Goal: Task Accomplishment & Management: Use online tool/utility

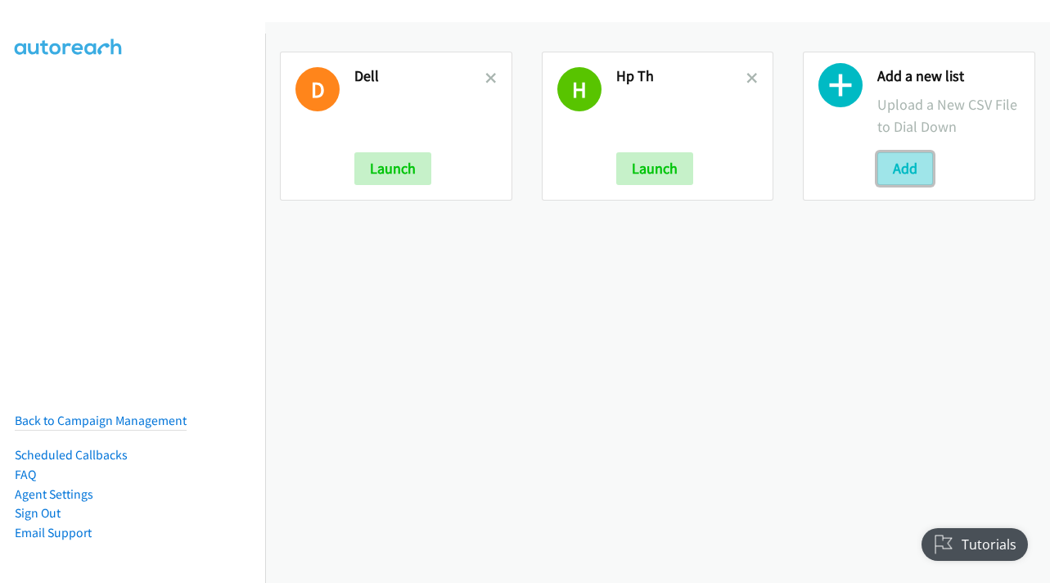
click at [918, 174] on button "Add" at bounding box center [906, 168] width 56 height 33
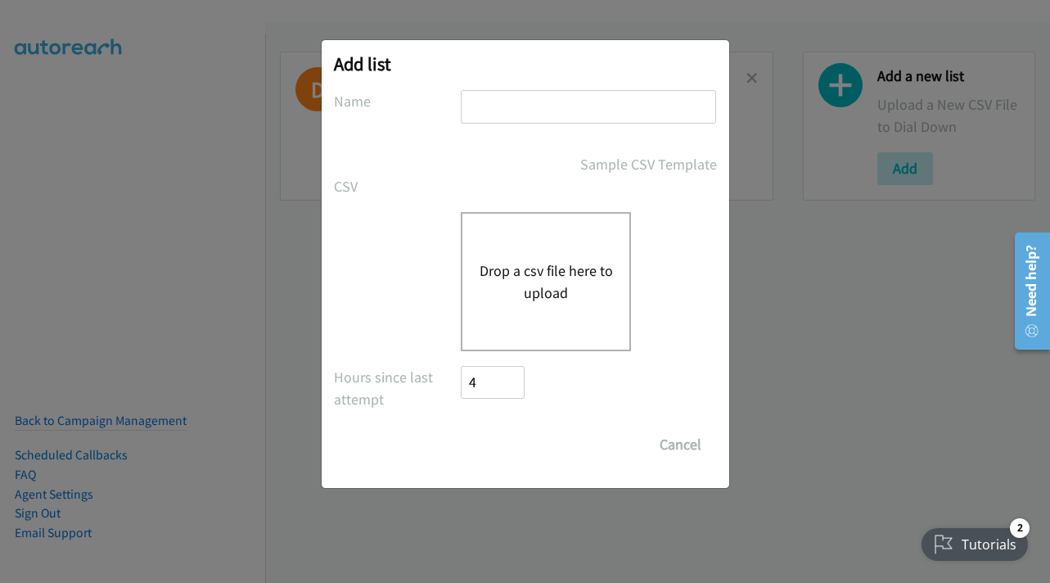
click at [544, 113] on input "text" at bounding box center [588, 107] width 255 height 34
type input "dell"
click at [557, 278] on button "Drop a csv file here to upload" at bounding box center [546, 281] width 134 height 44
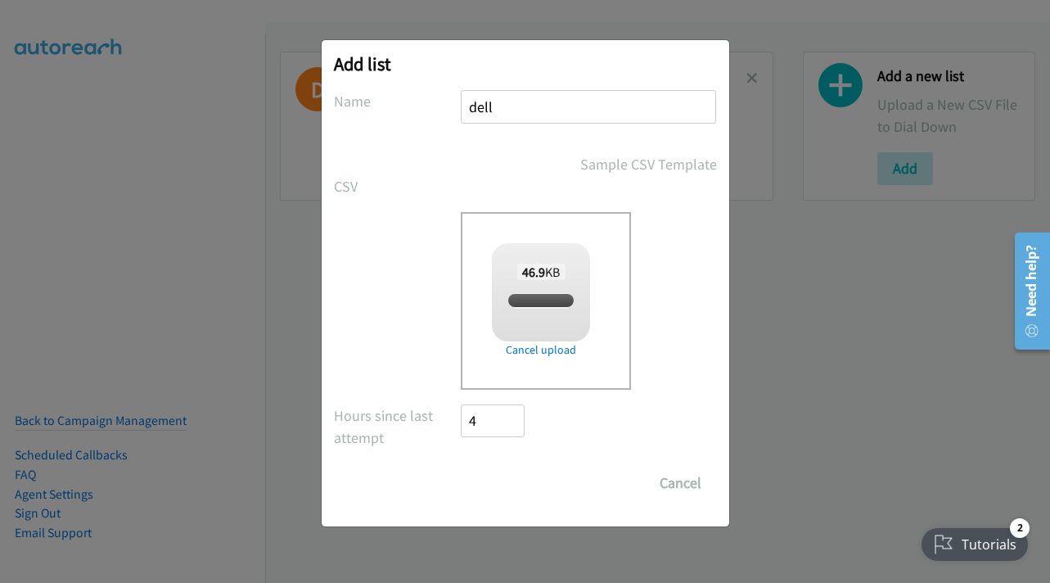
checkbox input "true"
drag, startPoint x: 485, startPoint y: 481, endPoint x: 414, endPoint y: 181, distance: 308.6
click at [485, 481] on input "Save List" at bounding box center [505, 483] width 86 height 33
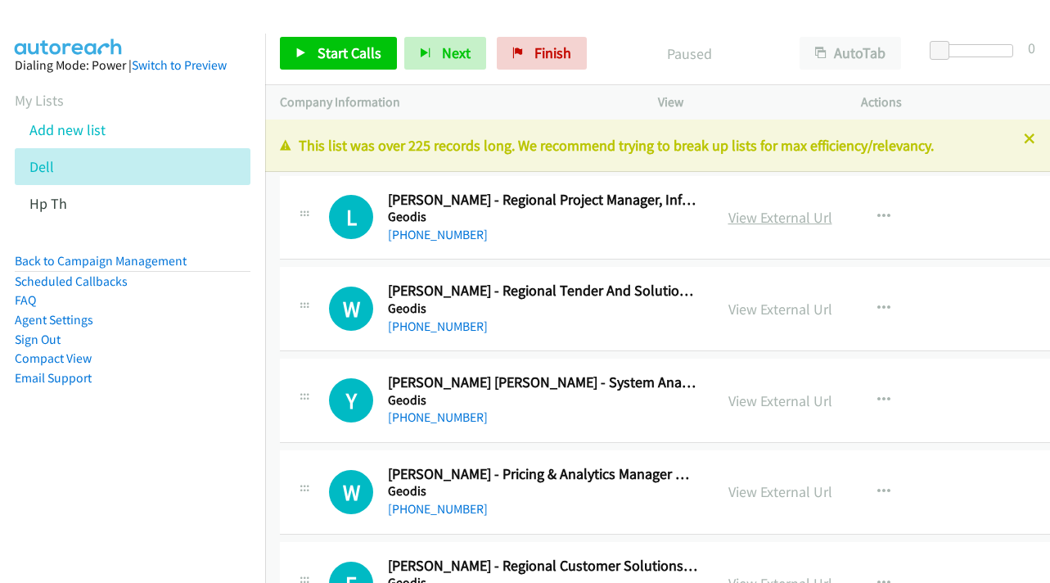
click at [806, 219] on link "View External Url" at bounding box center [781, 217] width 104 height 19
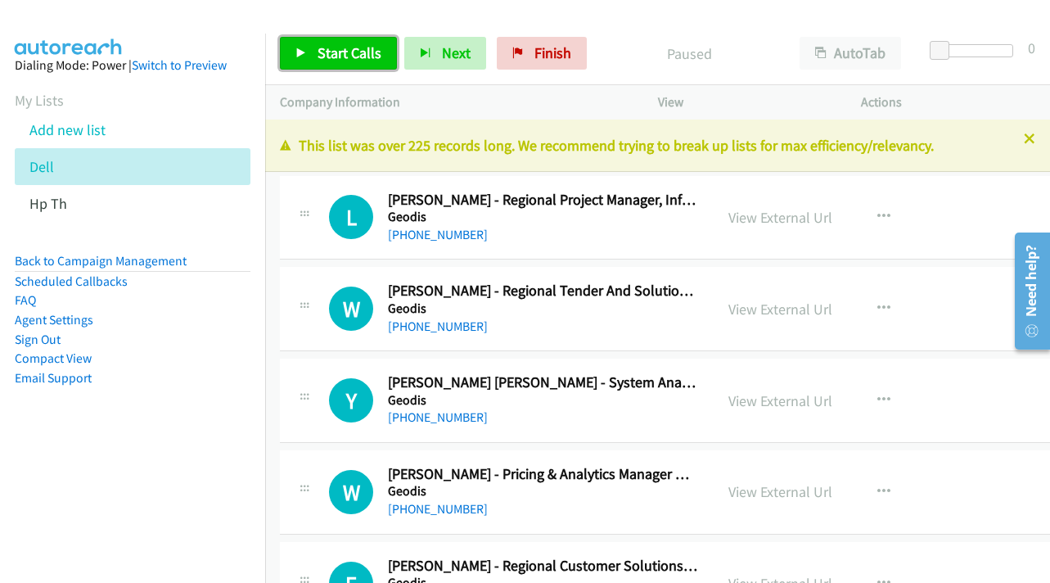
click at [357, 49] on span "Start Calls" at bounding box center [350, 52] width 64 height 19
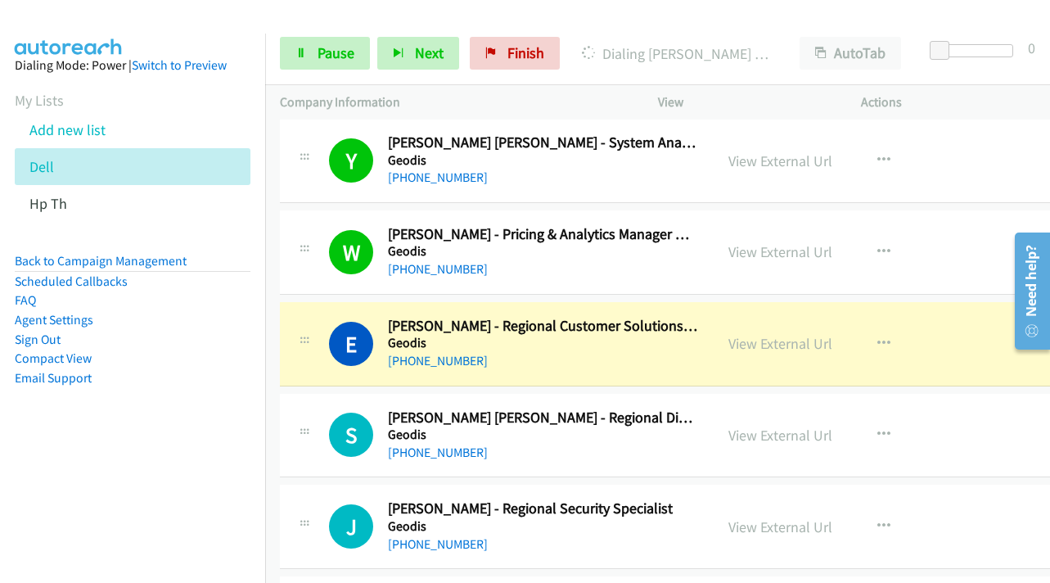
scroll to position [246, 0]
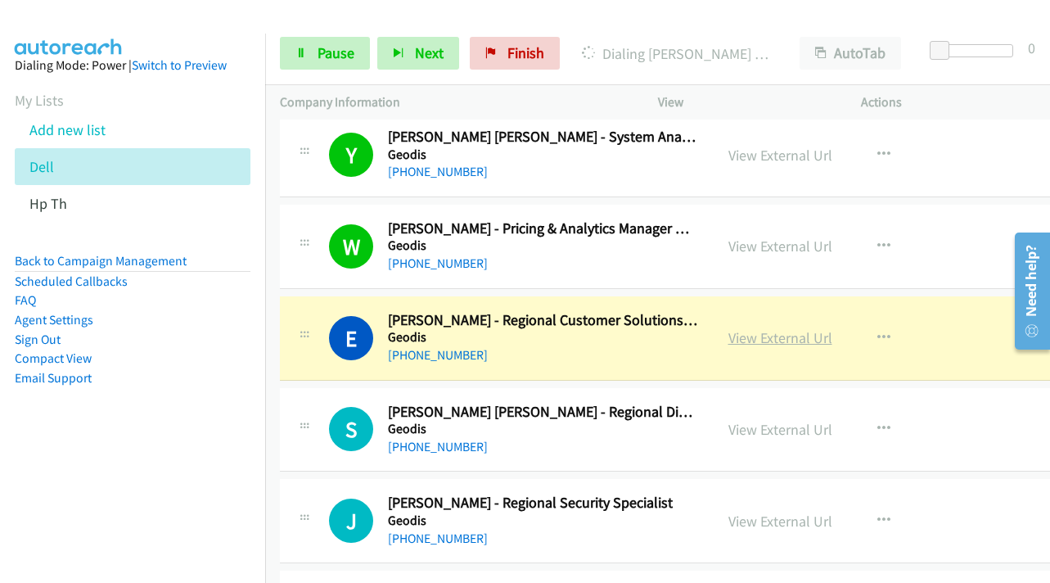
click at [817, 341] on link "View External Url" at bounding box center [781, 337] width 104 height 19
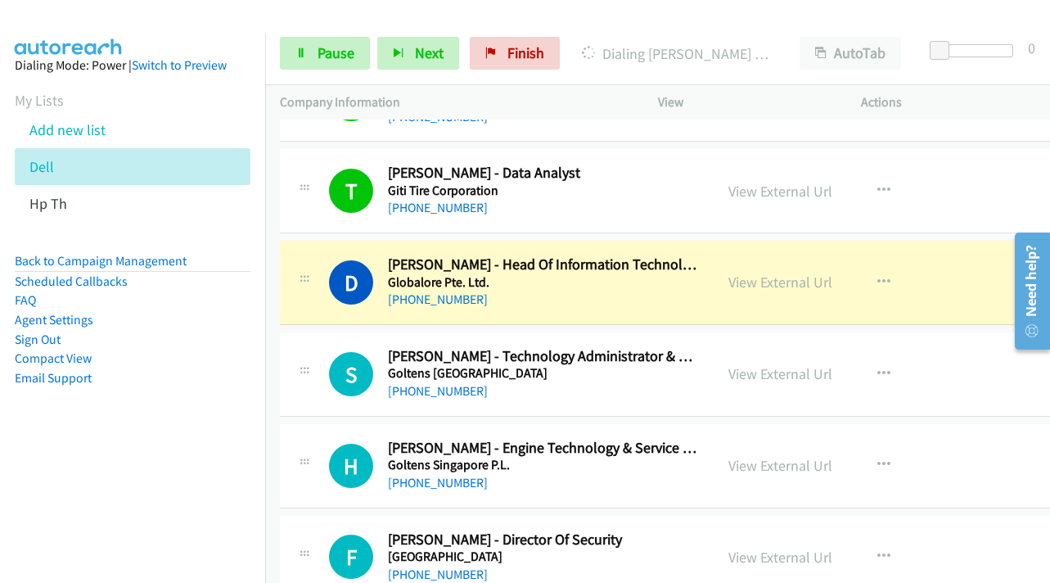
scroll to position [1146, 0]
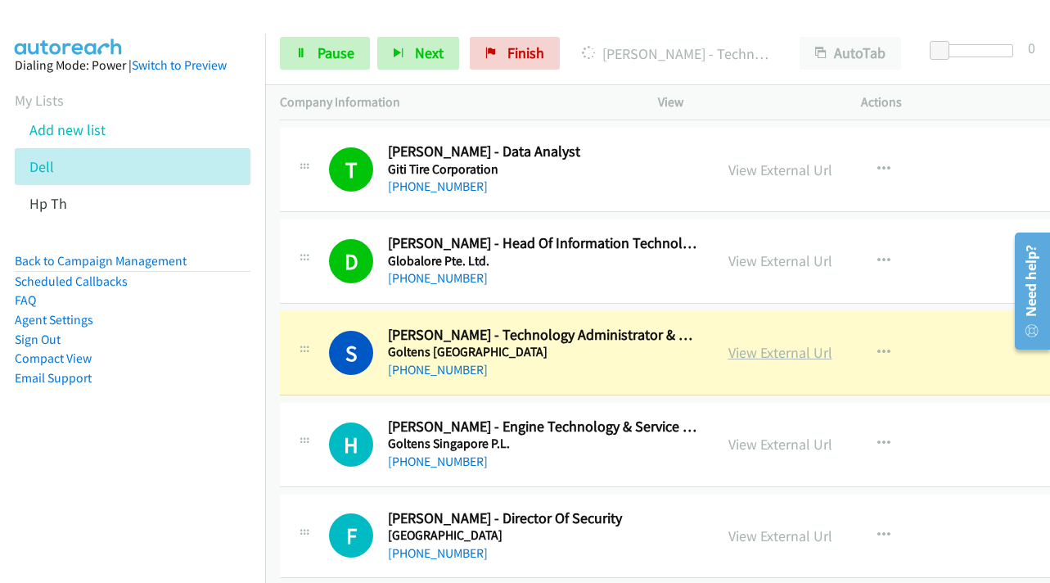
click at [796, 355] on link "View External Url" at bounding box center [781, 352] width 104 height 19
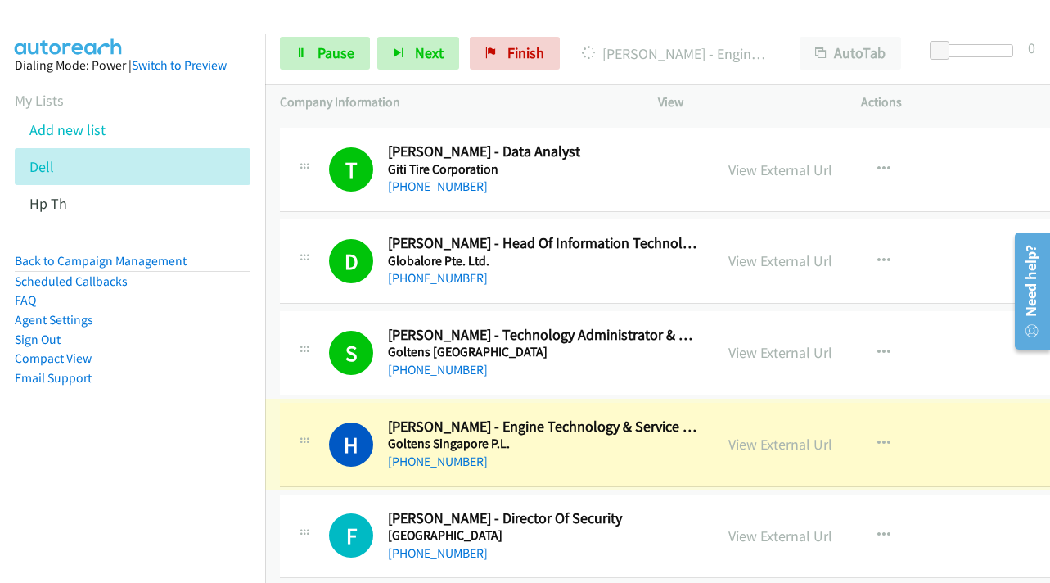
click at [797, 447] on link "View External Url" at bounding box center [781, 444] width 104 height 19
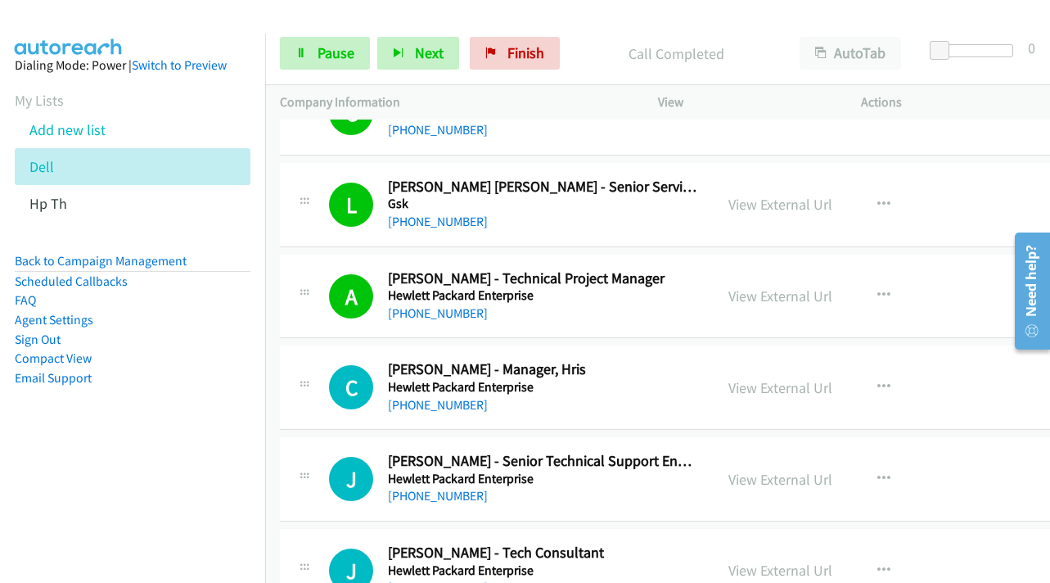
scroll to position [2456, 0]
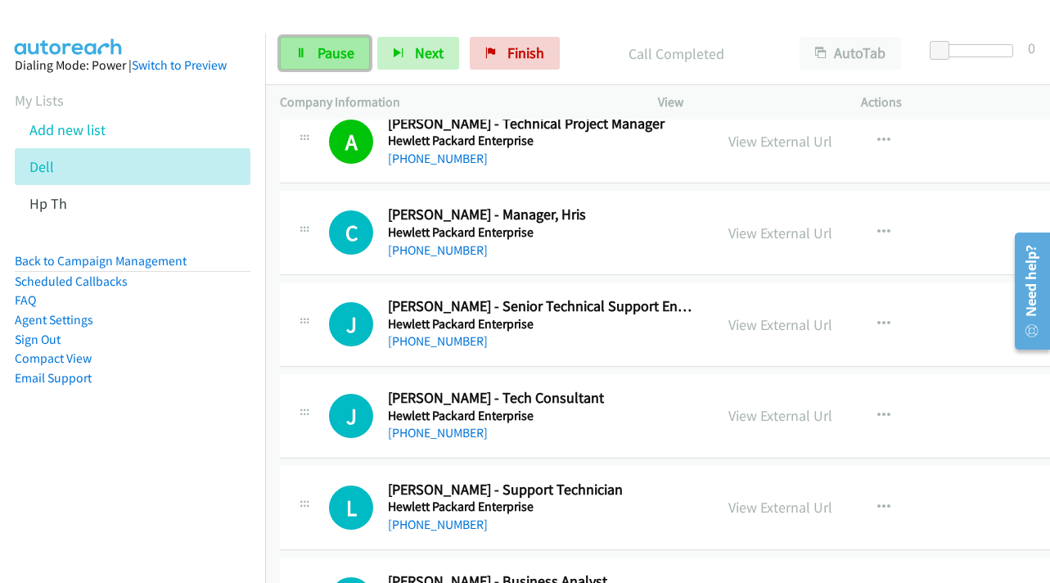
click at [299, 56] on icon at bounding box center [301, 53] width 11 height 11
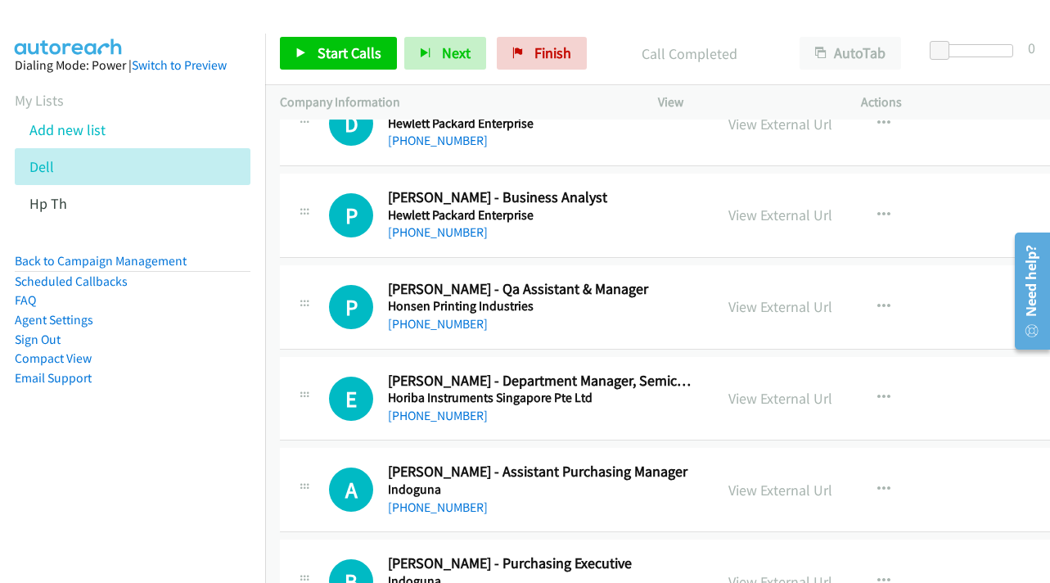
scroll to position [3684, 0]
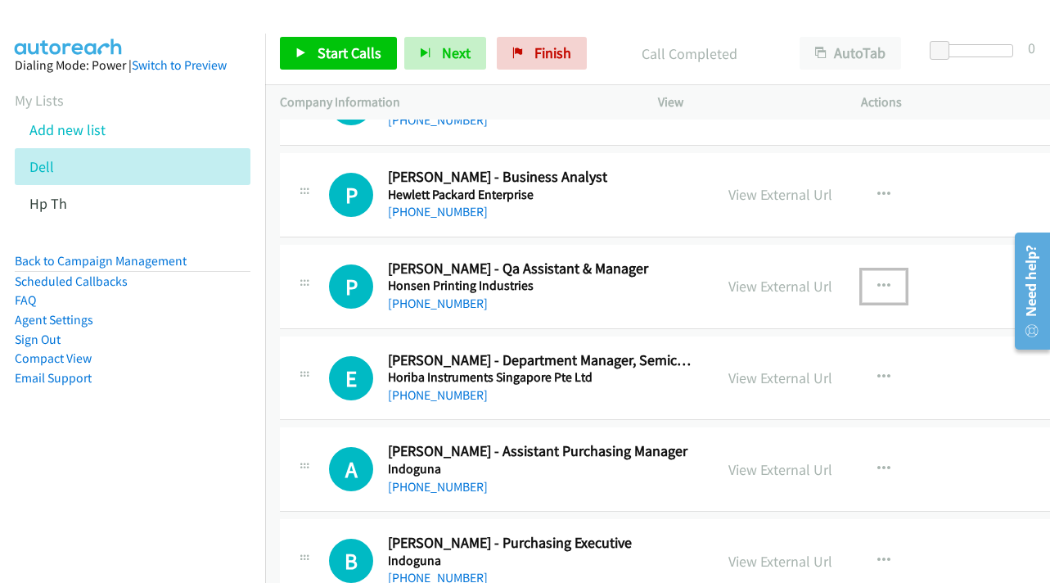
drag, startPoint x: 916, startPoint y: 282, endPoint x: 885, endPoint y: 306, distance: 39.1
click at [891, 282] on icon "button" at bounding box center [884, 286] width 13 height 13
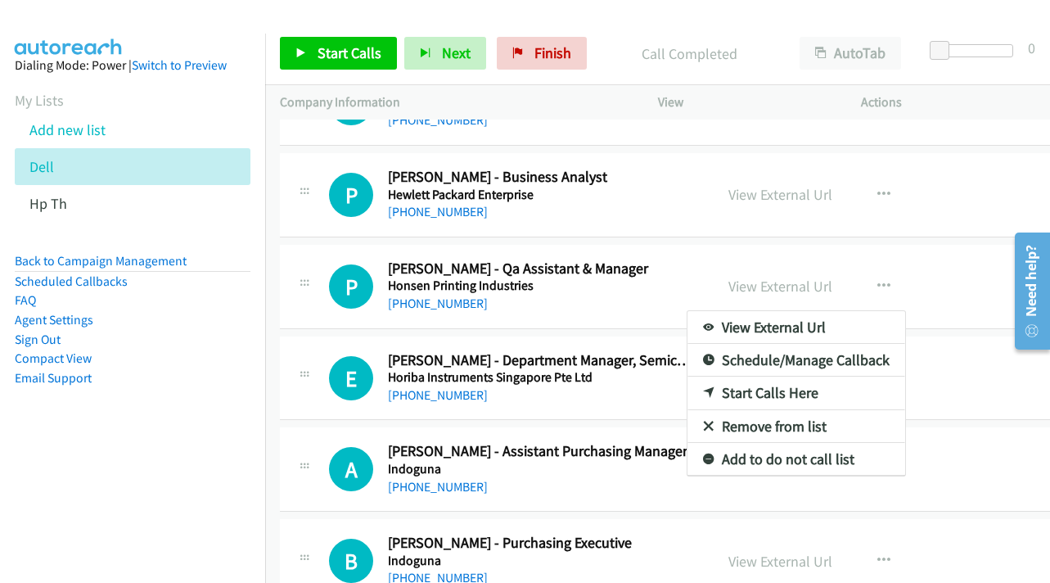
click at [347, 47] on div at bounding box center [525, 291] width 1050 height 583
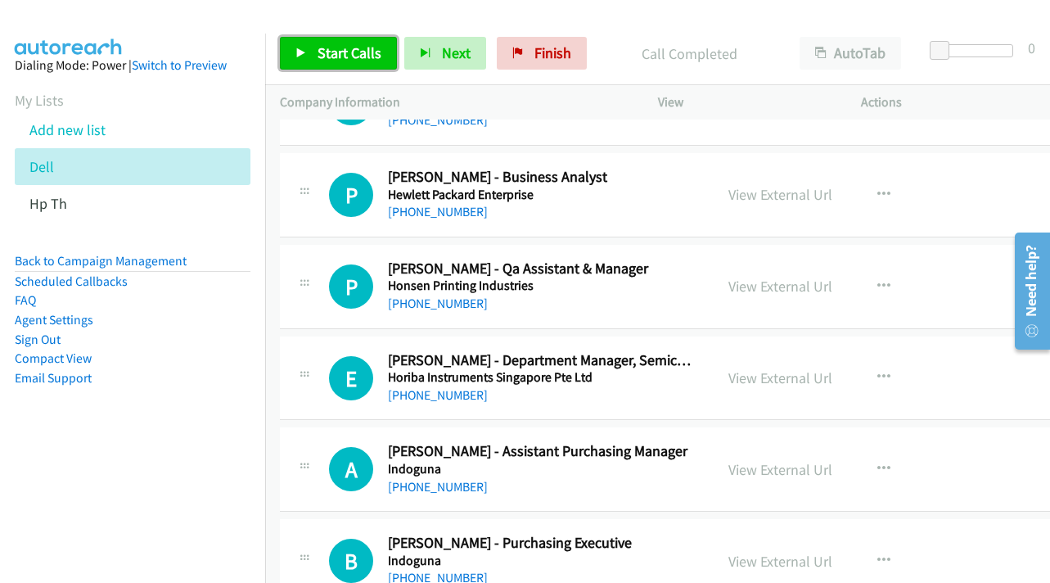
click at [337, 48] on span "Start Calls" at bounding box center [350, 52] width 64 height 19
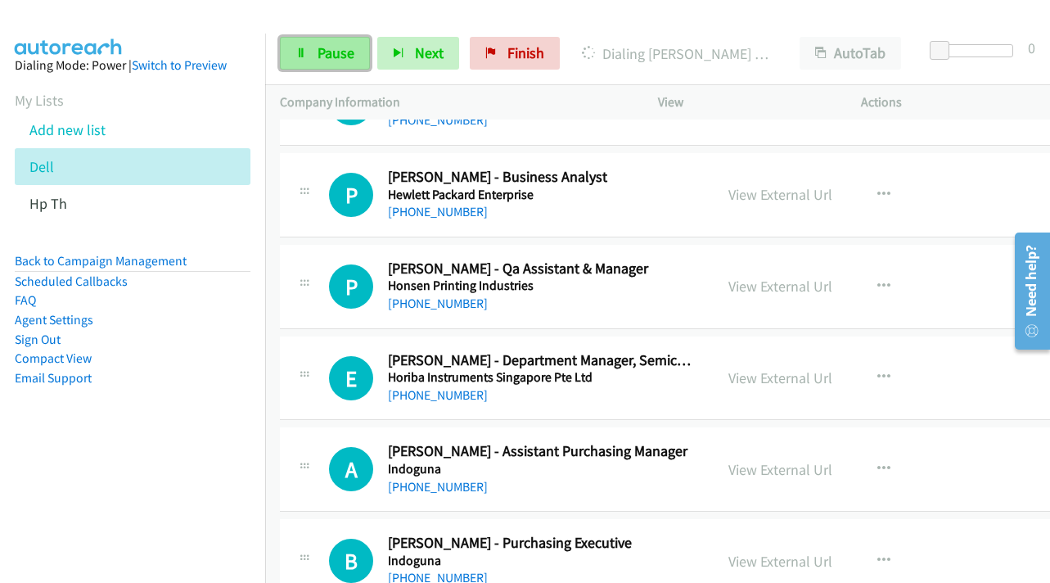
click at [343, 61] on span "Pause" at bounding box center [336, 52] width 37 height 19
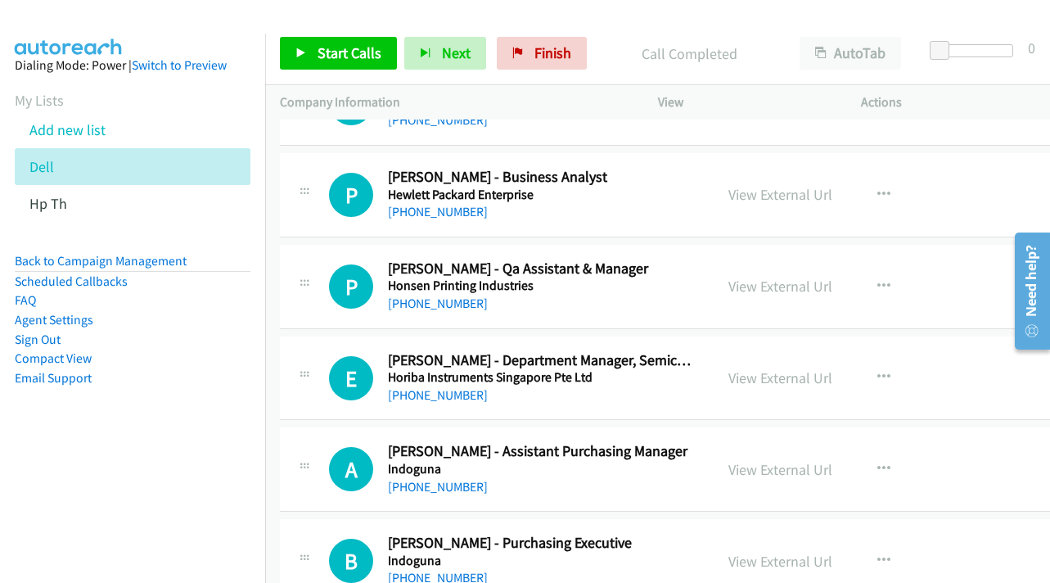
click at [888, 287] on div "View External Url View External Url Schedule/Manage Callback Start Calls Here R…" at bounding box center [830, 286] width 232 height 54
click at [906, 291] on button "button" at bounding box center [884, 286] width 44 height 33
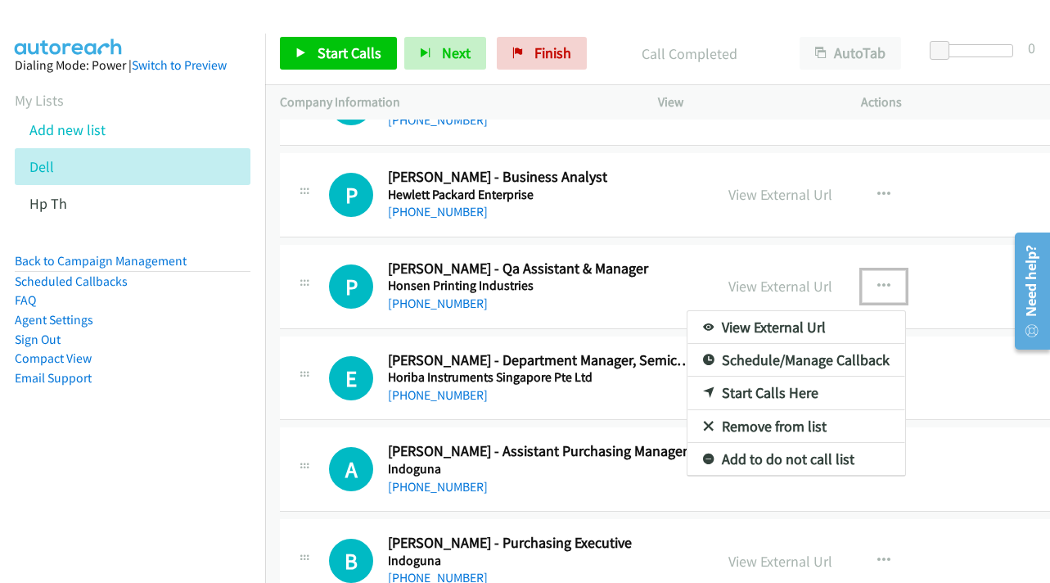
click at [827, 390] on link "Start Calls Here" at bounding box center [797, 393] width 218 height 33
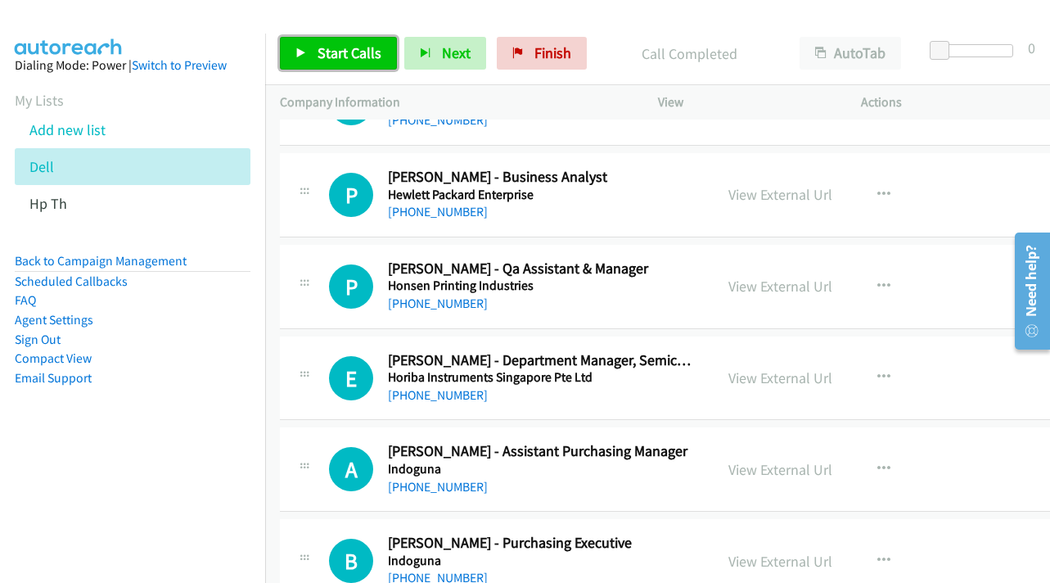
click at [354, 45] on span "Start Calls" at bounding box center [350, 52] width 64 height 19
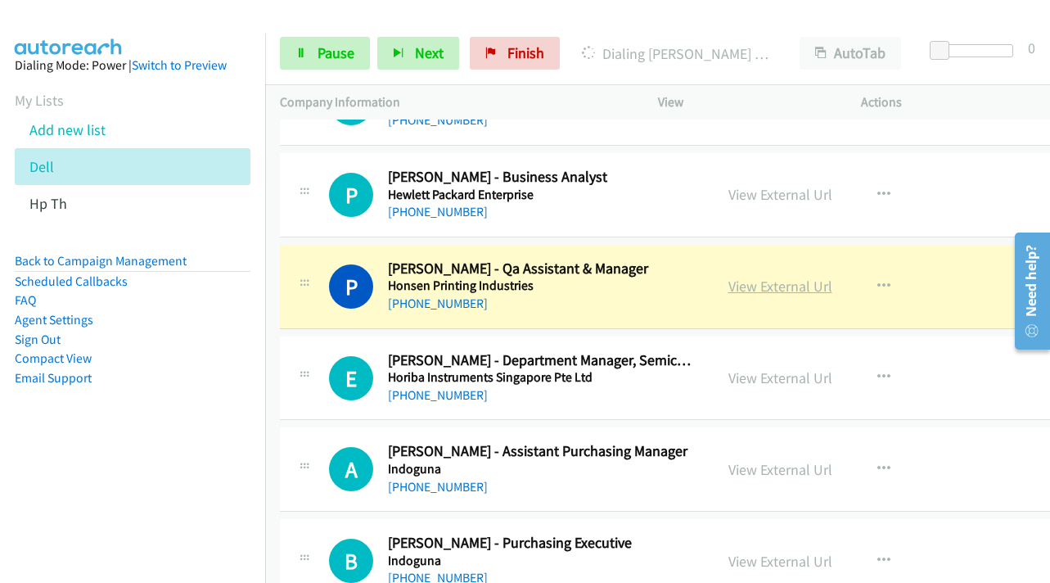
click at [803, 287] on link "View External Url" at bounding box center [781, 286] width 104 height 19
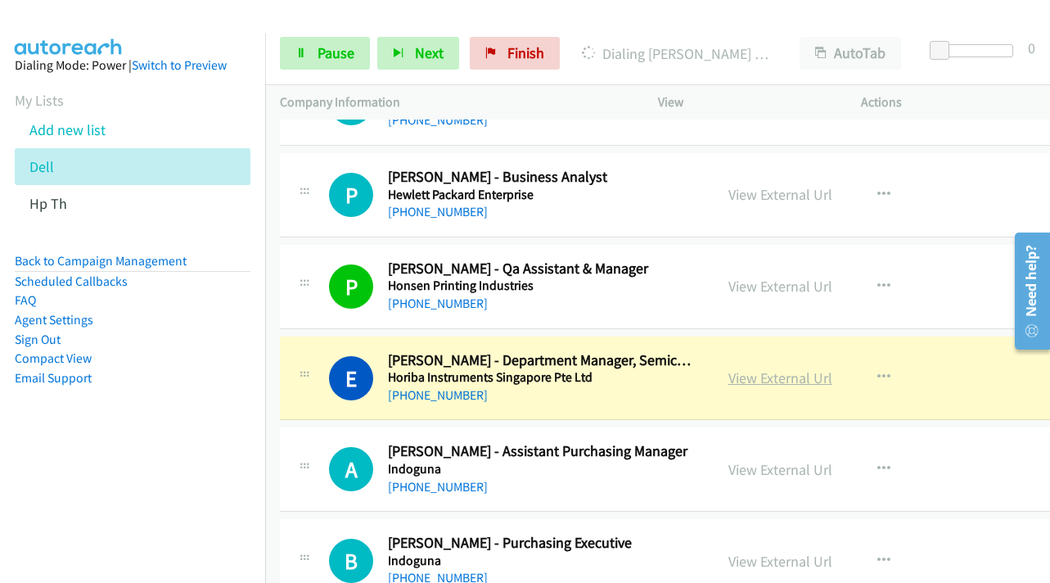
click at [818, 380] on link "View External Url" at bounding box center [781, 377] width 104 height 19
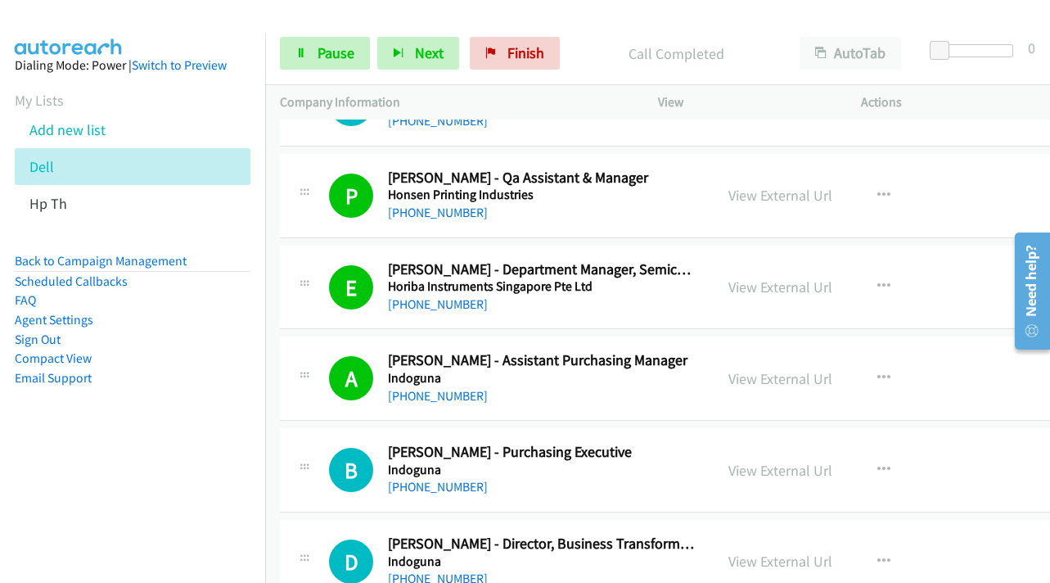
scroll to position [3929, 0]
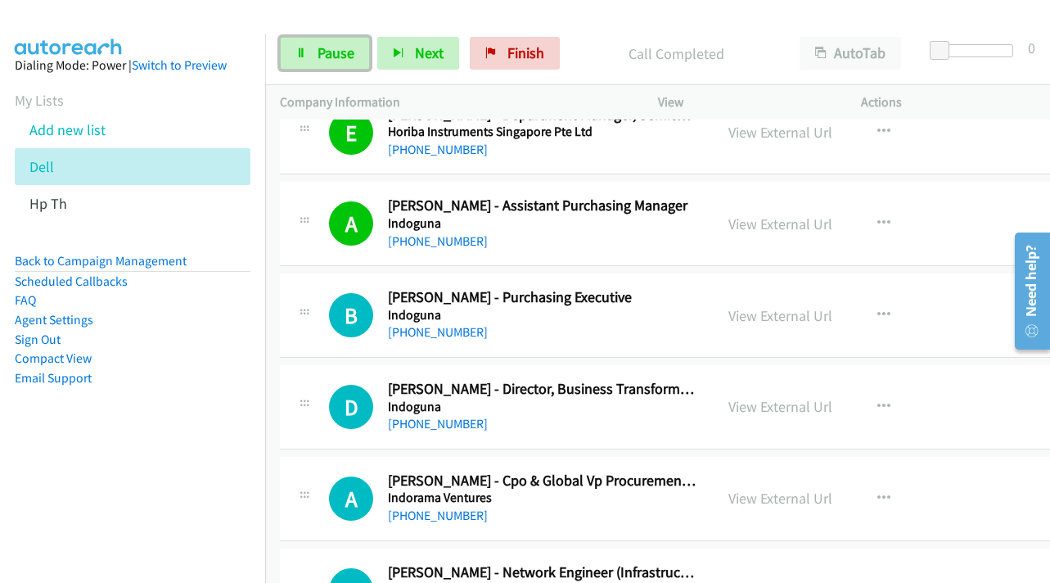
drag, startPoint x: 303, startPoint y: 57, endPoint x: 536, endPoint y: 125, distance: 243.0
click at [303, 57] on icon at bounding box center [301, 53] width 11 height 11
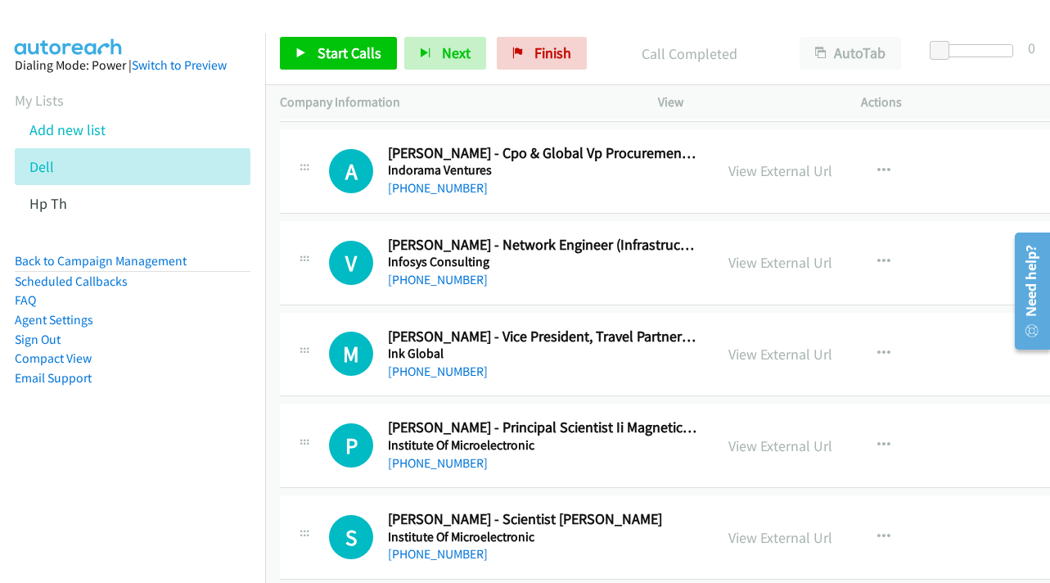
scroll to position [4339, 0]
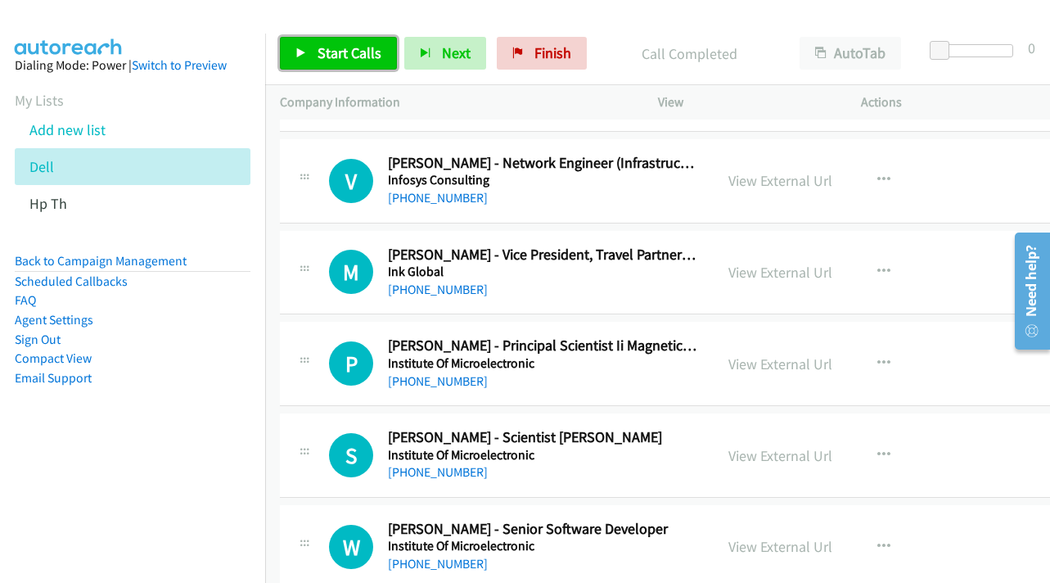
click at [356, 56] on span "Start Calls" at bounding box center [350, 52] width 64 height 19
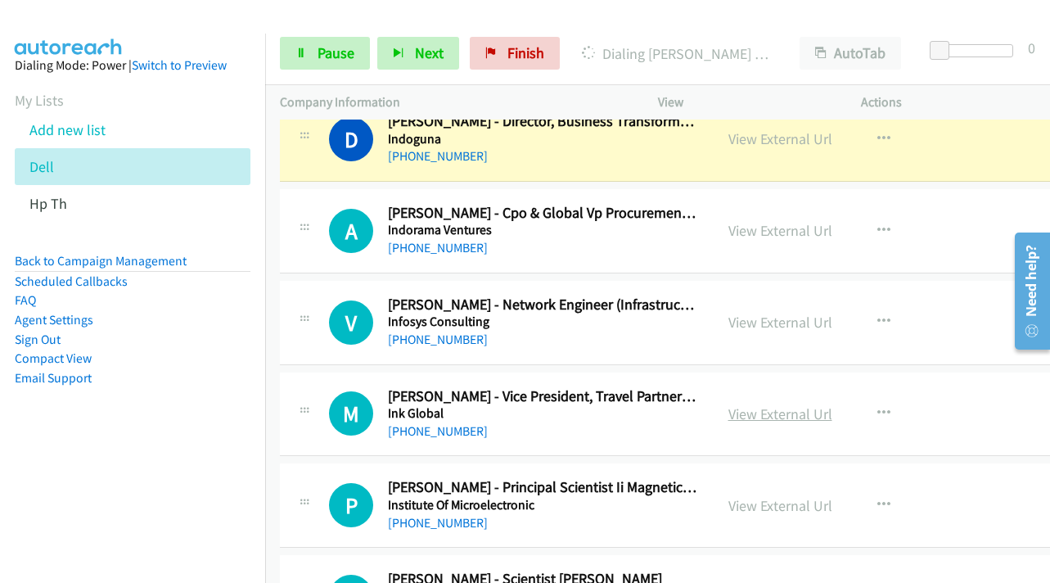
scroll to position [4175, 0]
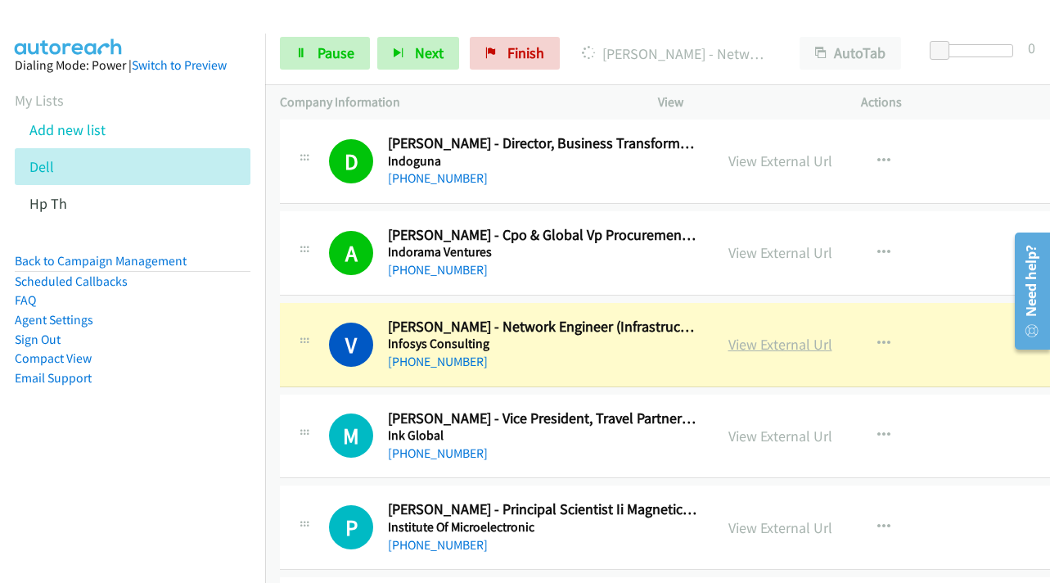
click at [826, 337] on link "View External Url" at bounding box center [781, 344] width 104 height 19
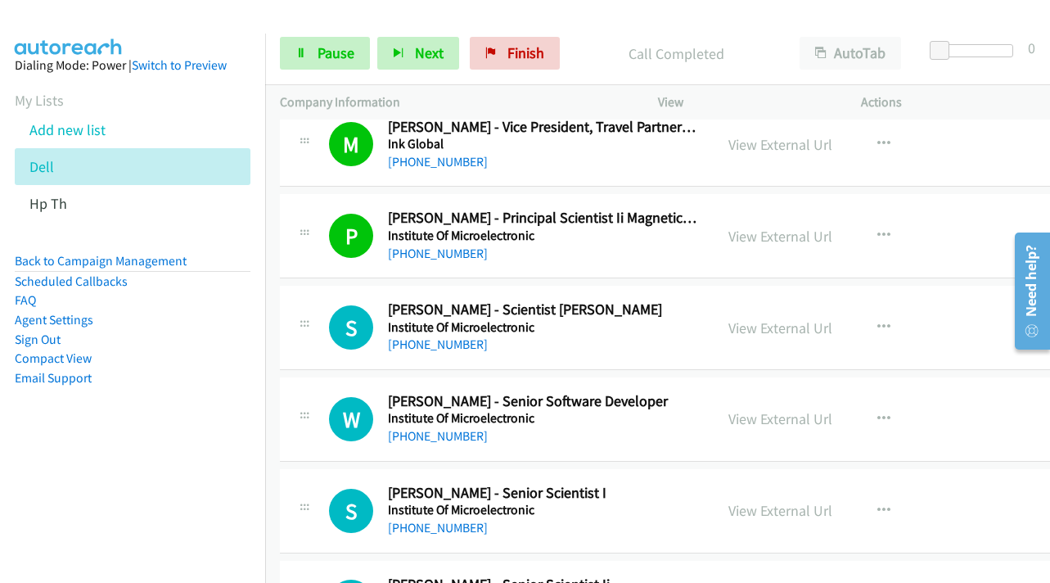
scroll to position [4502, 0]
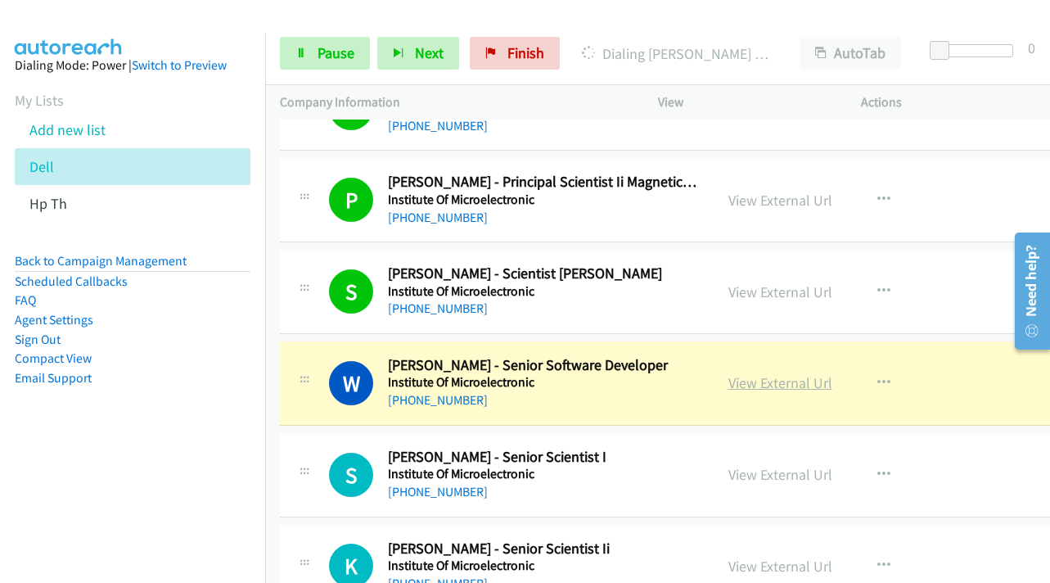
click at [822, 386] on link "View External Url" at bounding box center [781, 382] width 104 height 19
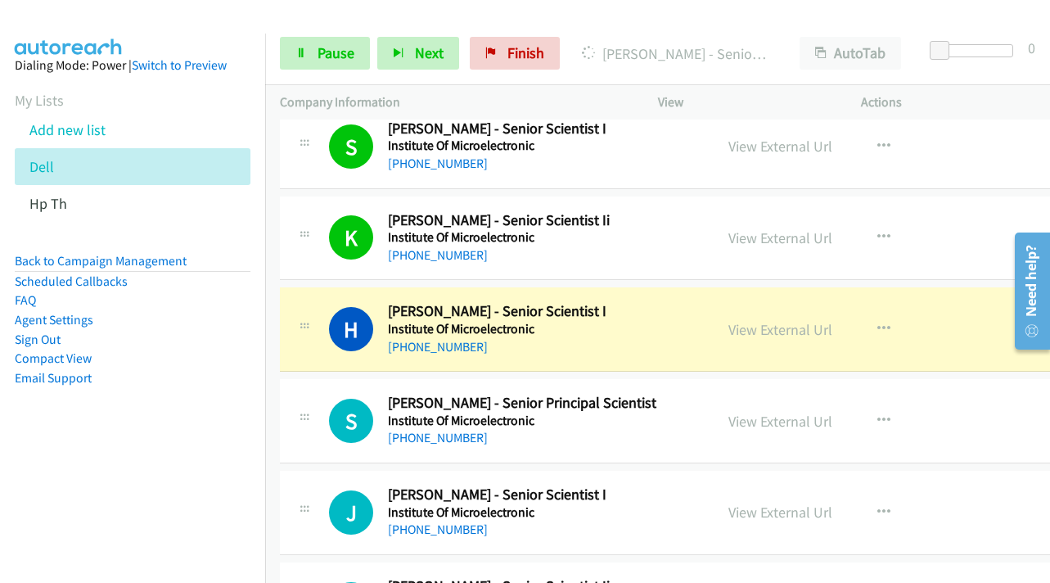
scroll to position [4830, 0]
click at [833, 336] on link "View External Url" at bounding box center [781, 330] width 104 height 19
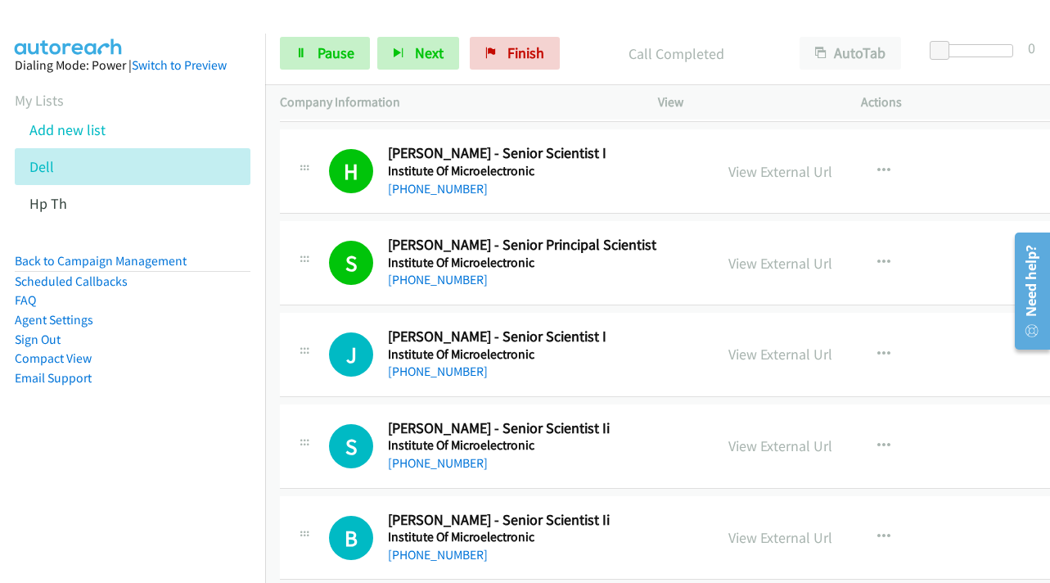
scroll to position [4993, 0]
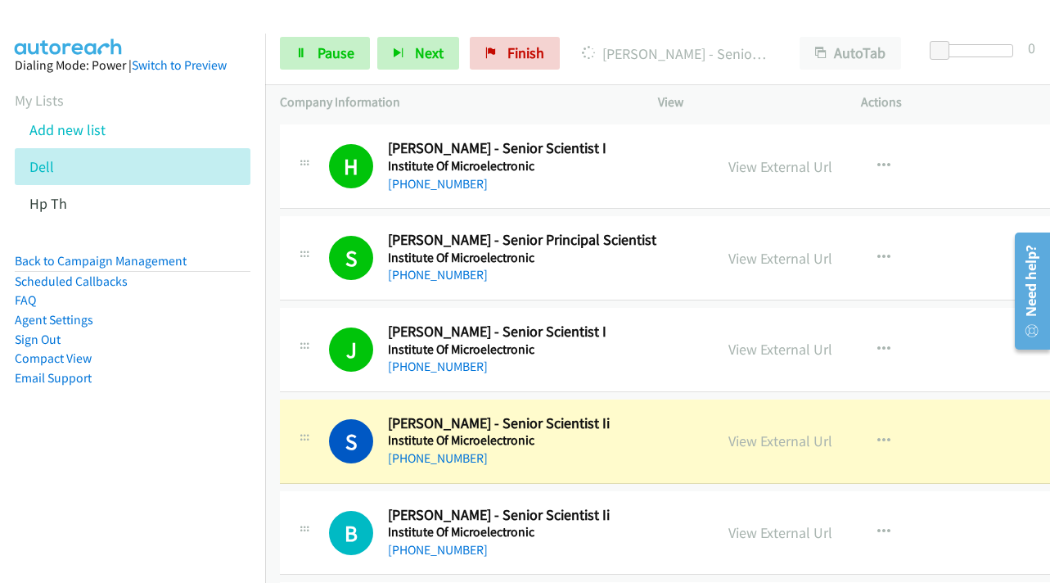
click at [826, 431] on div "View External Url" at bounding box center [781, 441] width 104 height 22
click at [819, 443] on link "View External Url" at bounding box center [781, 440] width 104 height 19
click at [314, 55] on link "Pause" at bounding box center [325, 53] width 90 height 33
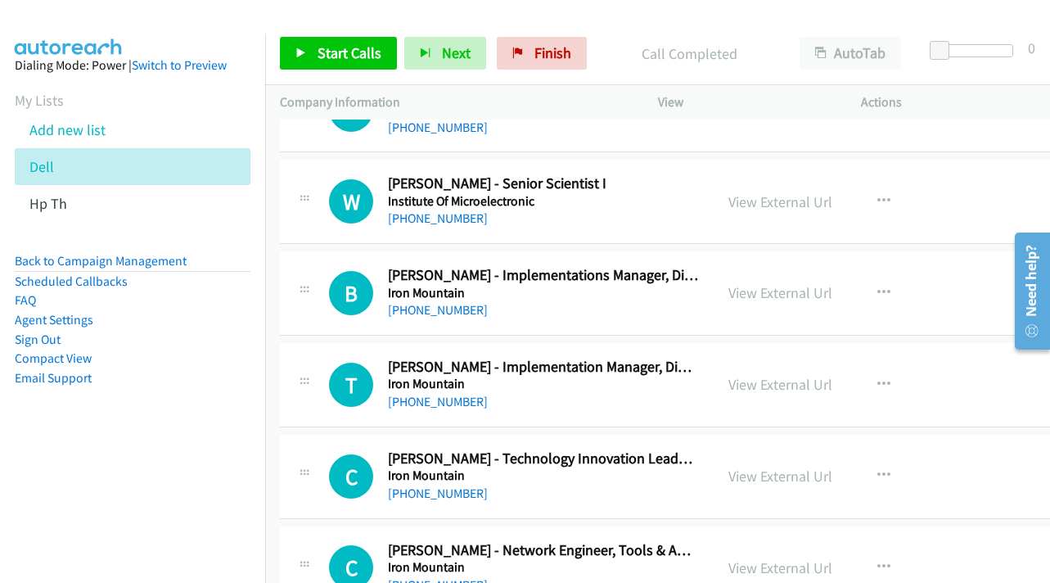
scroll to position [6958, 0]
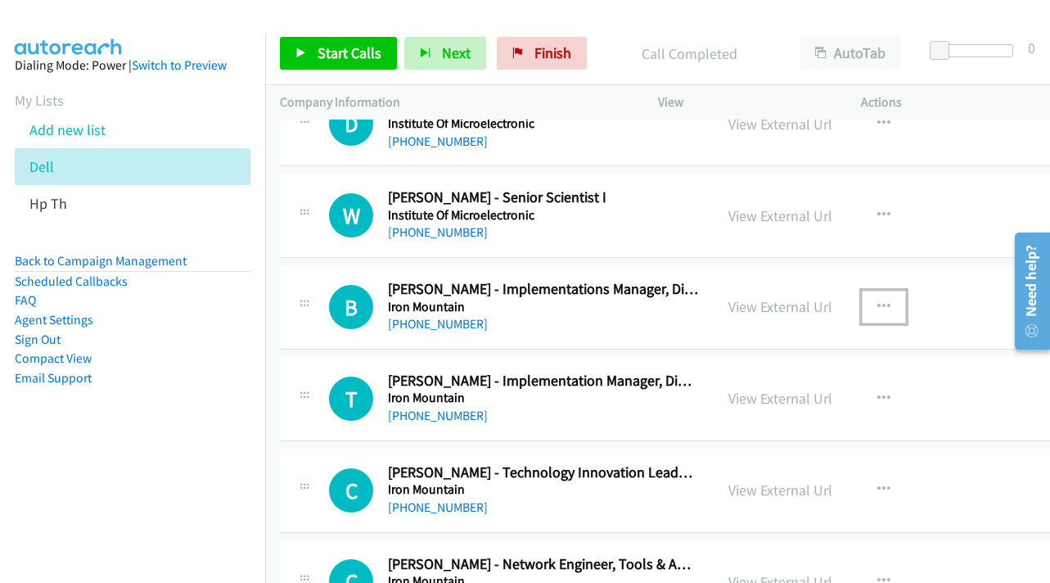
click at [891, 305] on icon "button" at bounding box center [884, 306] width 13 height 13
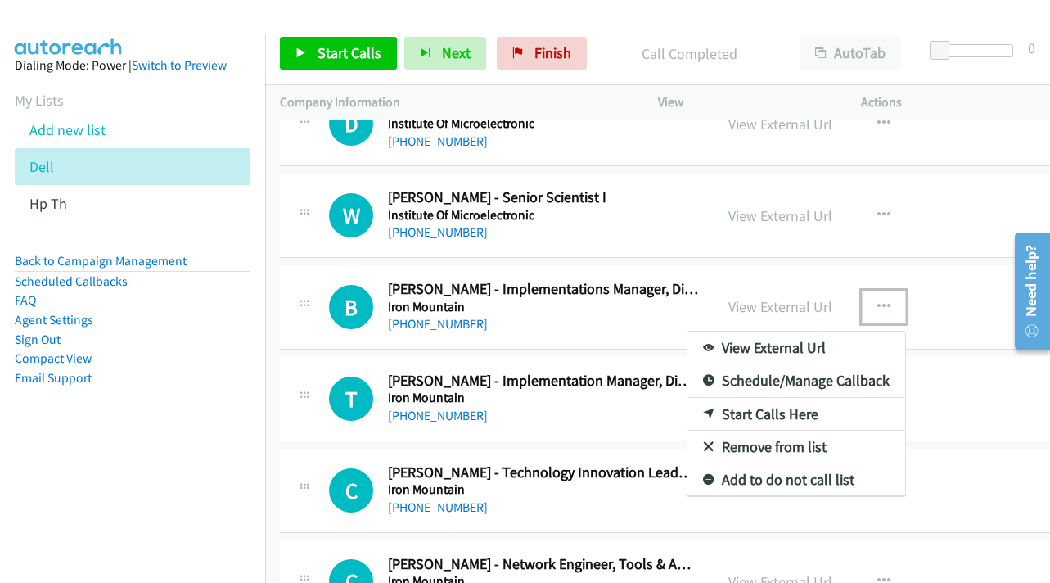
click at [831, 414] on link "Start Calls Here" at bounding box center [797, 414] width 218 height 33
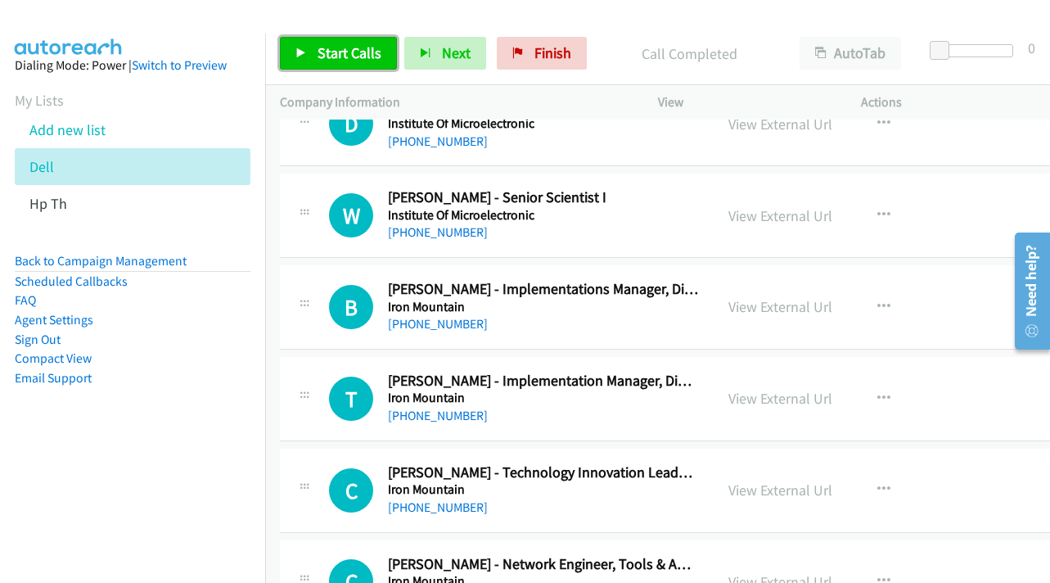
click at [328, 55] on span "Start Calls" at bounding box center [350, 52] width 64 height 19
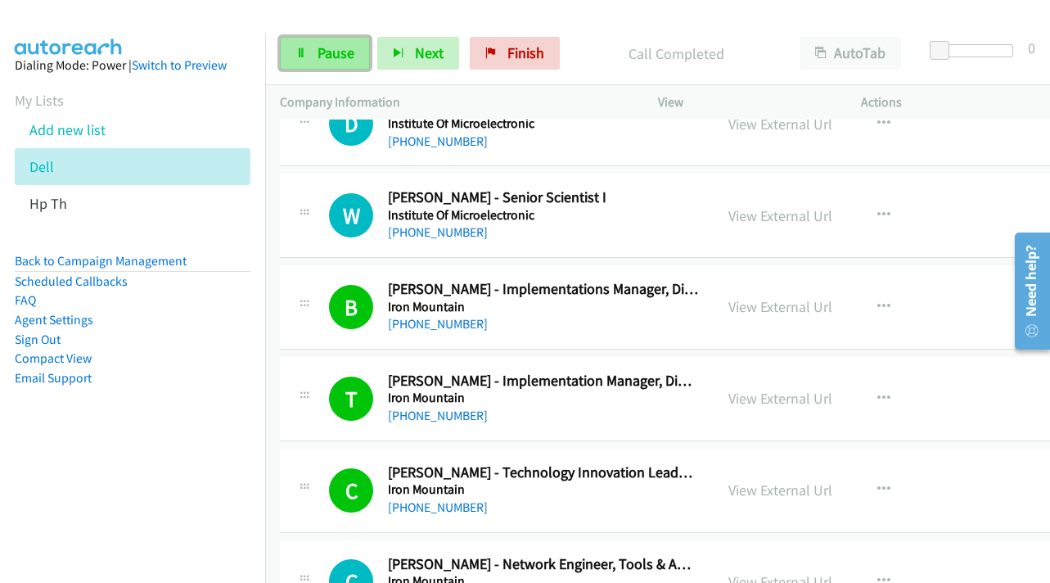
click at [321, 56] on span "Pause" at bounding box center [336, 52] width 37 height 19
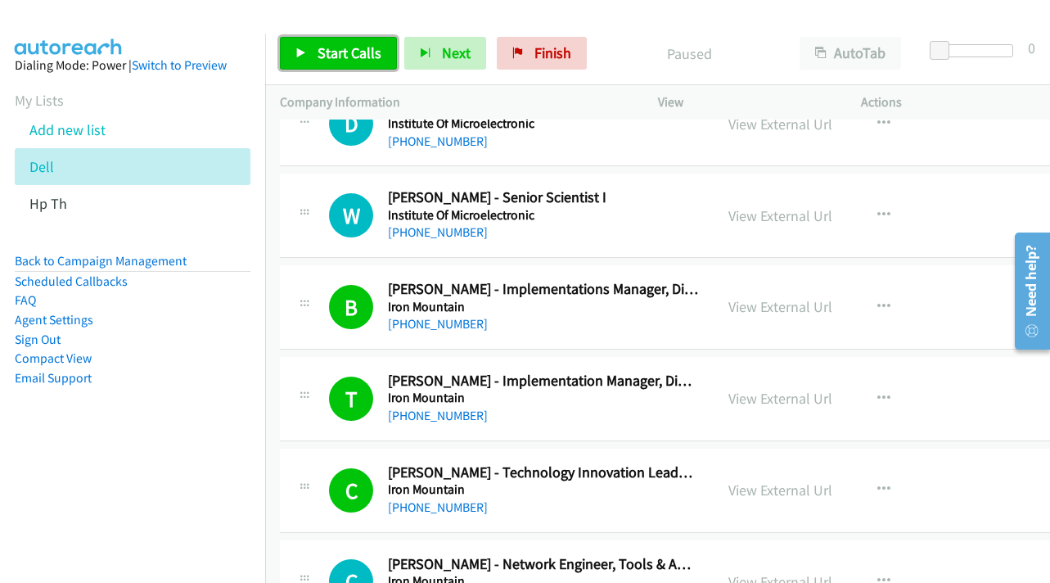
click at [309, 55] on link "Start Calls" at bounding box center [338, 53] width 117 height 33
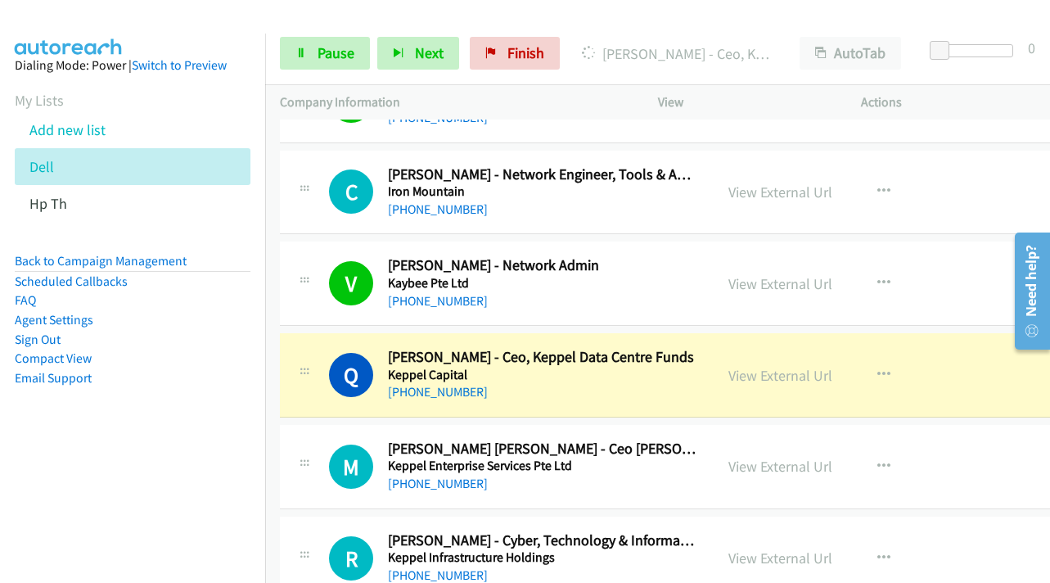
scroll to position [7449, 0]
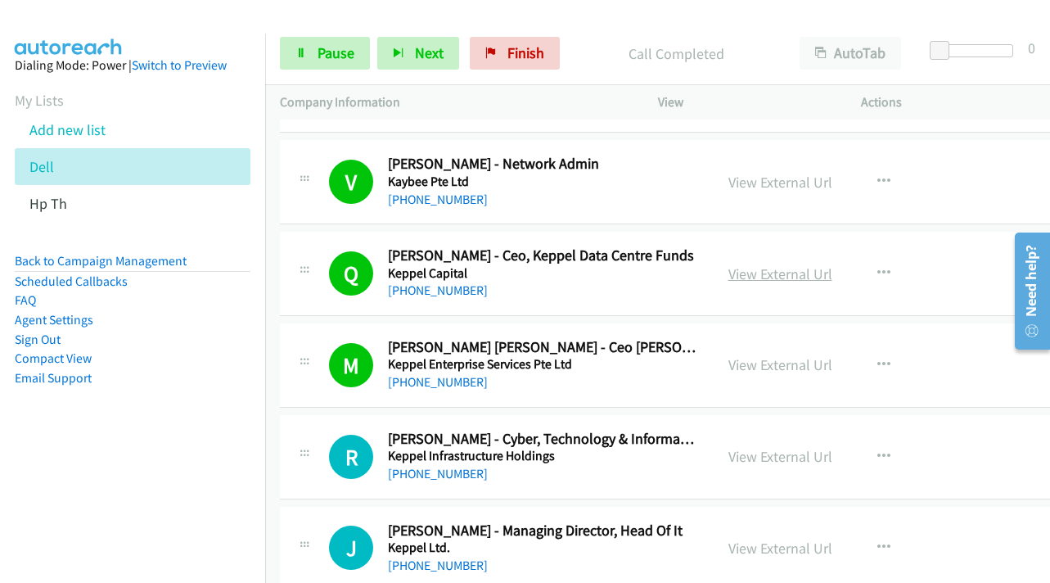
click at [790, 275] on link "View External Url" at bounding box center [781, 273] width 104 height 19
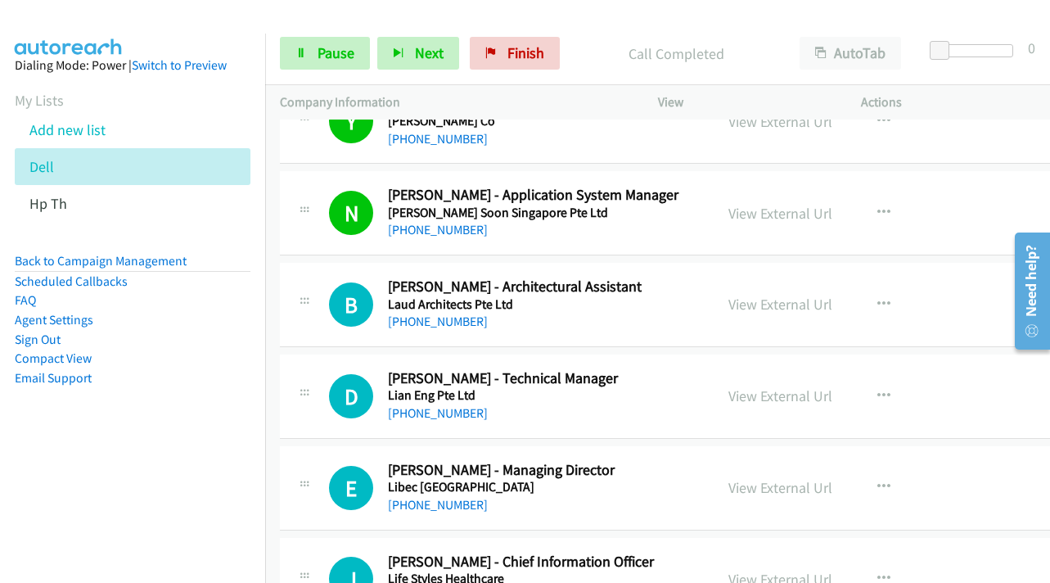
scroll to position [8432, 0]
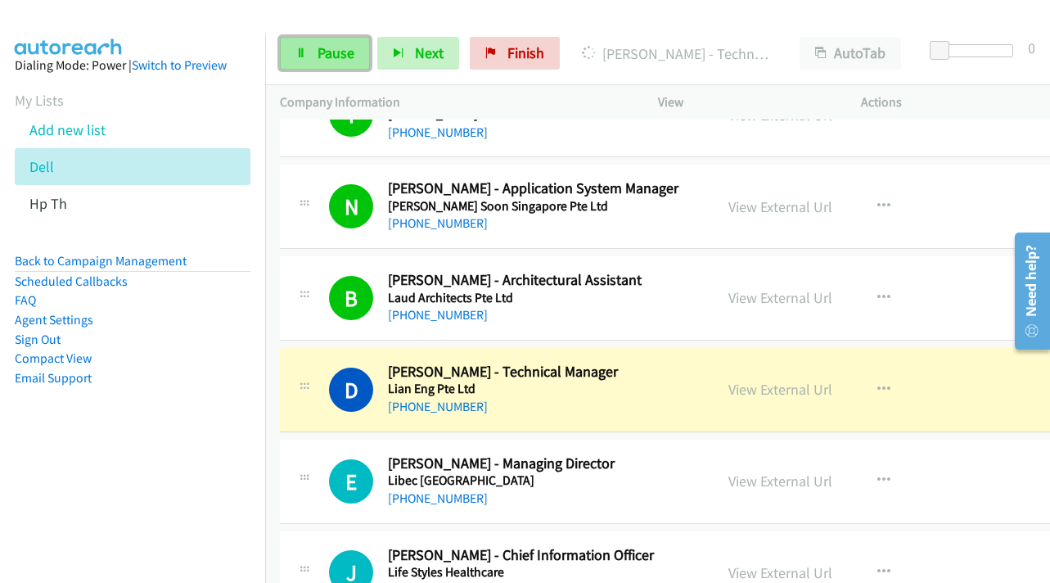
click at [326, 54] on span "Pause" at bounding box center [336, 52] width 37 height 19
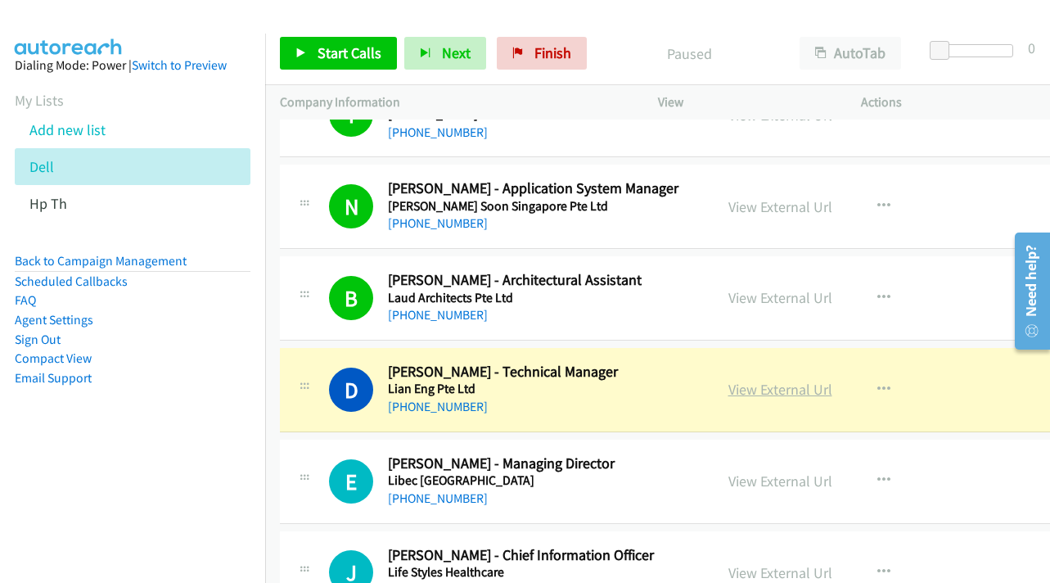
click at [782, 395] on link "View External Url" at bounding box center [781, 389] width 104 height 19
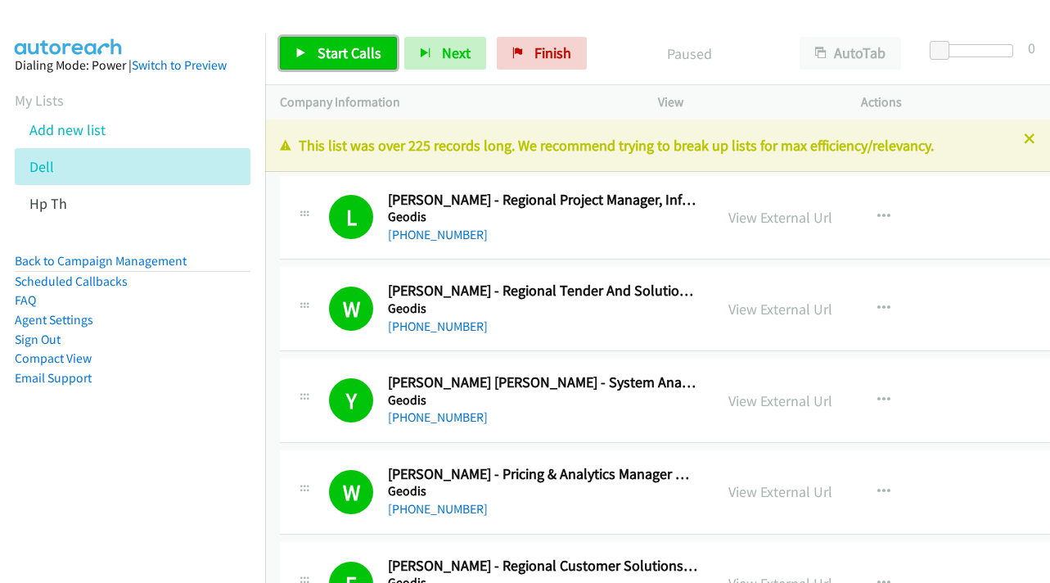
drag, startPoint x: 336, startPoint y: 52, endPoint x: 400, endPoint y: 66, distance: 66.1
click at [336, 52] on span "Start Calls" at bounding box center [350, 52] width 64 height 19
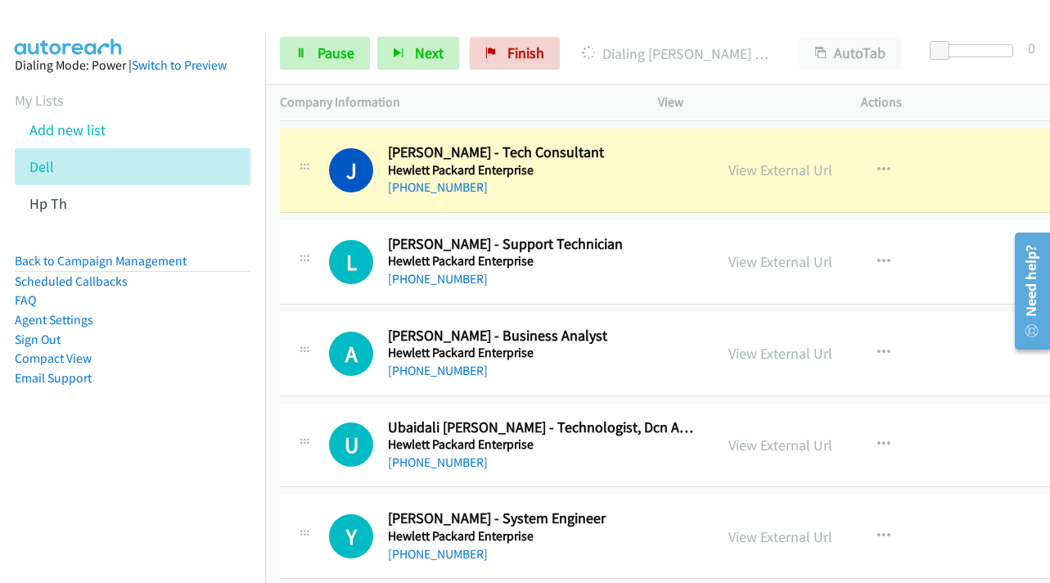
scroll to position [2538, 0]
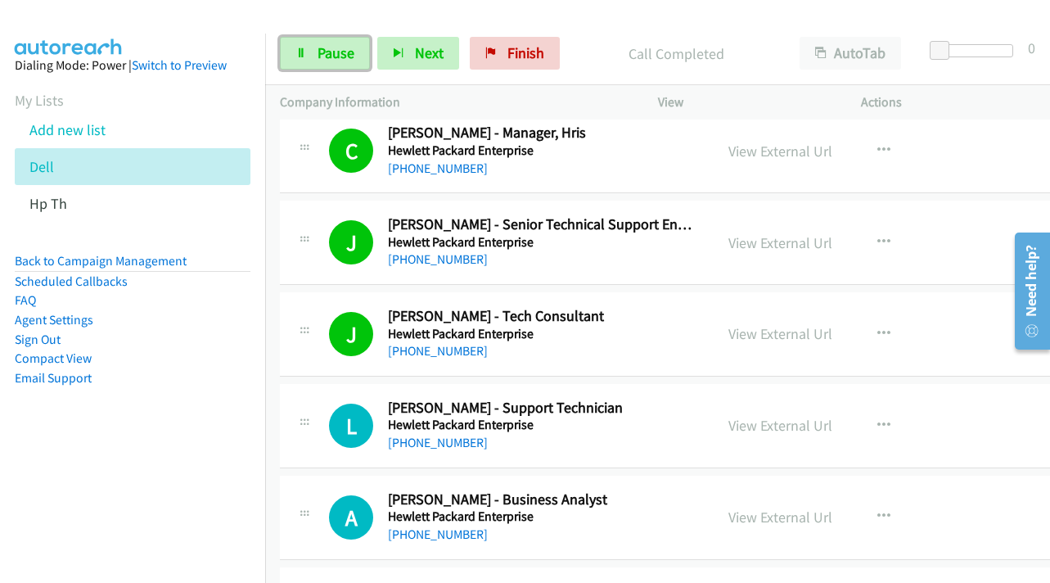
drag, startPoint x: 305, startPoint y: 53, endPoint x: 752, endPoint y: 183, distance: 465.5
click at [305, 53] on icon at bounding box center [301, 53] width 11 height 11
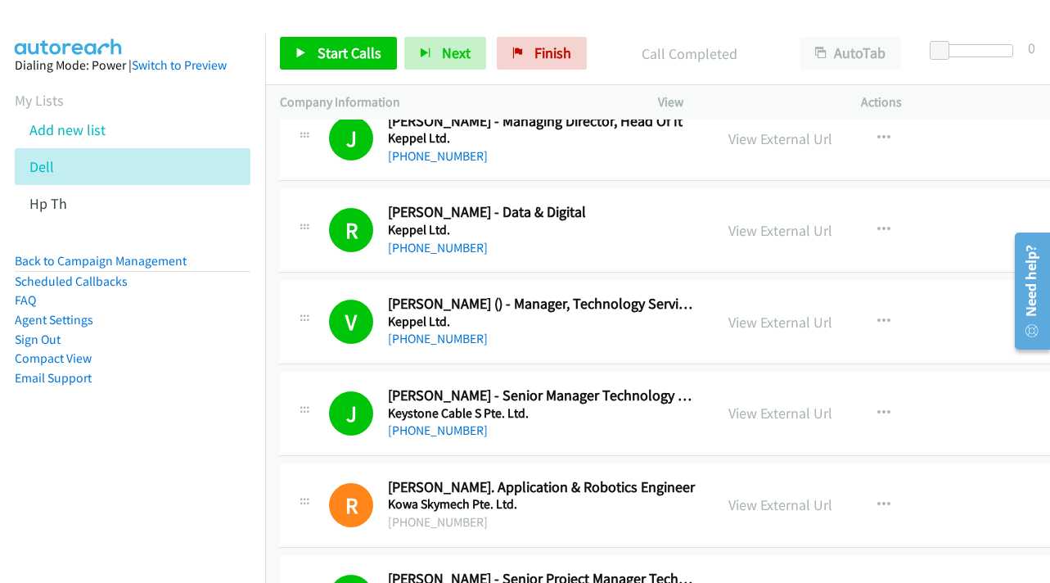
scroll to position [7940, 0]
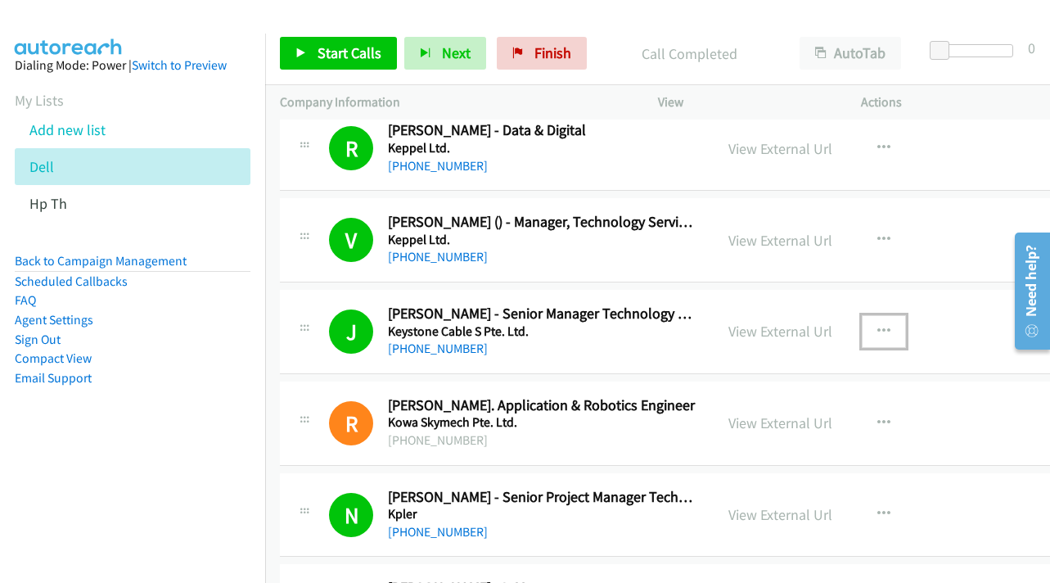
click at [891, 329] on icon "button" at bounding box center [884, 331] width 13 height 13
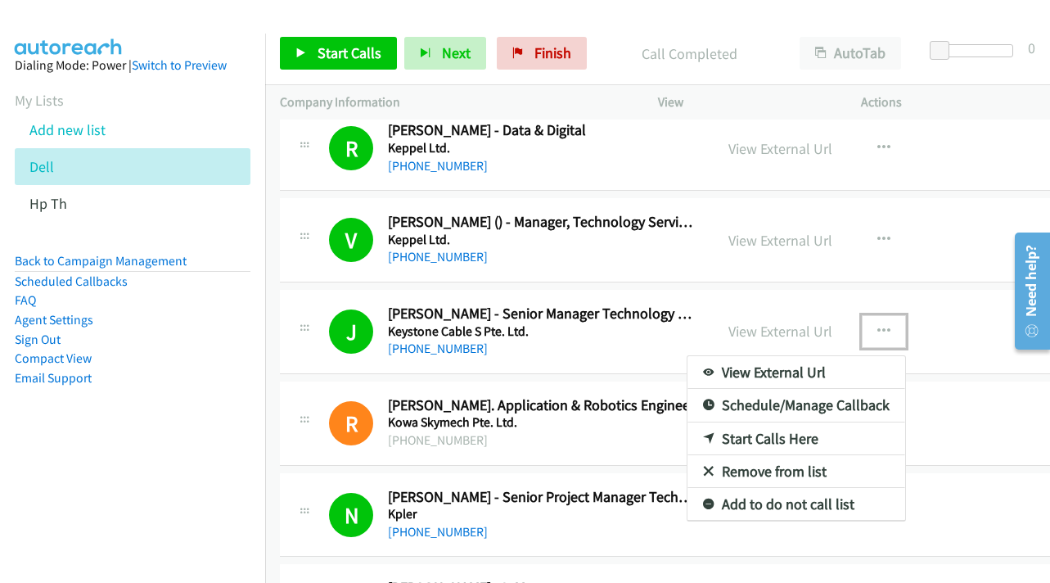
click at [779, 441] on link "Start Calls Here" at bounding box center [797, 438] width 218 height 33
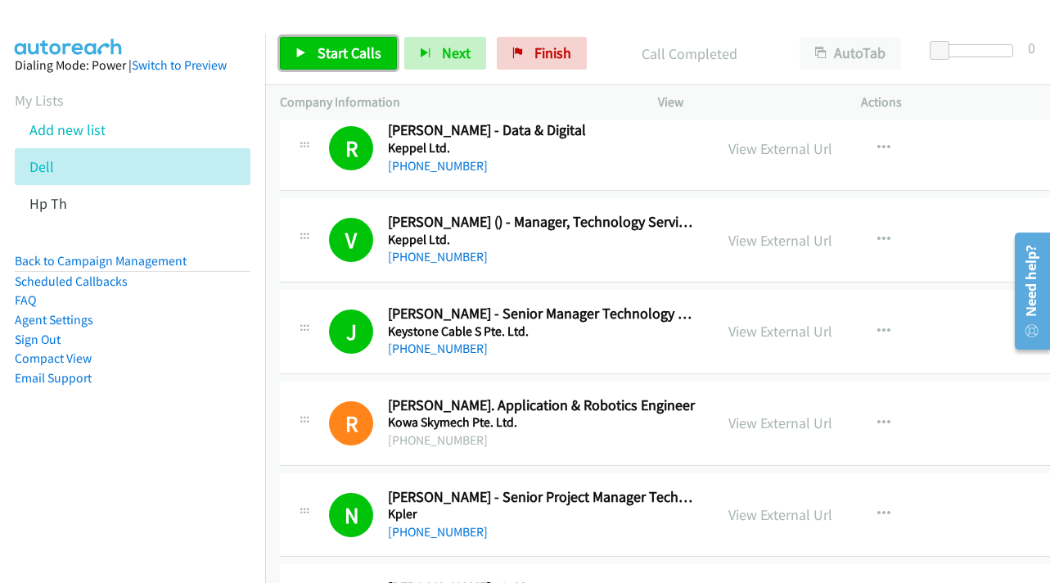
click at [358, 52] on span "Start Calls" at bounding box center [350, 52] width 64 height 19
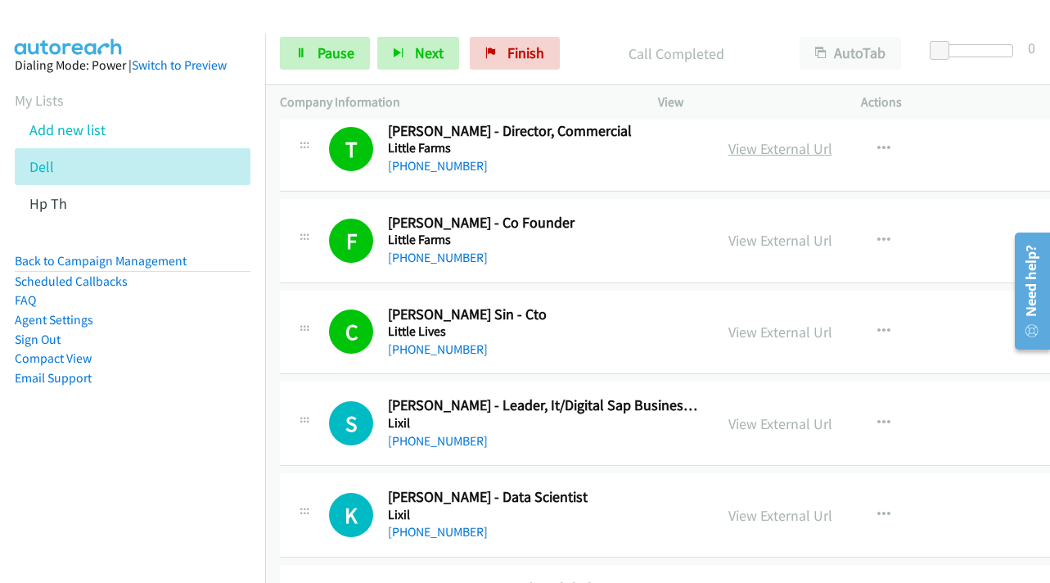
scroll to position [9168, 0]
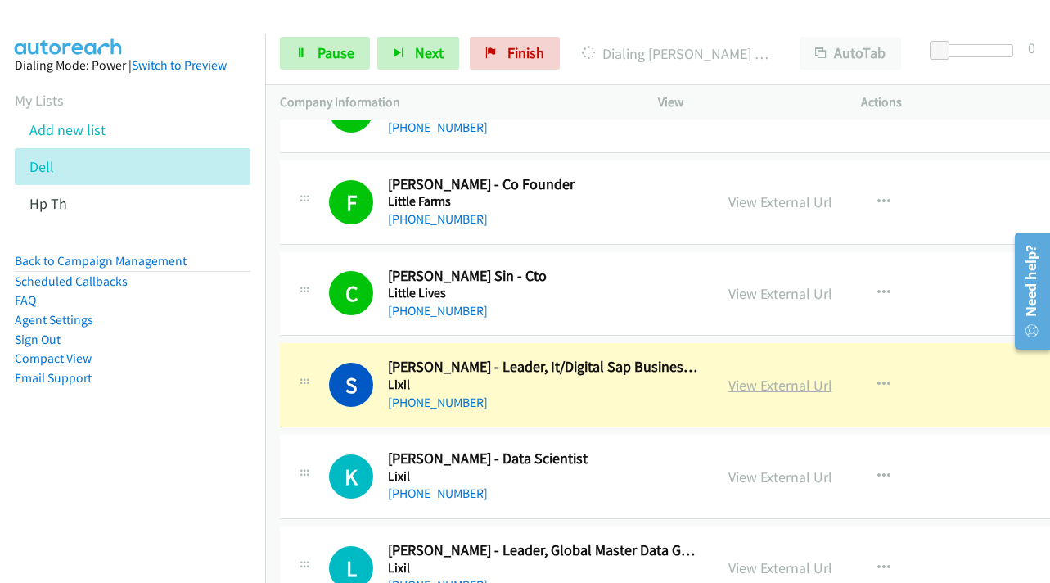
click at [810, 393] on link "View External Url" at bounding box center [781, 385] width 104 height 19
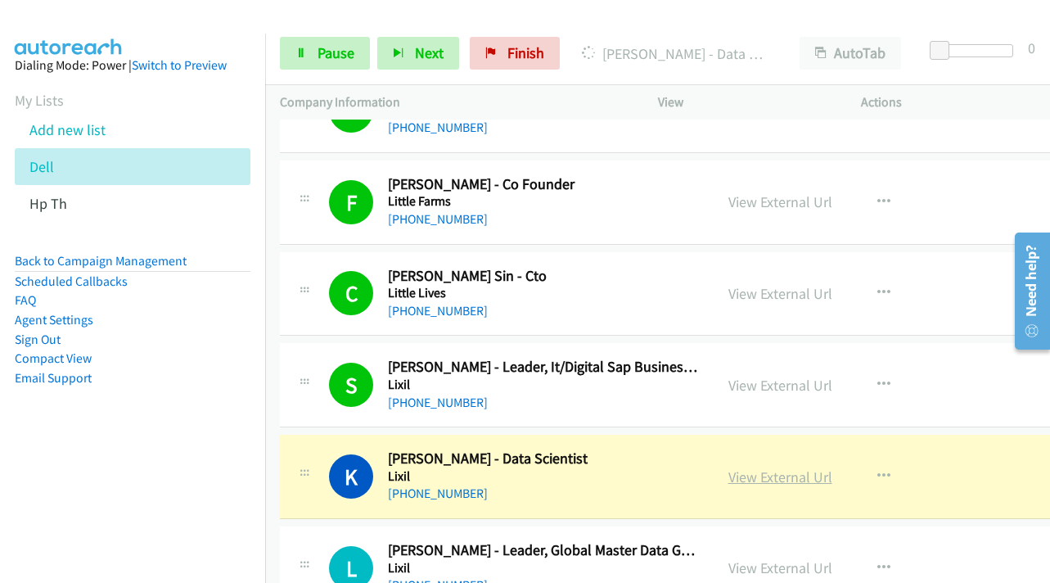
click at [813, 477] on link "View External Url" at bounding box center [781, 476] width 104 height 19
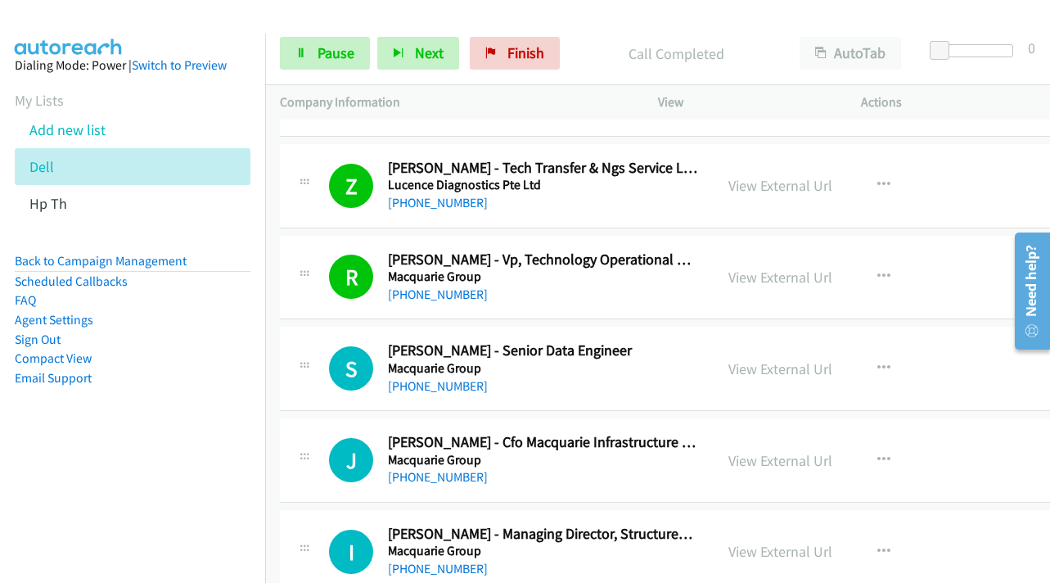
scroll to position [10233, 0]
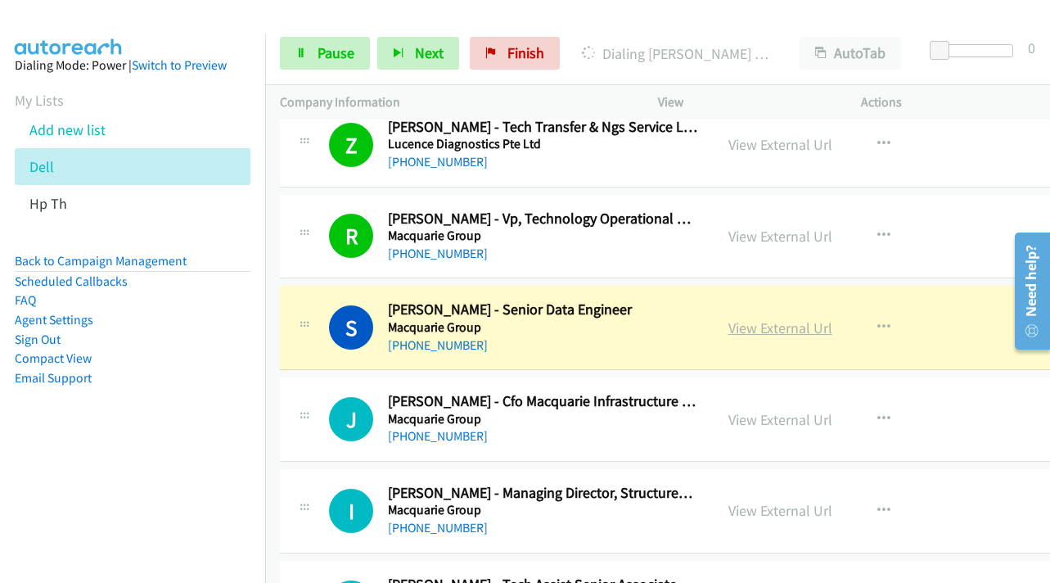
click at [824, 332] on link "View External Url" at bounding box center [781, 327] width 104 height 19
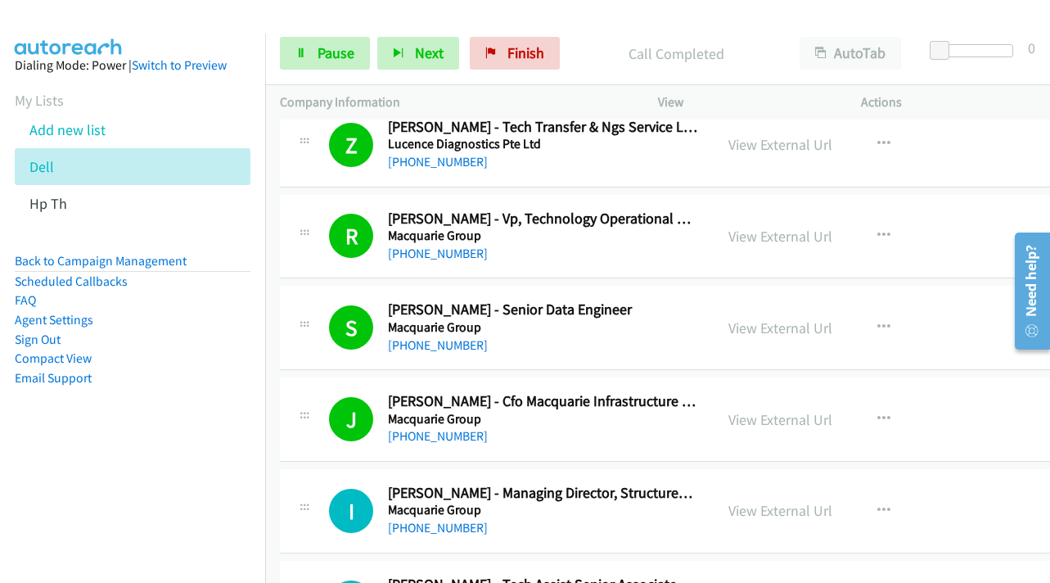
scroll to position [10314, 0]
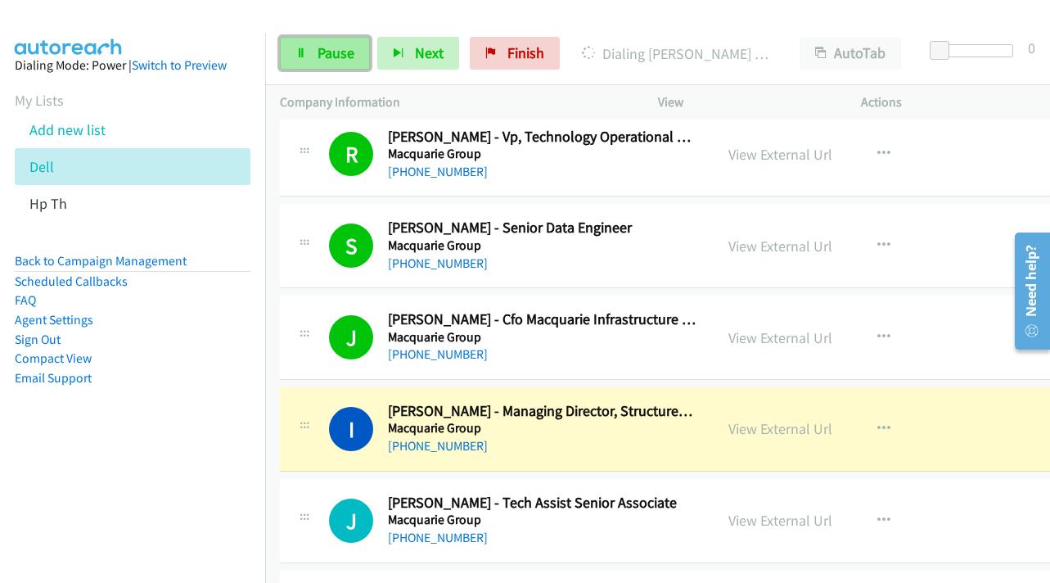
click at [315, 53] on link "Pause" at bounding box center [325, 53] width 90 height 33
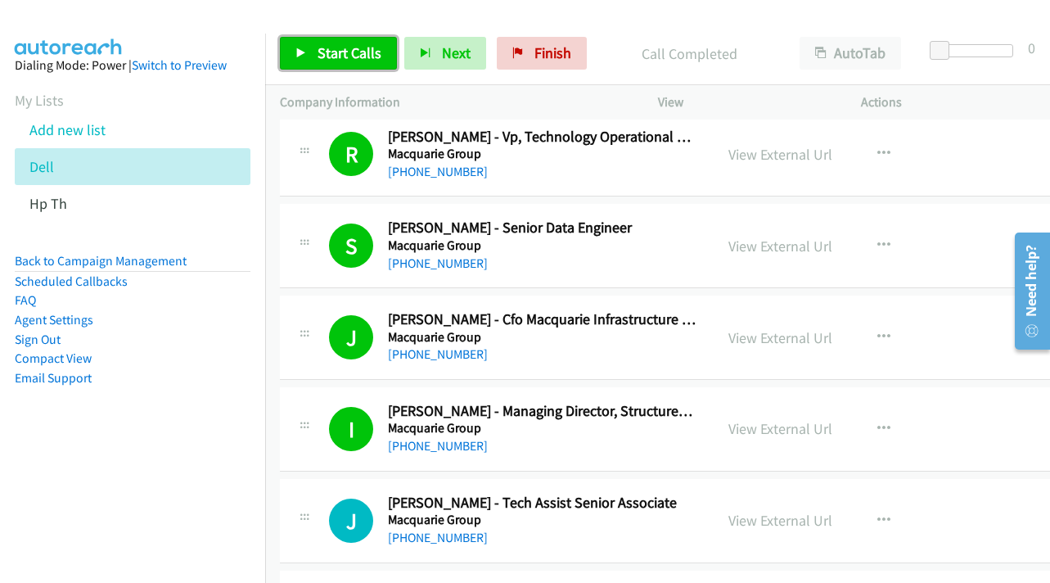
drag, startPoint x: 365, startPoint y: 56, endPoint x: 567, endPoint y: 151, distance: 223.0
click at [365, 56] on span "Start Calls" at bounding box center [350, 52] width 64 height 19
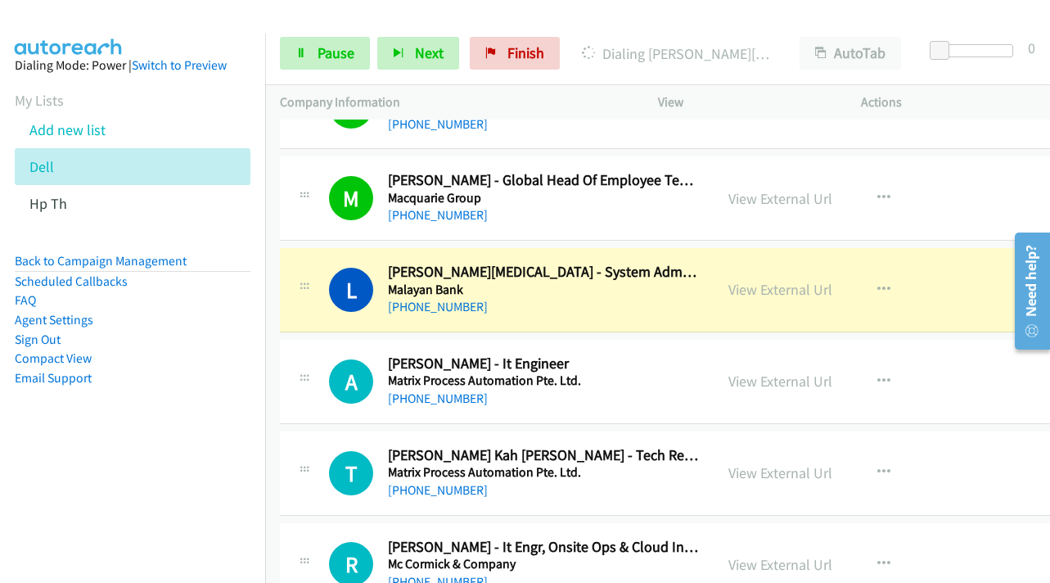
scroll to position [11379, 0]
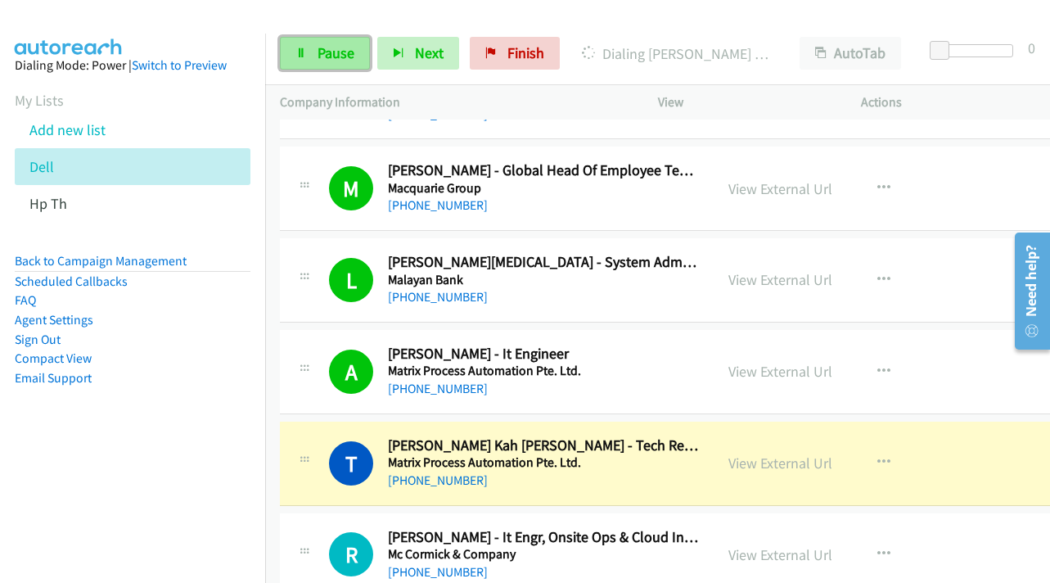
click at [323, 44] on span "Pause" at bounding box center [336, 52] width 37 height 19
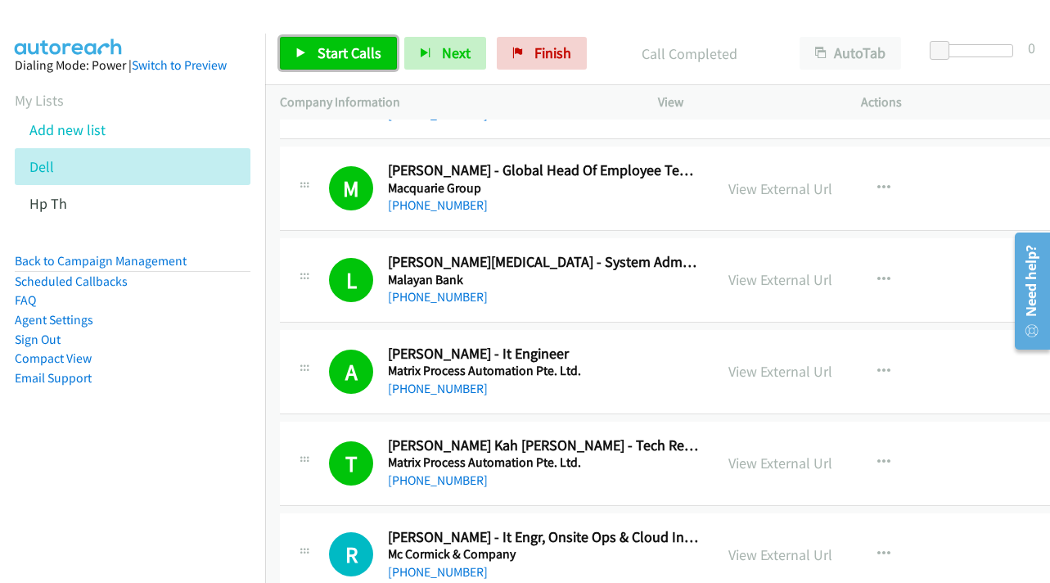
click at [323, 53] on span "Start Calls" at bounding box center [350, 52] width 64 height 19
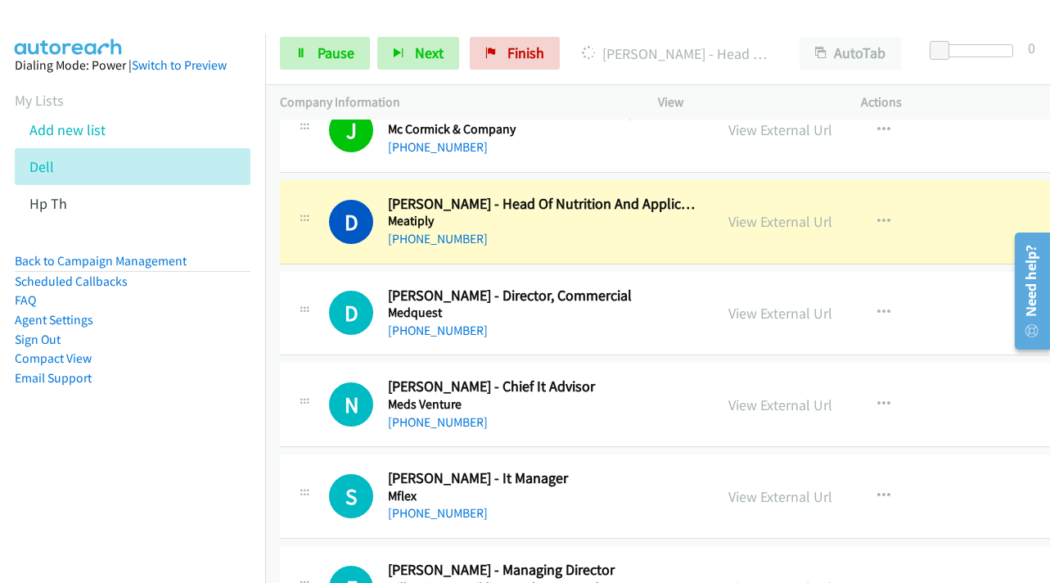
scroll to position [12115, 0]
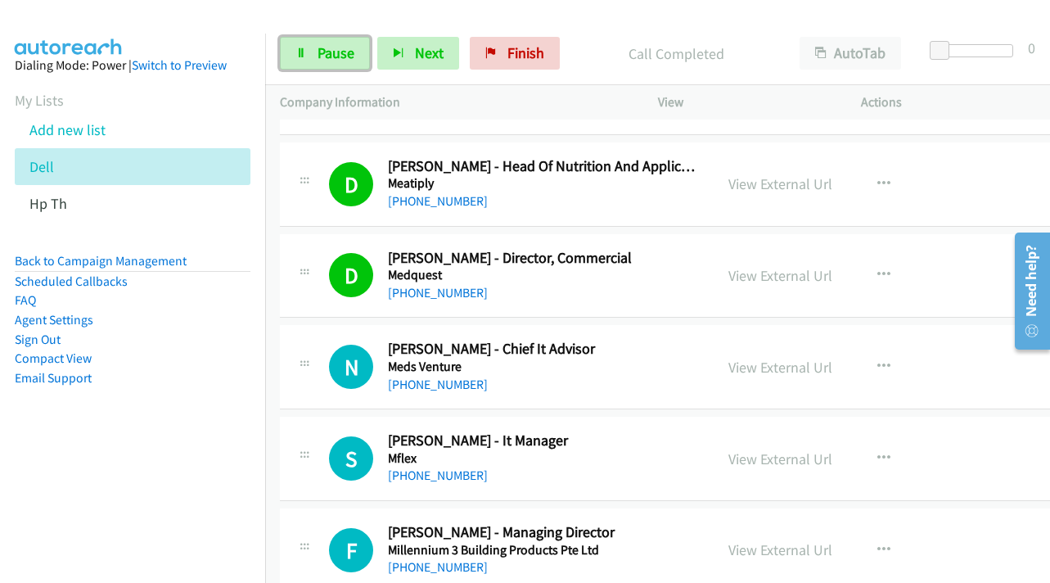
drag, startPoint x: 337, startPoint y: 62, endPoint x: 432, endPoint y: 129, distance: 115.8
click at [337, 62] on link "Pause" at bounding box center [325, 53] width 90 height 33
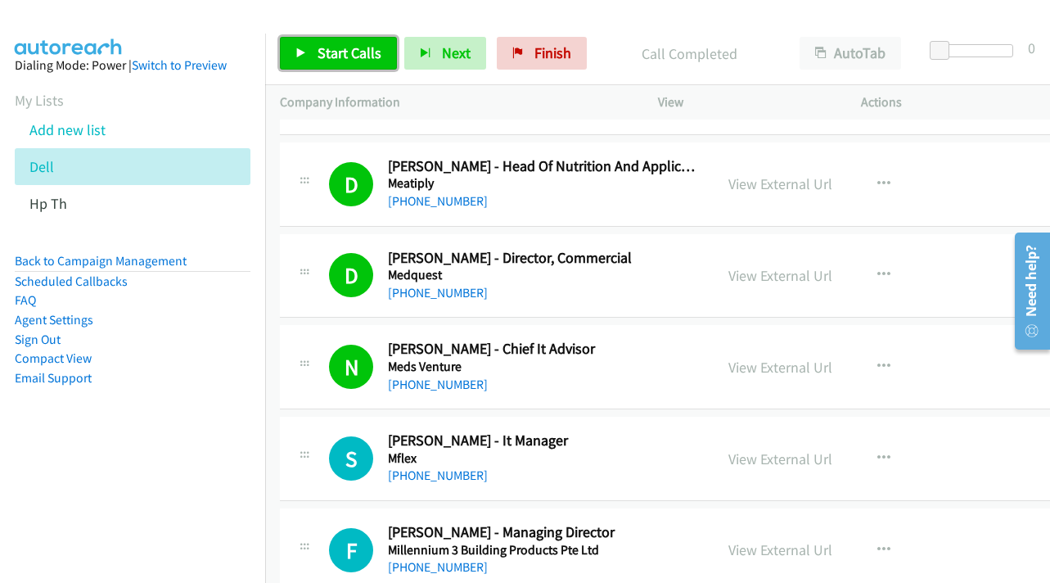
click at [384, 57] on link "Start Calls" at bounding box center [338, 53] width 117 height 33
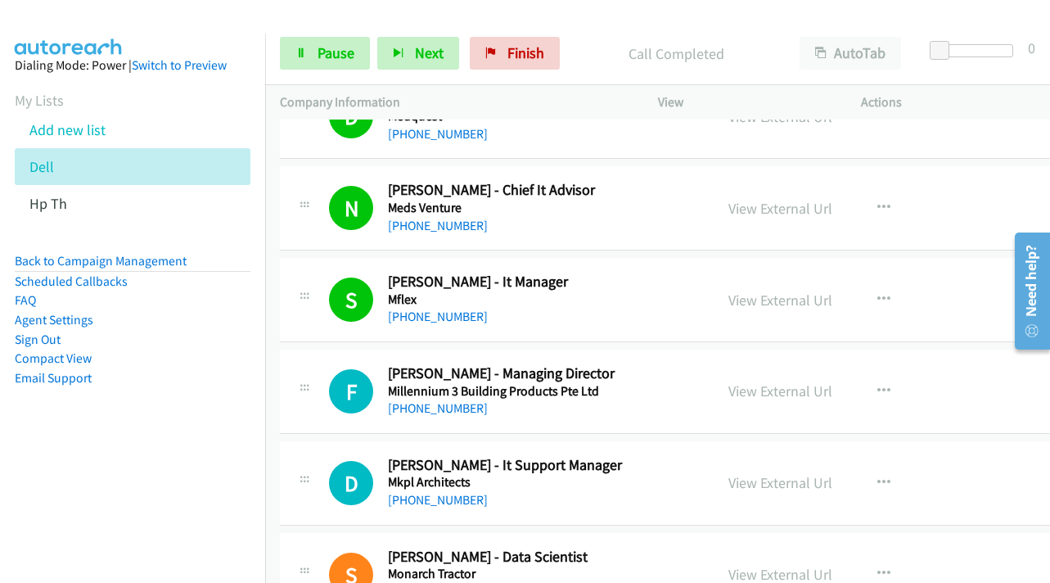
scroll to position [12279, 0]
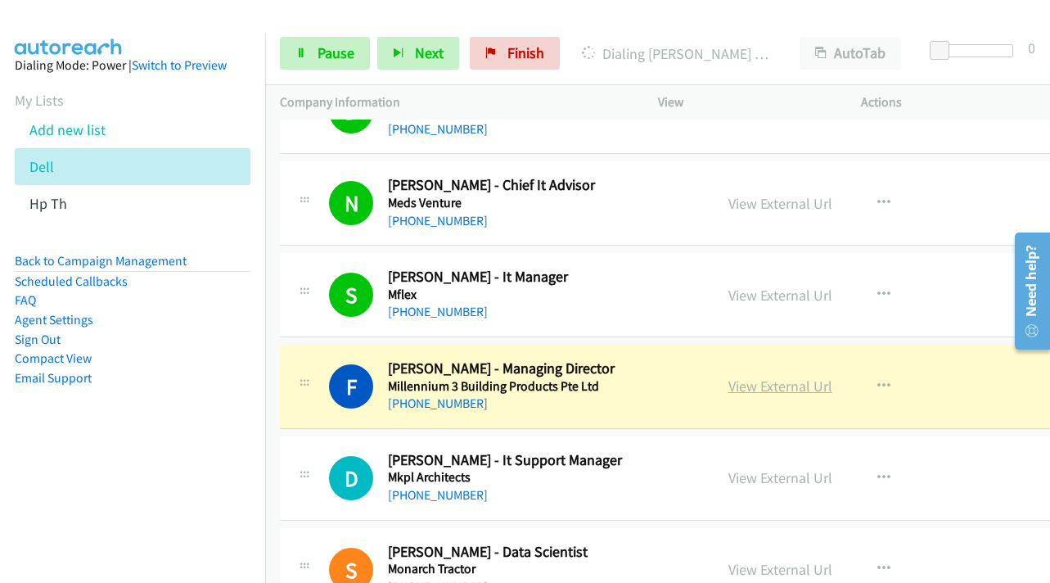
click at [825, 387] on link "View External Url" at bounding box center [781, 386] width 104 height 19
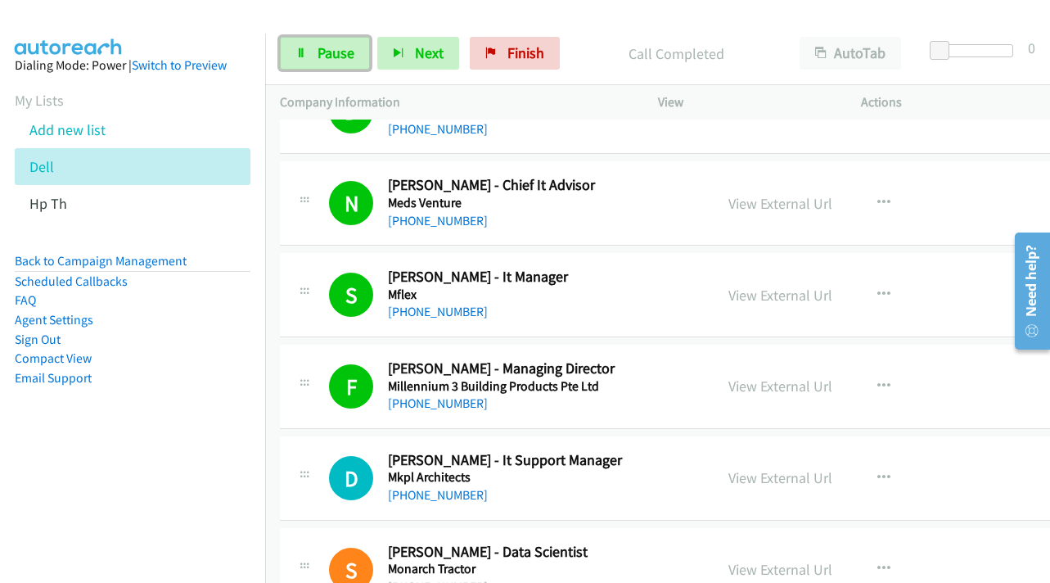
drag, startPoint x: 300, startPoint y: 56, endPoint x: 1027, endPoint y: 202, distance: 740.7
click at [302, 56] on icon at bounding box center [301, 53] width 11 height 11
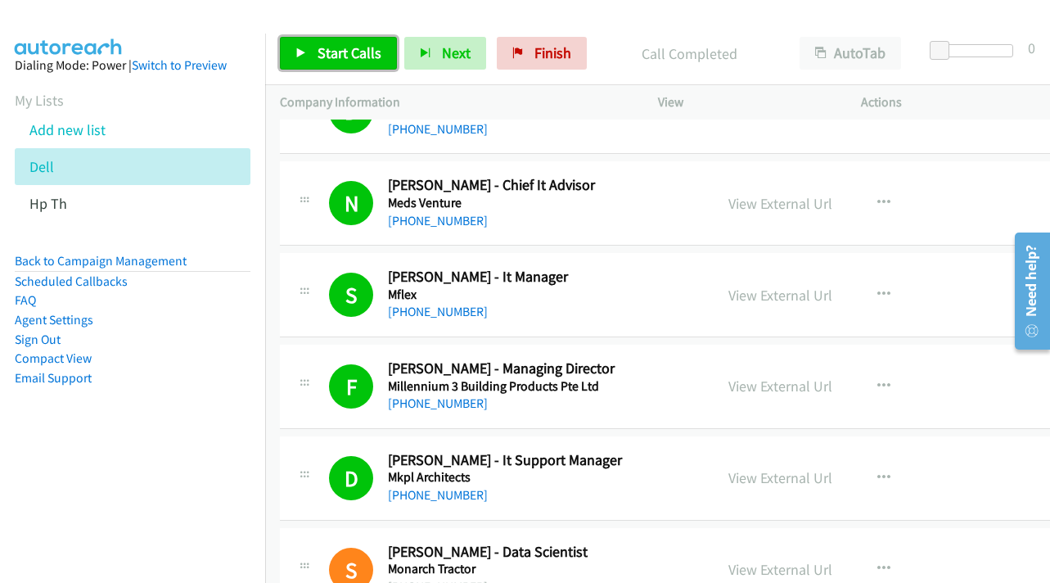
click at [361, 61] on span "Start Calls" at bounding box center [350, 52] width 64 height 19
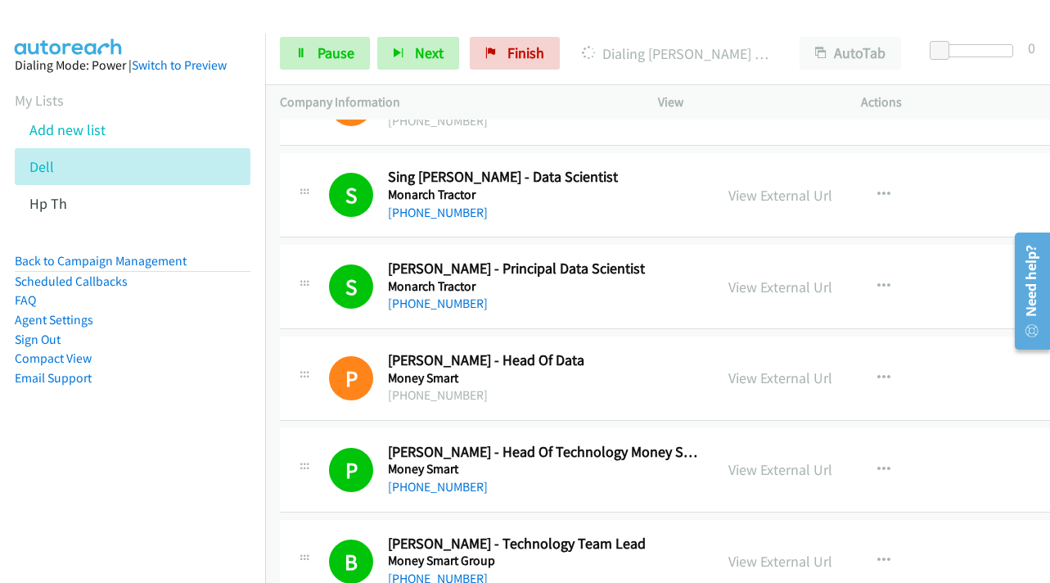
scroll to position [12934, 0]
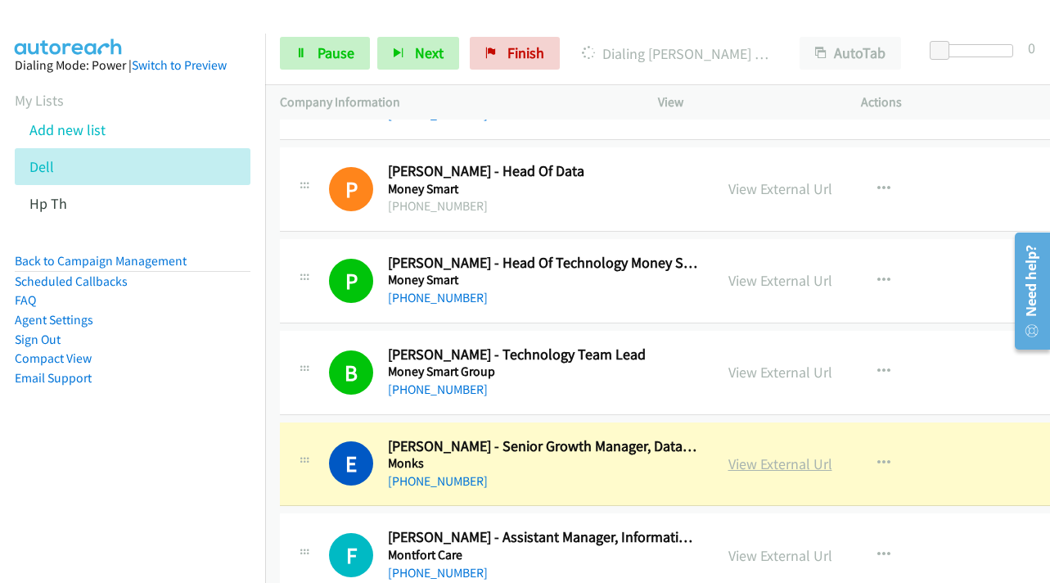
click at [832, 465] on link "View External Url" at bounding box center [781, 463] width 104 height 19
click at [327, 59] on span "Pause" at bounding box center [336, 52] width 37 height 19
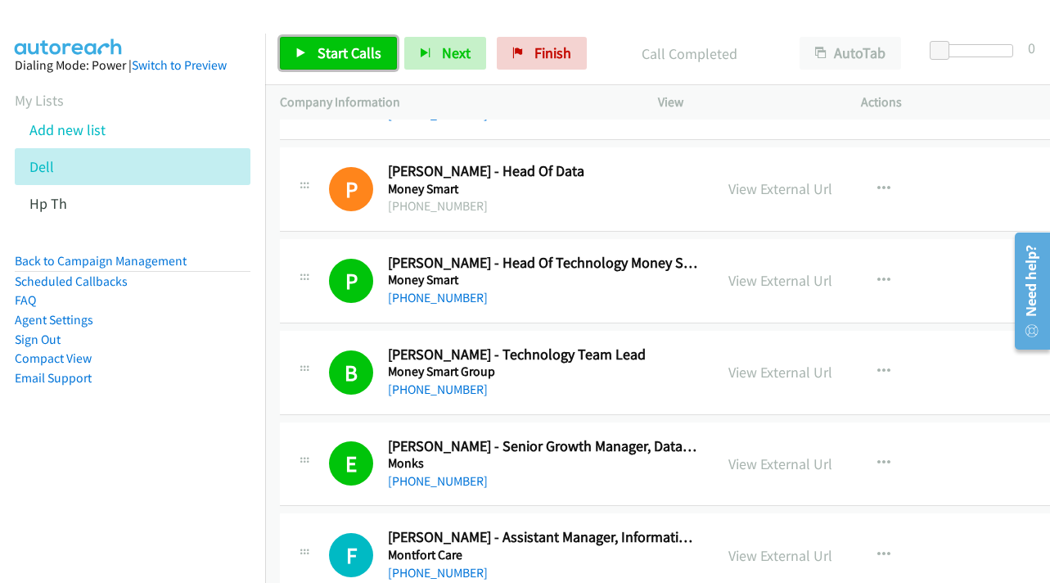
click at [351, 60] on span "Start Calls" at bounding box center [350, 52] width 64 height 19
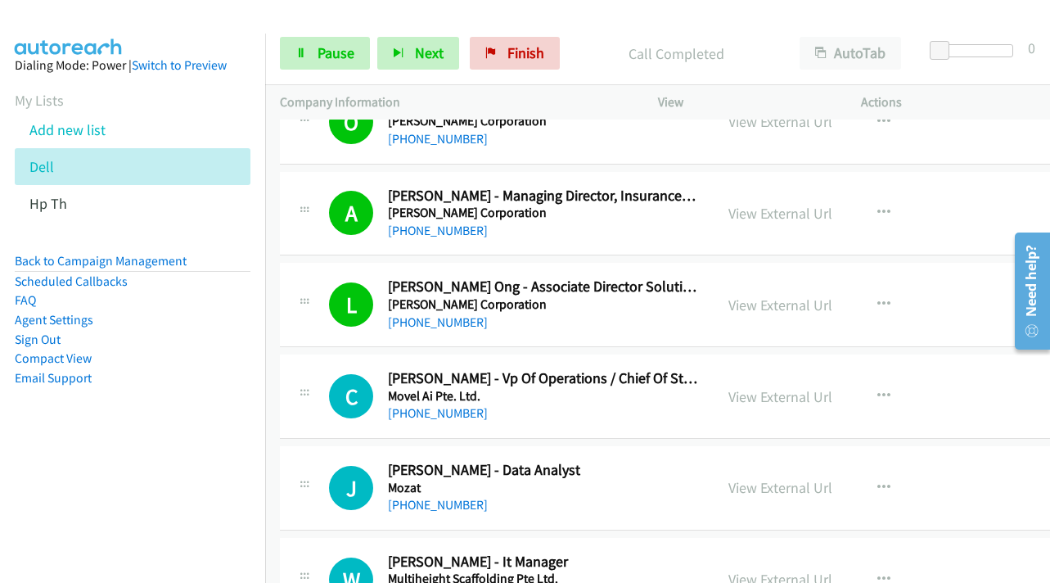
scroll to position [13671, 0]
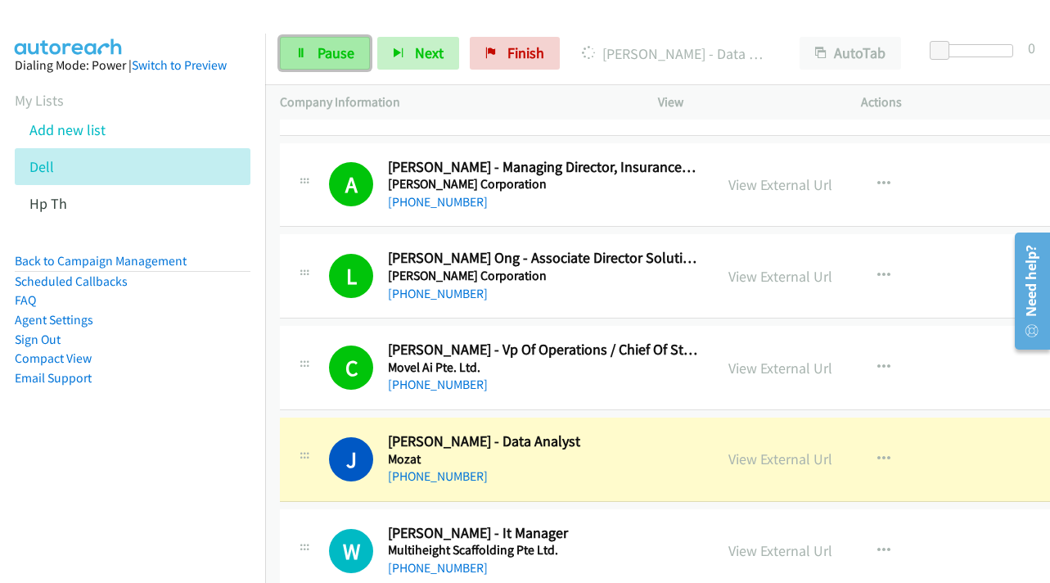
click at [321, 54] on span "Pause" at bounding box center [336, 52] width 37 height 19
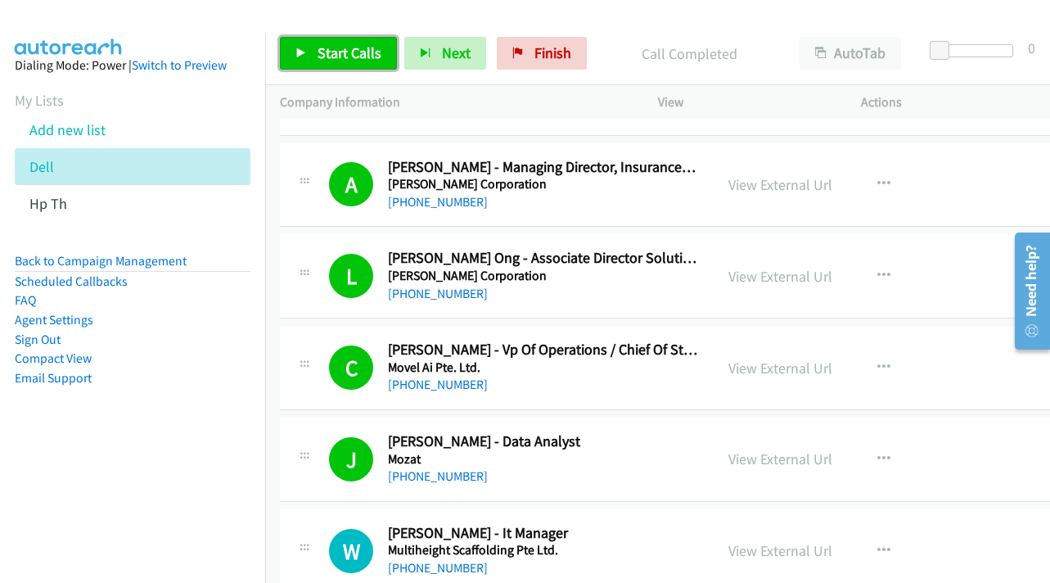
click at [339, 53] on span "Start Calls" at bounding box center [350, 52] width 64 height 19
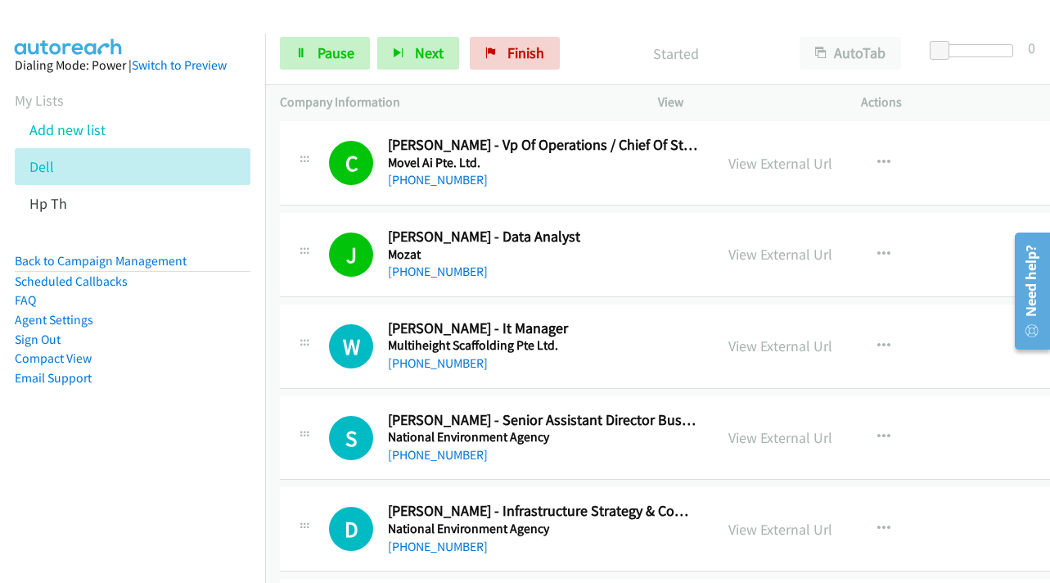
scroll to position [13916, 0]
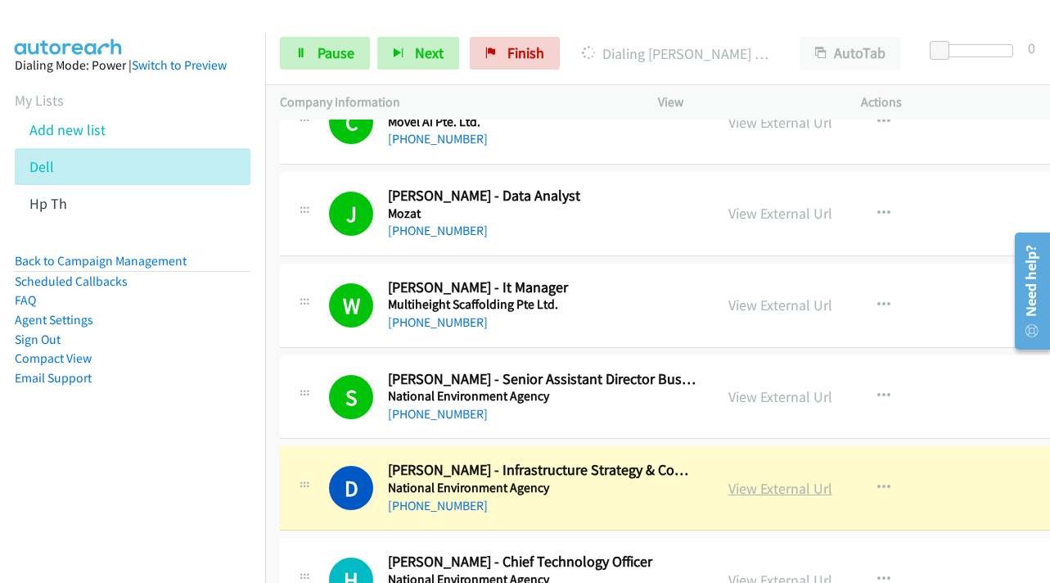
click at [833, 484] on link "View External Url" at bounding box center [781, 488] width 104 height 19
click at [332, 45] on span "Pause" at bounding box center [336, 52] width 37 height 19
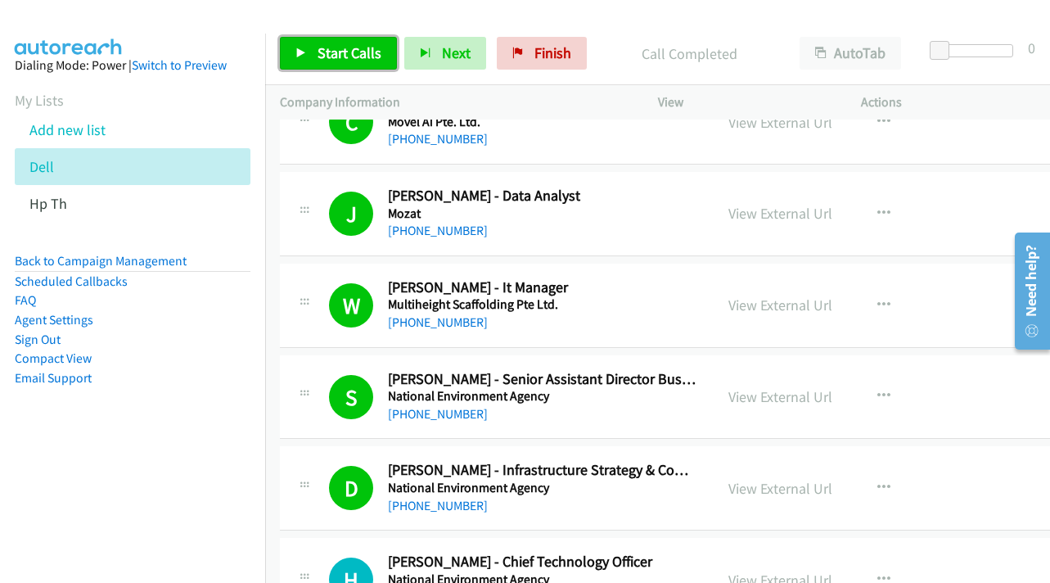
click at [339, 48] on span "Start Calls" at bounding box center [350, 52] width 64 height 19
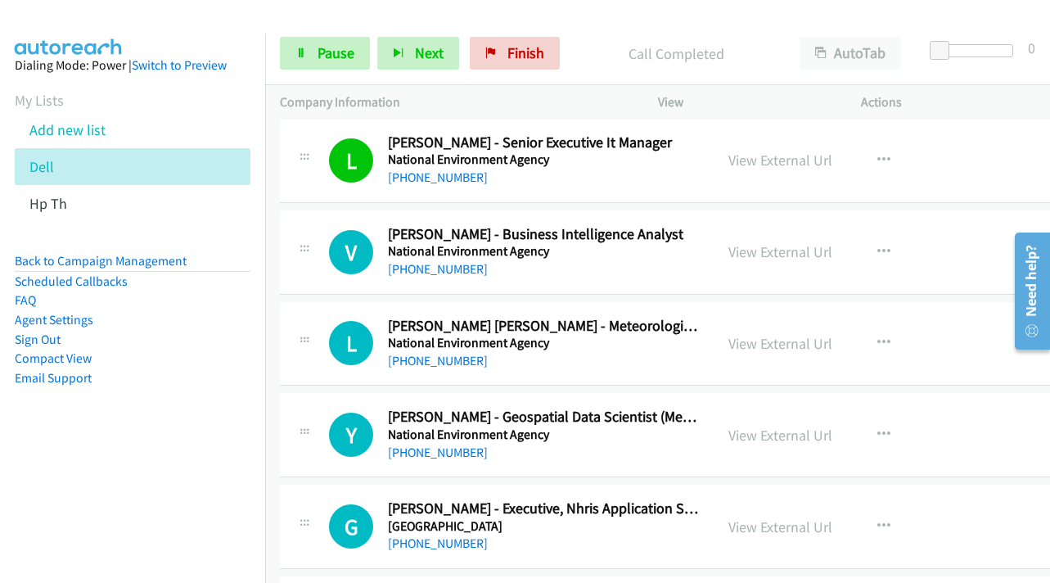
scroll to position [14980, 0]
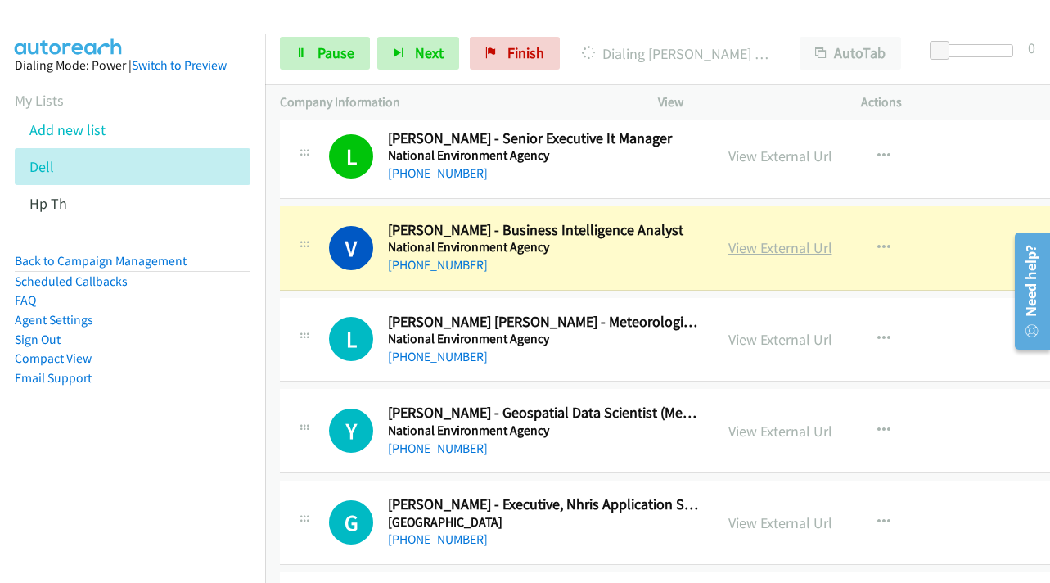
click at [801, 251] on link "View External Url" at bounding box center [781, 247] width 104 height 19
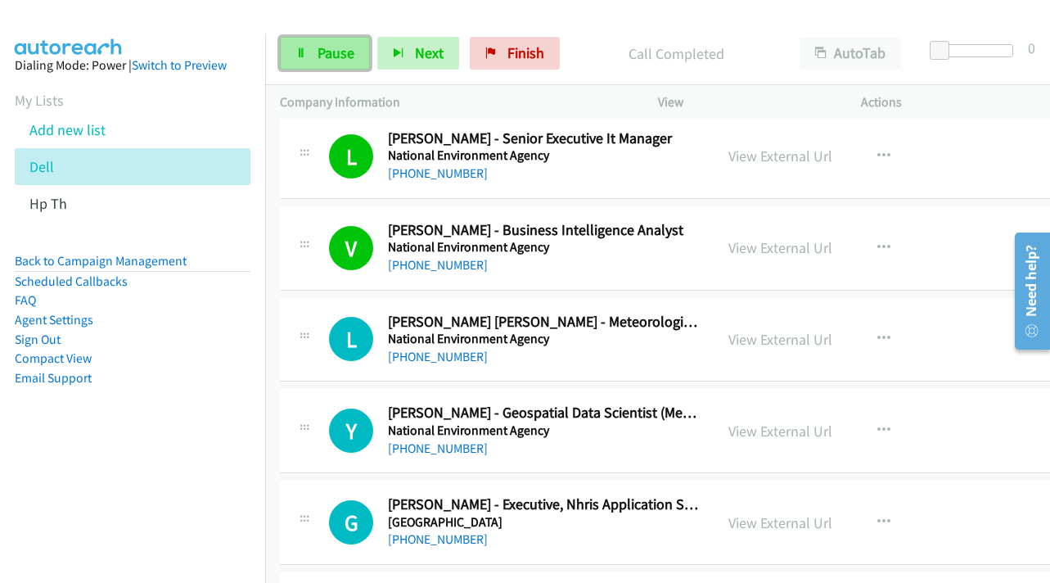
click at [318, 64] on link "Pause" at bounding box center [325, 53] width 90 height 33
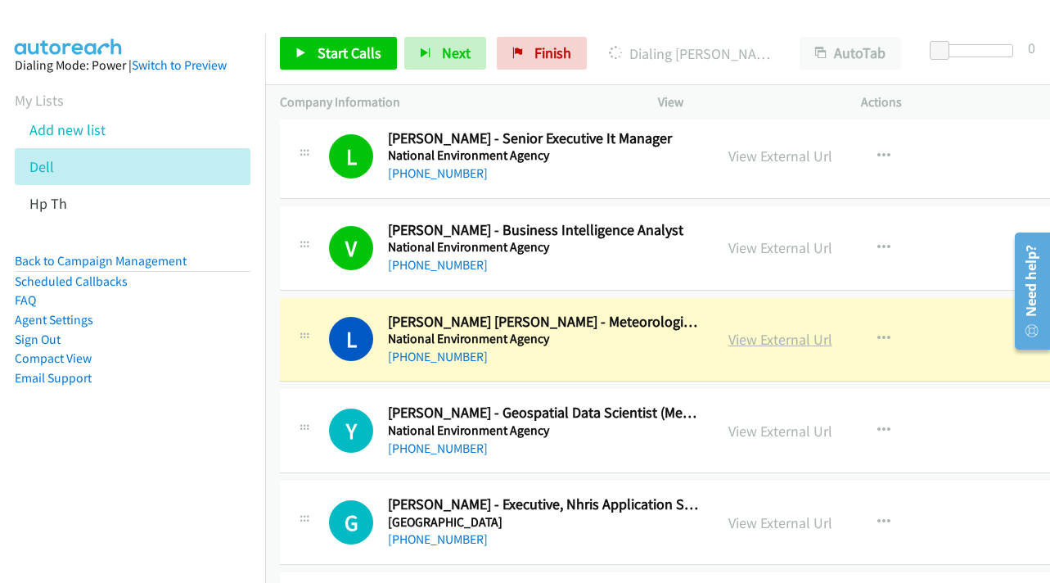
click at [833, 345] on link "View External Url" at bounding box center [781, 339] width 104 height 19
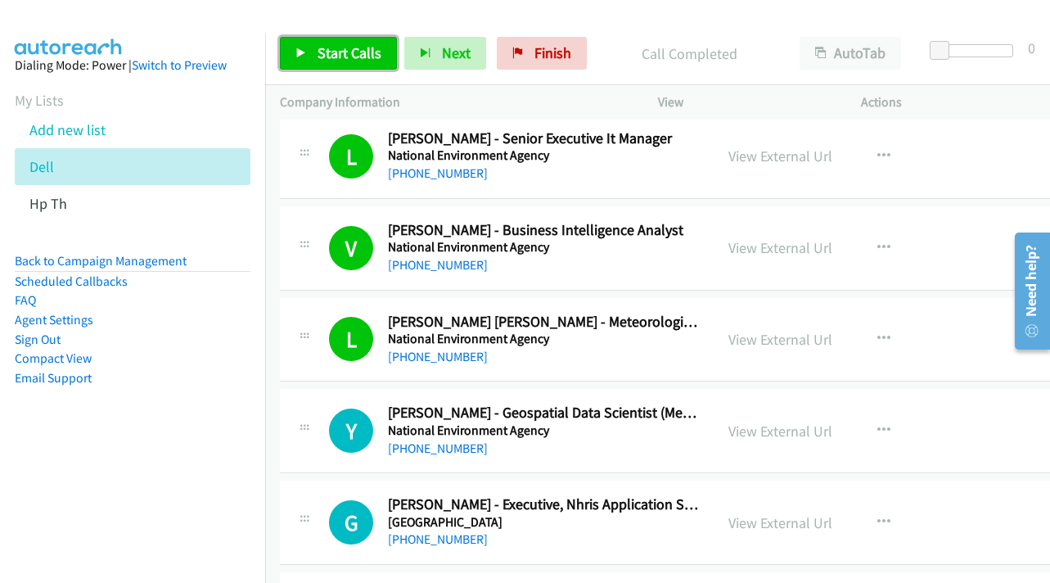
click at [337, 52] on span "Start Calls" at bounding box center [350, 52] width 64 height 19
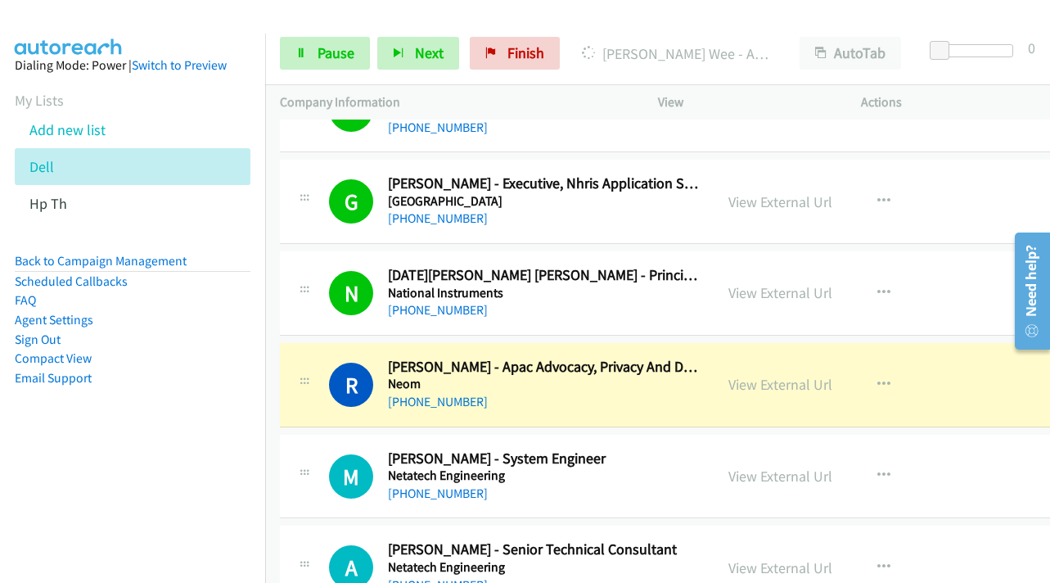
scroll to position [15308, 0]
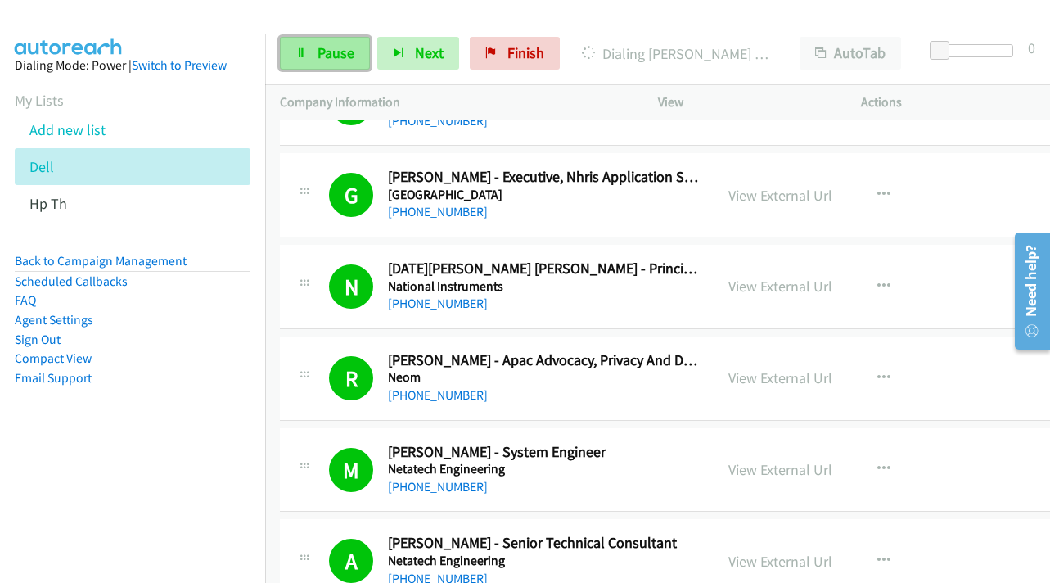
click at [314, 45] on link "Pause" at bounding box center [325, 53] width 90 height 33
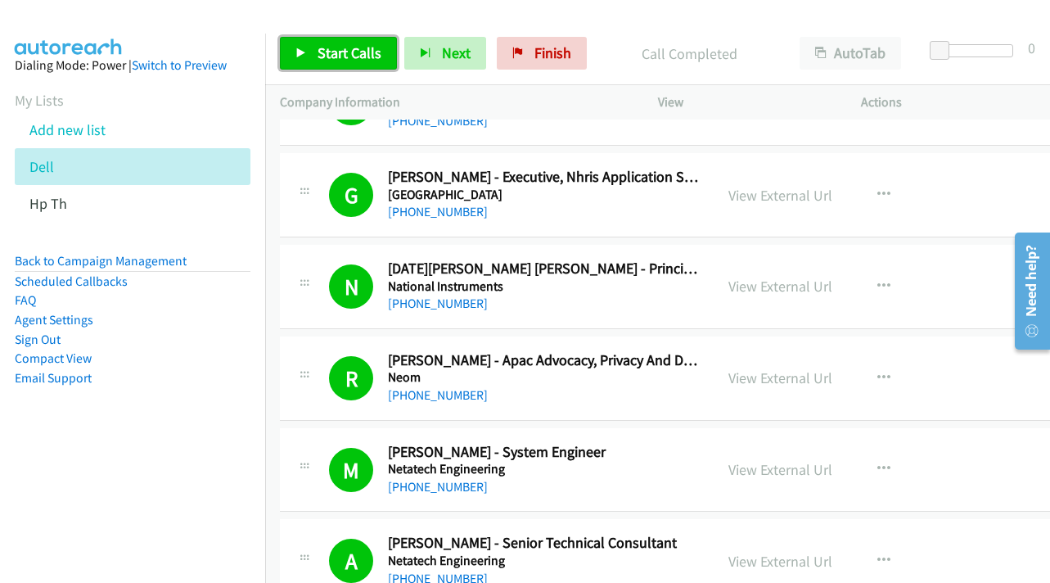
click at [323, 54] on span "Start Calls" at bounding box center [350, 52] width 64 height 19
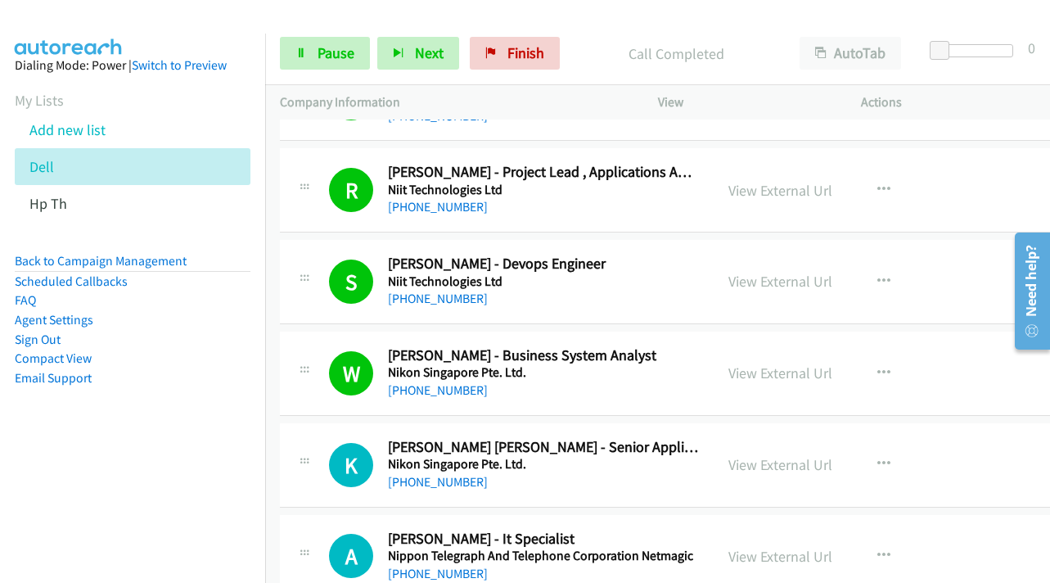
scroll to position [15799, 0]
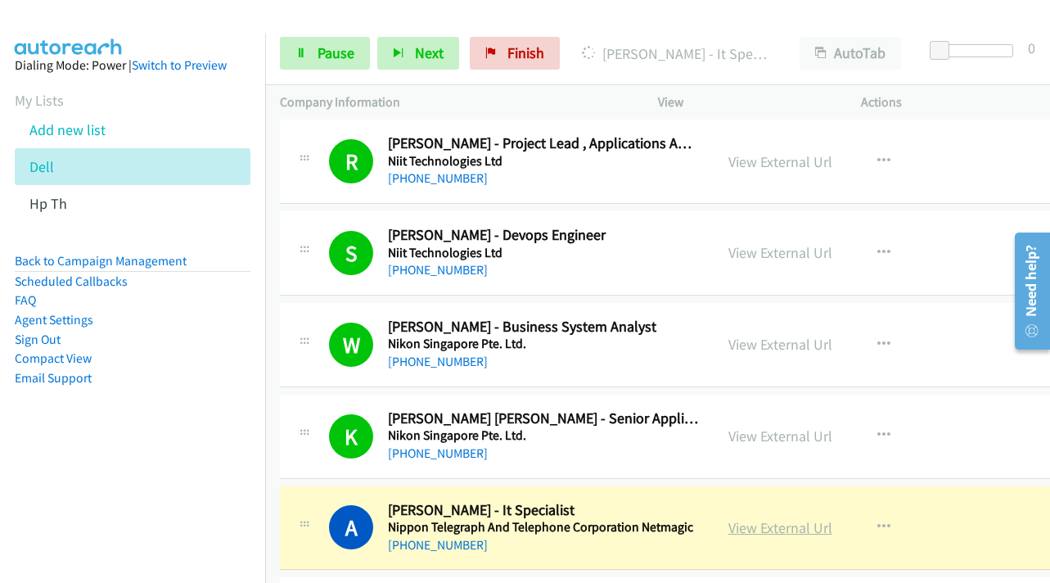
click at [833, 528] on link "View External Url" at bounding box center [781, 527] width 104 height 19
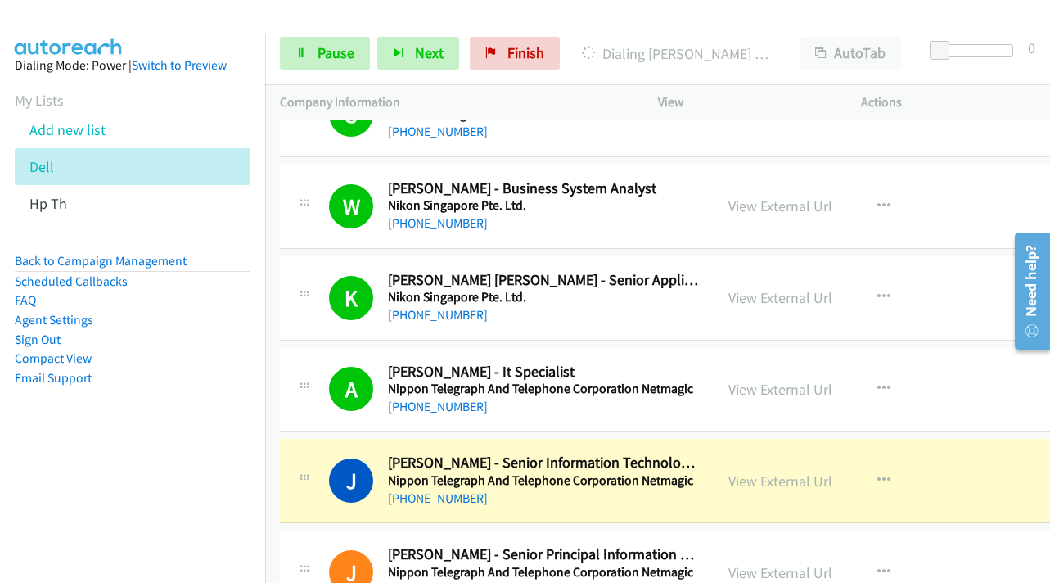
scroll to position [16045, 0]
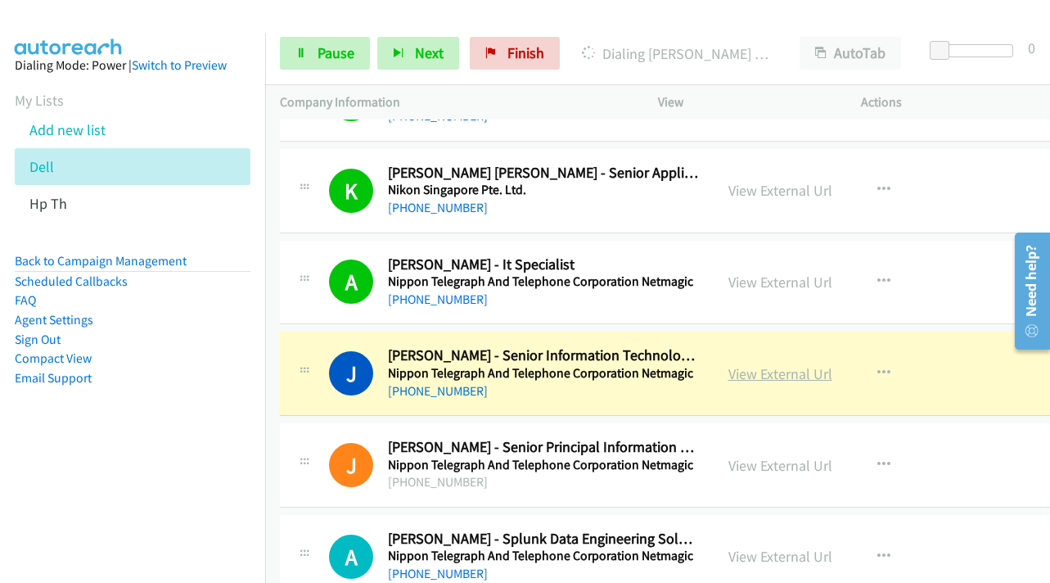
click at [833, 378] on link "View External Url" at bounding box center [781, 373] width 104 height 19
click at [306, 52] on icon at bounding box center [301, 53] width 11 height 11
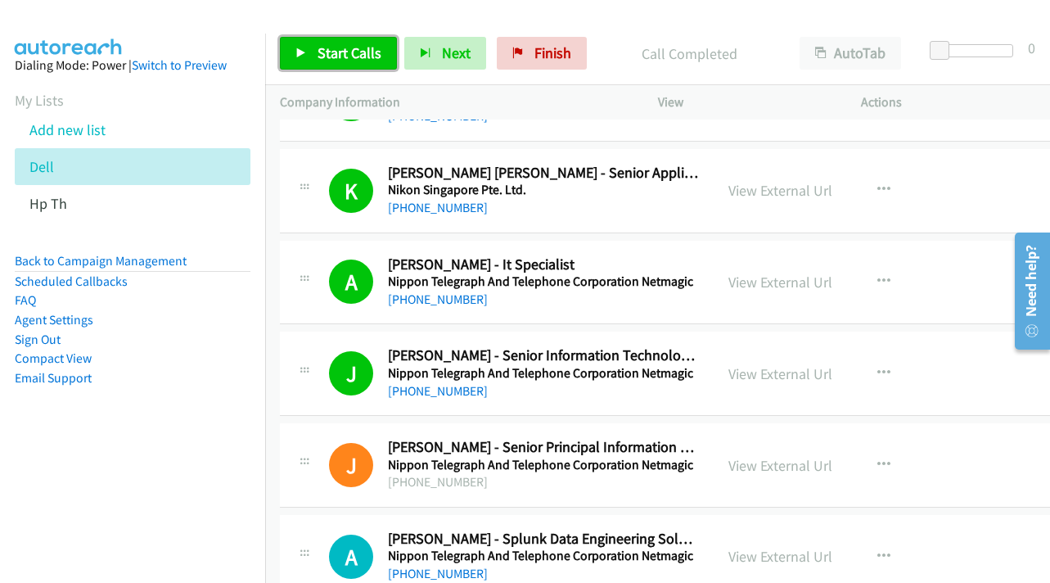
click at [317, 47] on link "Start Calls" at bounding box center [338, 53] width 117 height 33
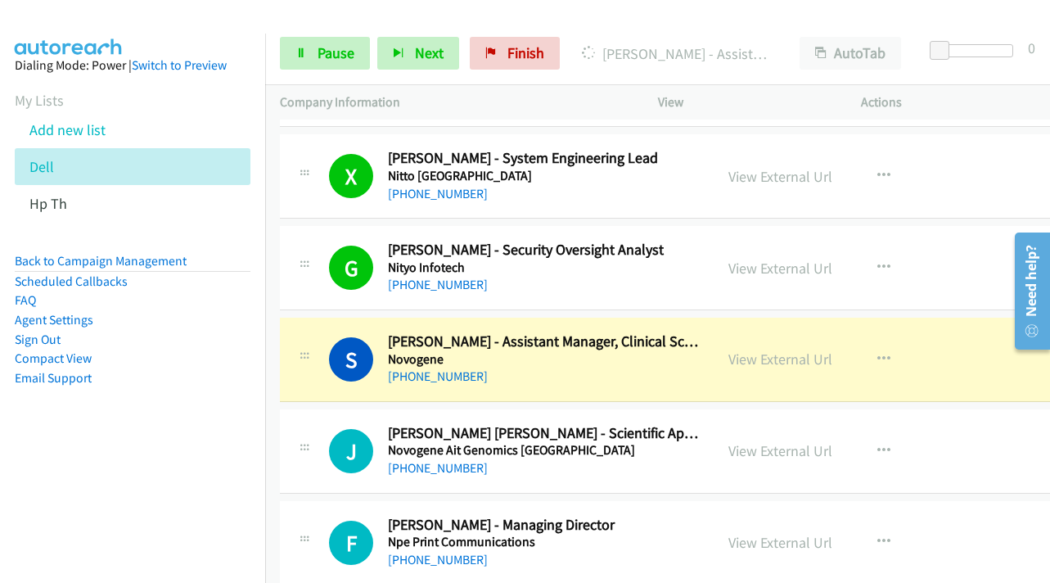
scroll to position [16863, 0]
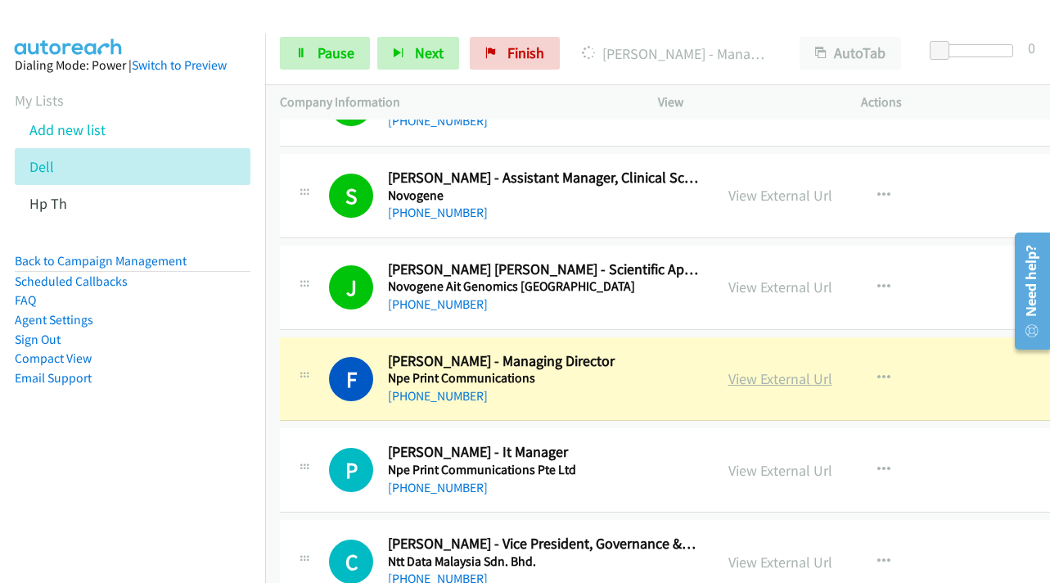
click at [814, 377] on link "View External Url" at bounding box center [781, 378] width 104 height 19
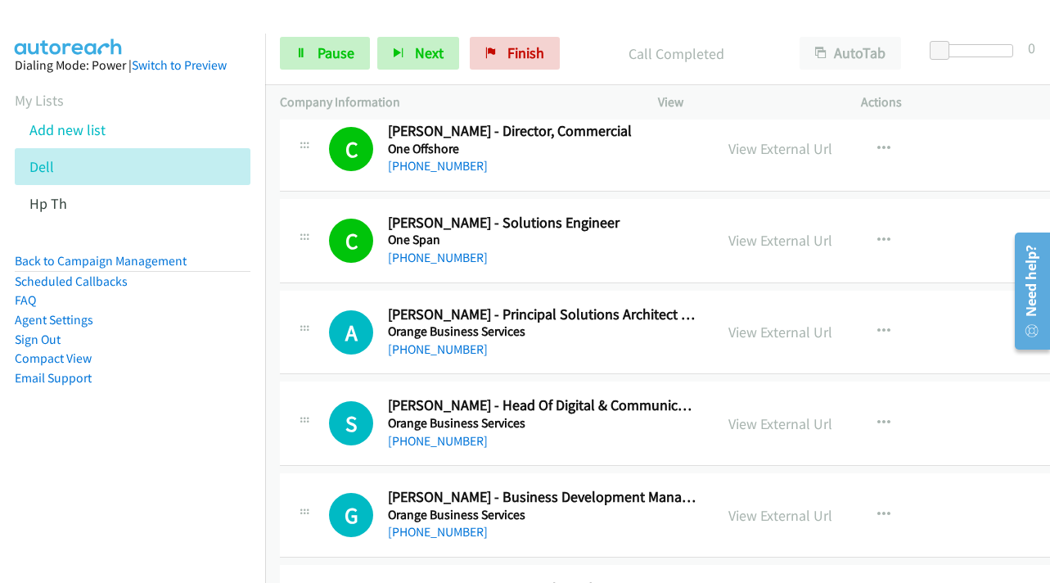
scroll to position [18419, 0]
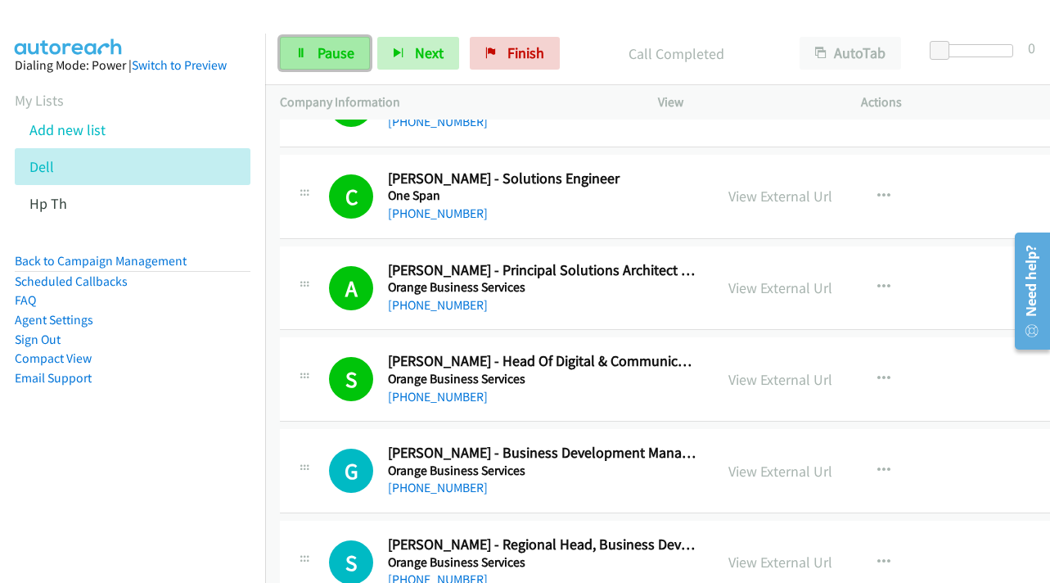
click at [335, 58] on span "Pause" at bounding box center [336, 52] width 37 height 19
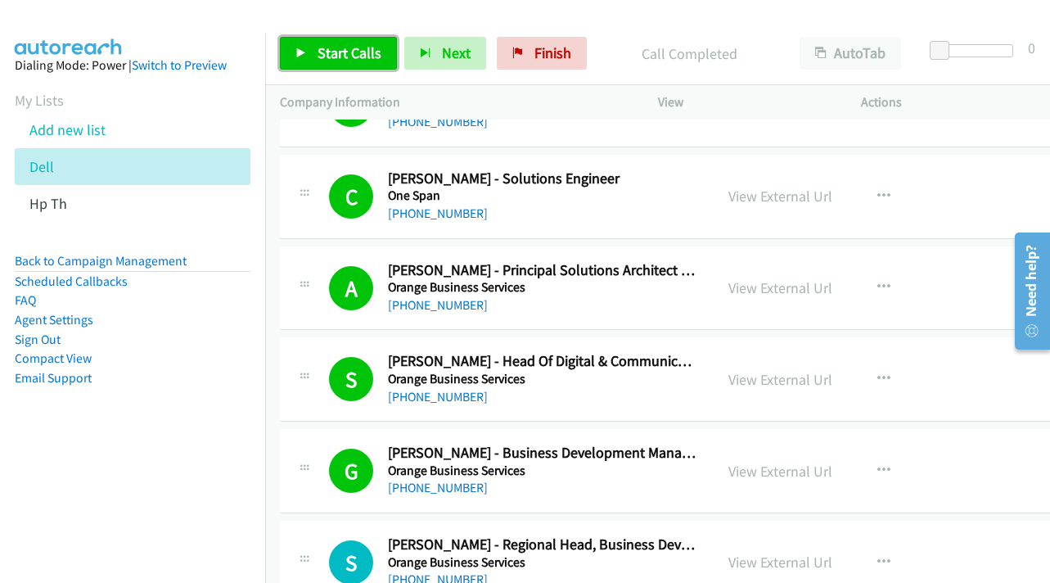
click at [356, 64] on link "Start Calls" at bounding box center [338, 53] width 117 height 33
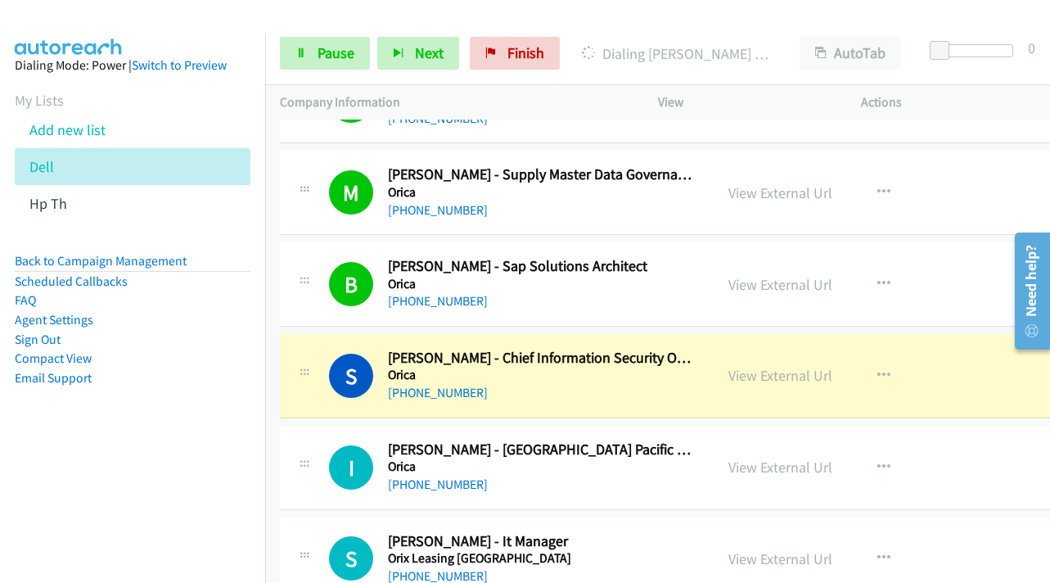
scroll to position [19155, 0]
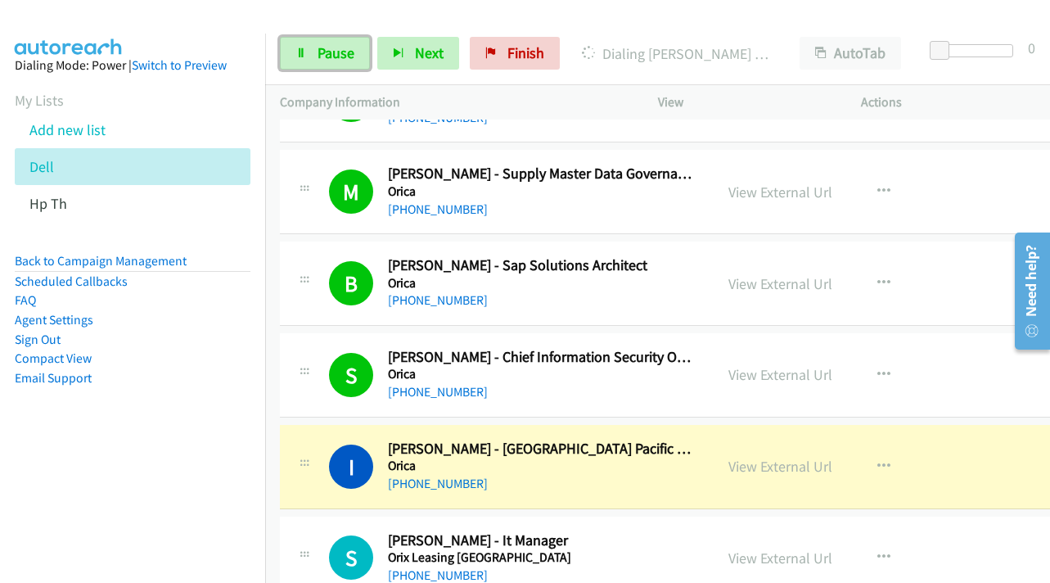
drag, startPoint x: 335, startPoint y: 55, endPoint x: 459, endPoint y: 156, distance: 160.1
click at [335, 55] on span "Pause" at bounding box center [336, 52] width 37 height 19
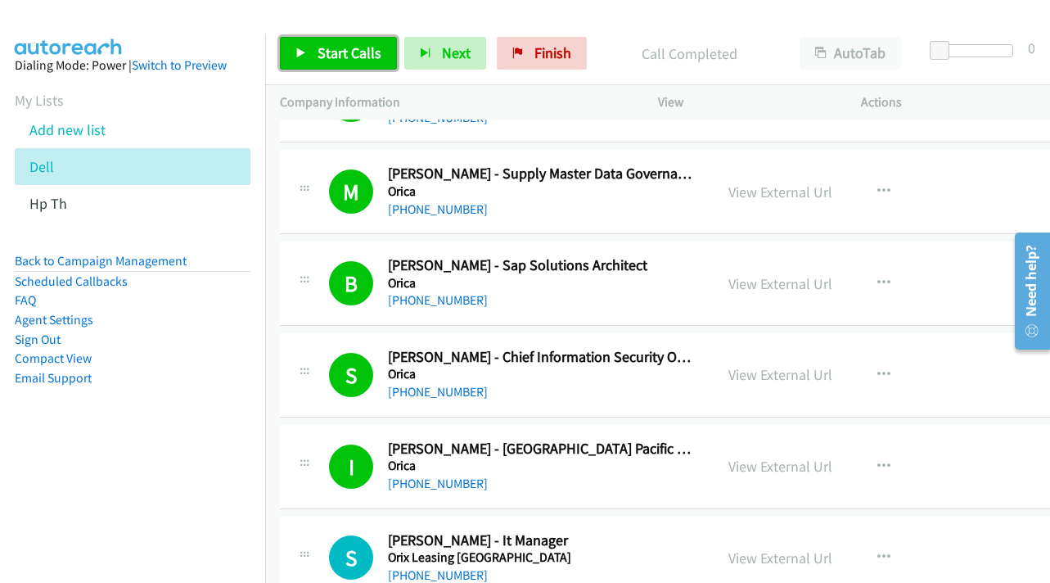
click at [313, 65] on link "Start Calls" at bounding box center [338, 53] width 117 height 33
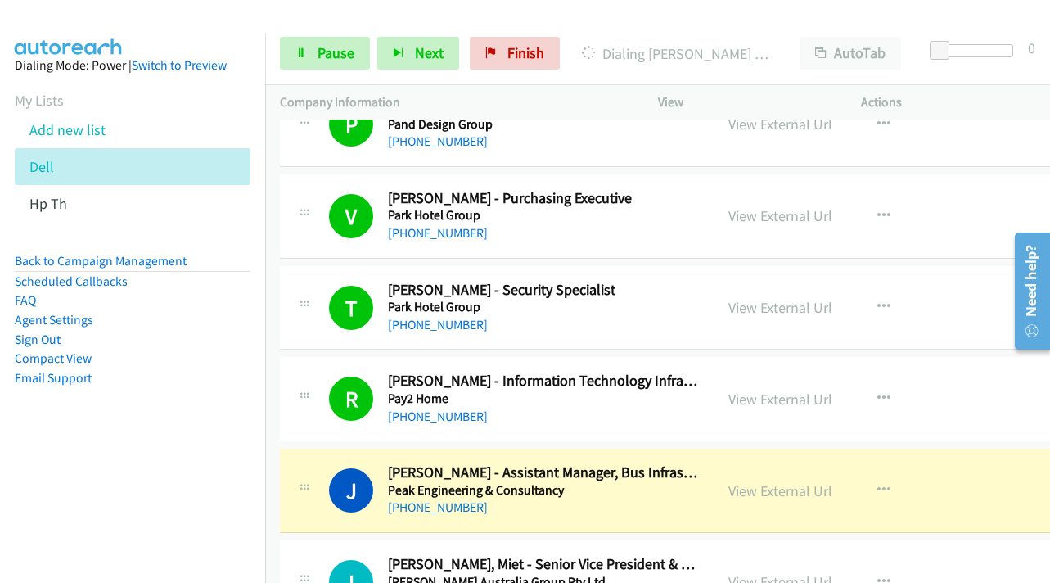
scroll to position [19892, 0]
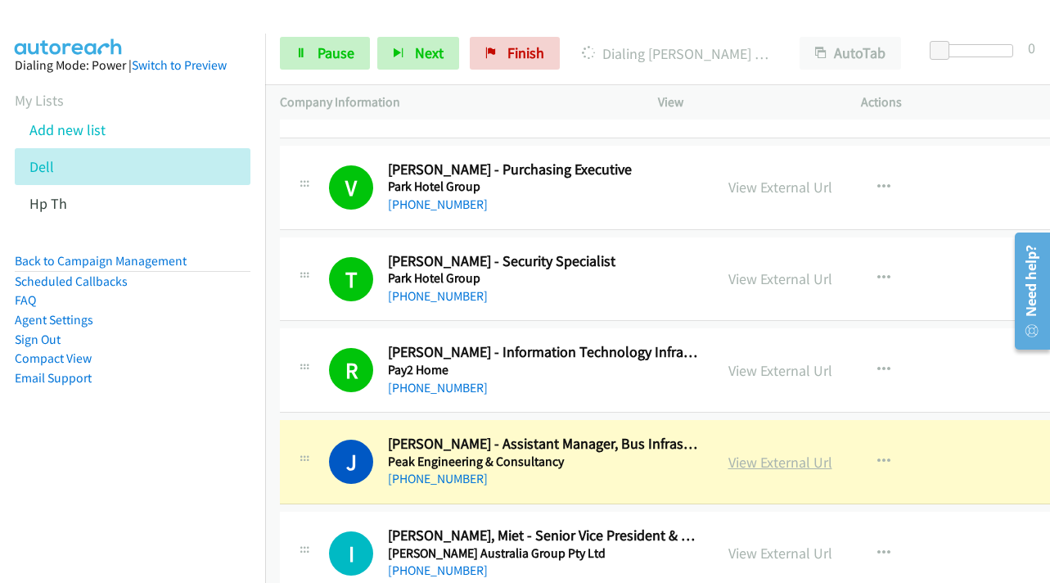
click at [799, 463] on link "View External Url" at bounding box center [781, 462] width 104 height 19
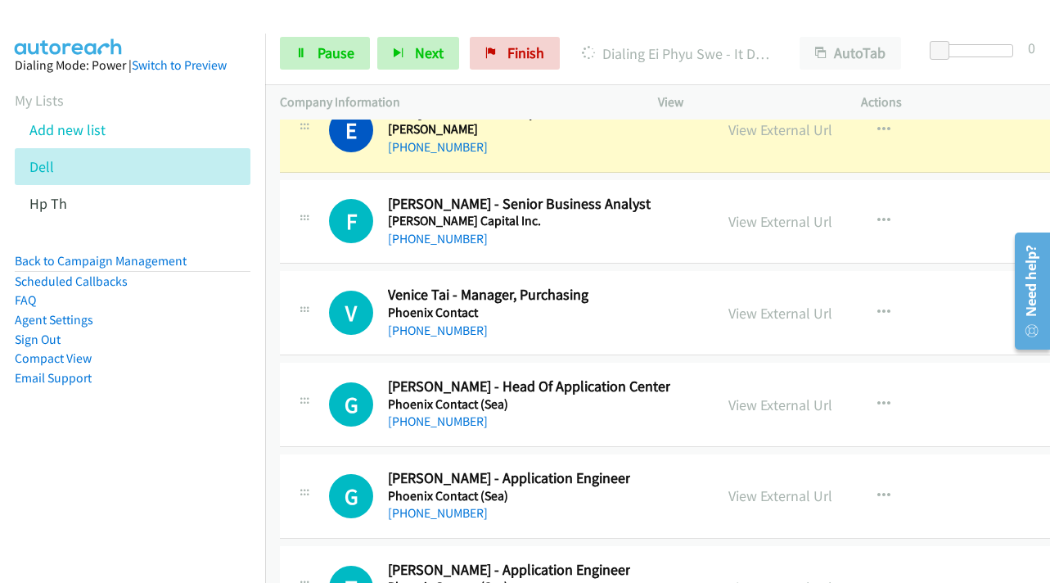
scroll to position [20874, 0]
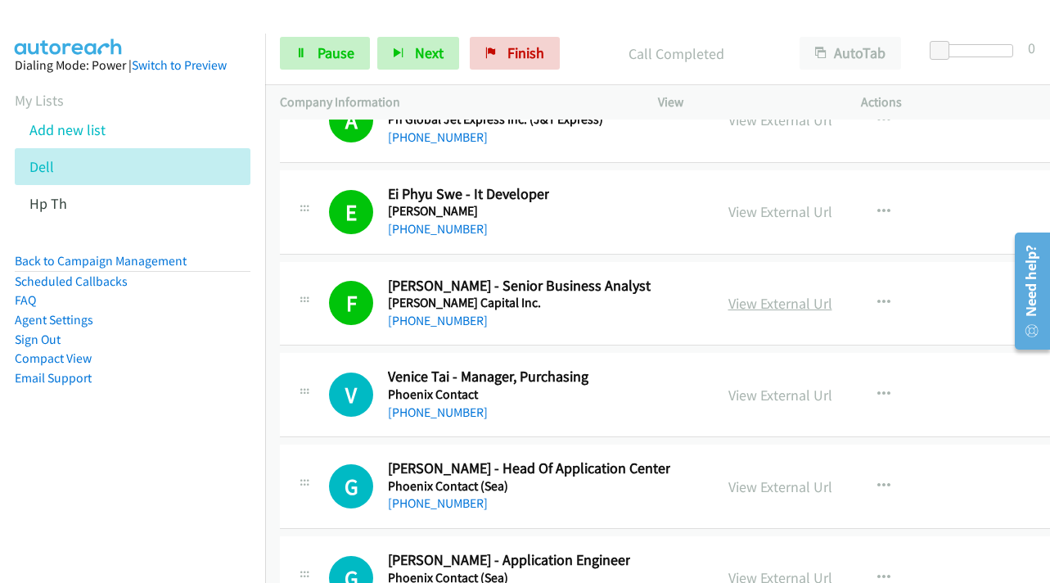
click at [827, 306] on link "View External Url" at bounding box center [781, 303] width 104 height 19
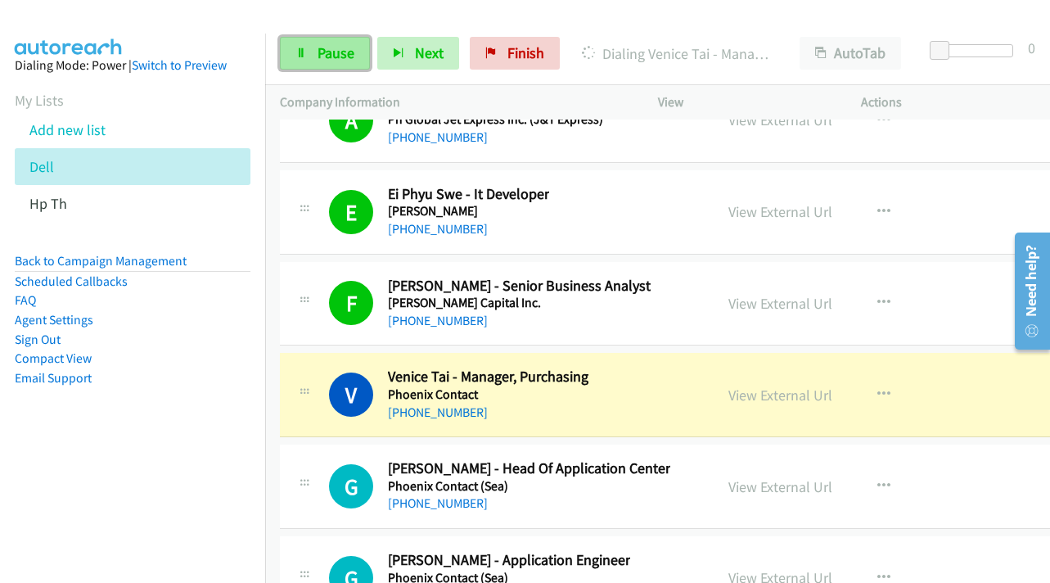
click at [306, 57] on icon at bounding box center [301, 53] width 11 height 11
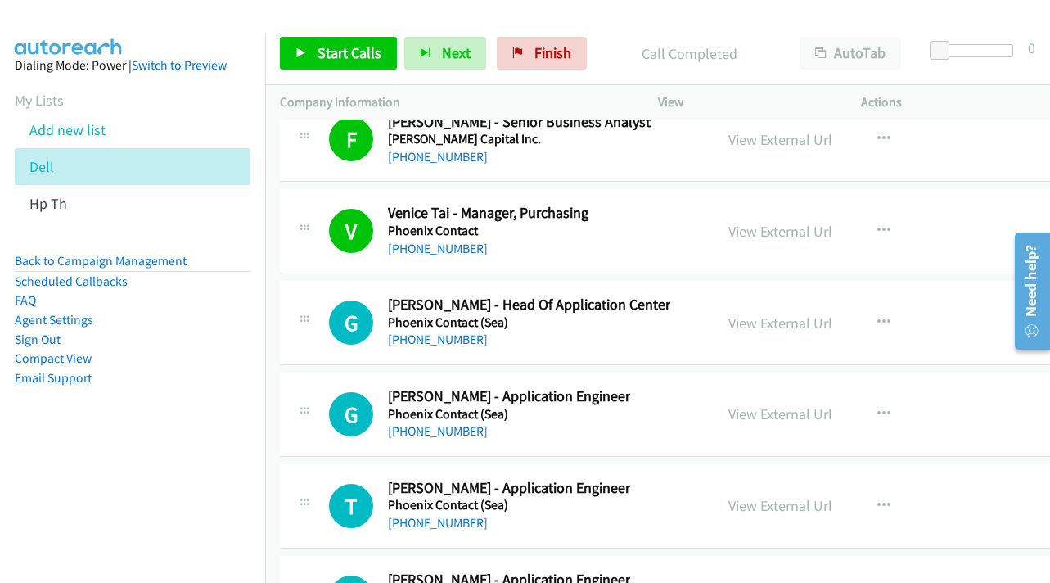
scroll to position [21120, 0]
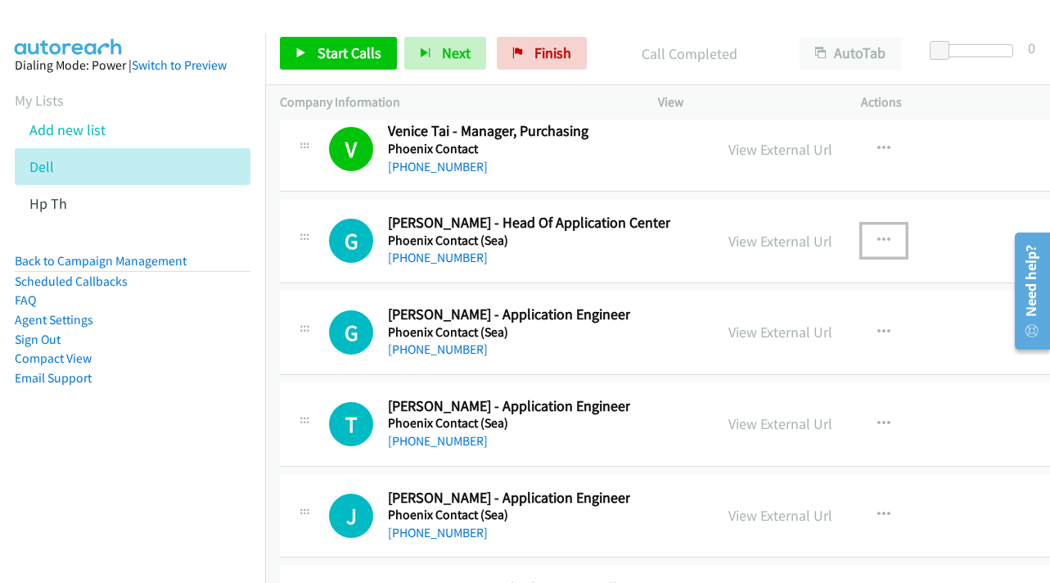
click at [891, 239] on icon "button" at bounding box center [884, 240] width 13 height 13
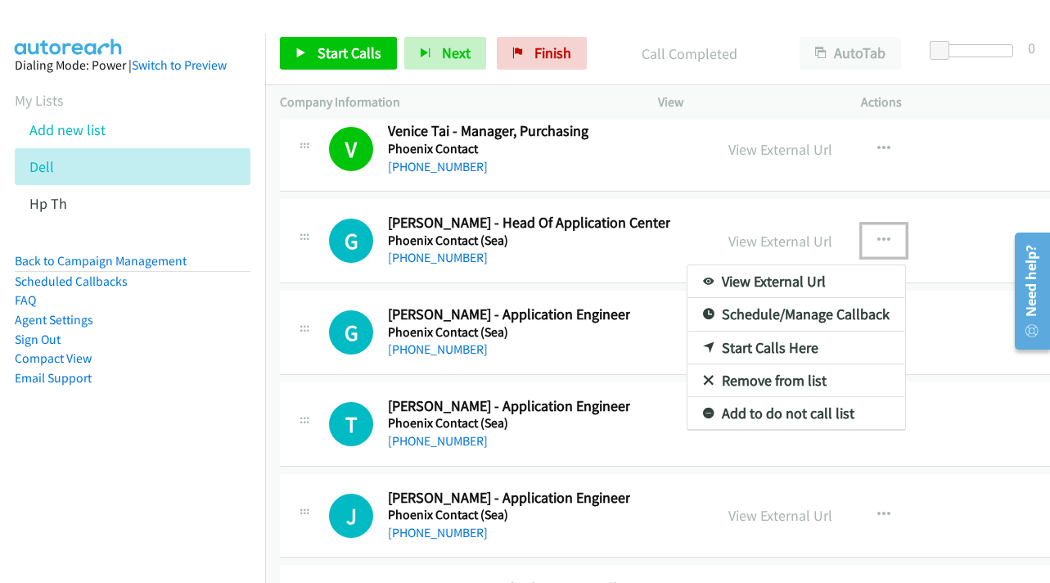
click at [358, 59] on div at bounding box center [525, 291] width 1050 height 583
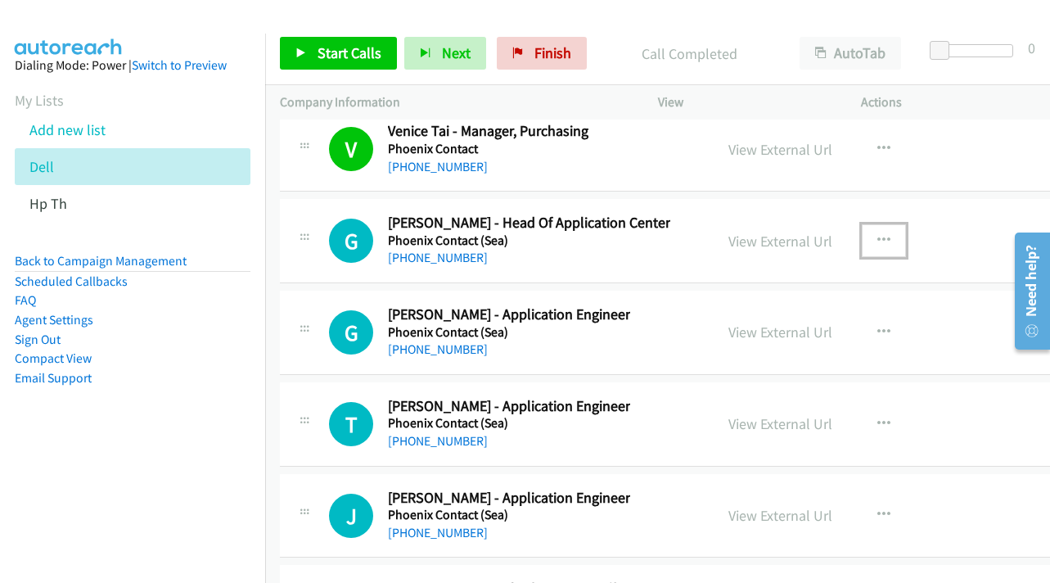
scroll to position [21038, 0]
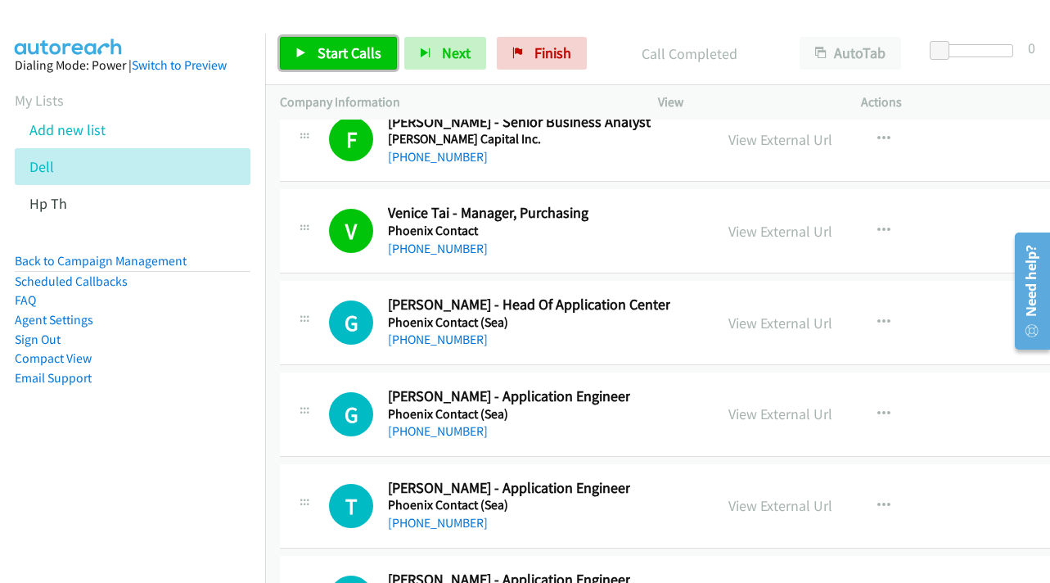
click at [333, 50] on span "Start Calls" at bounding box center [350, 52] width 64 height 19
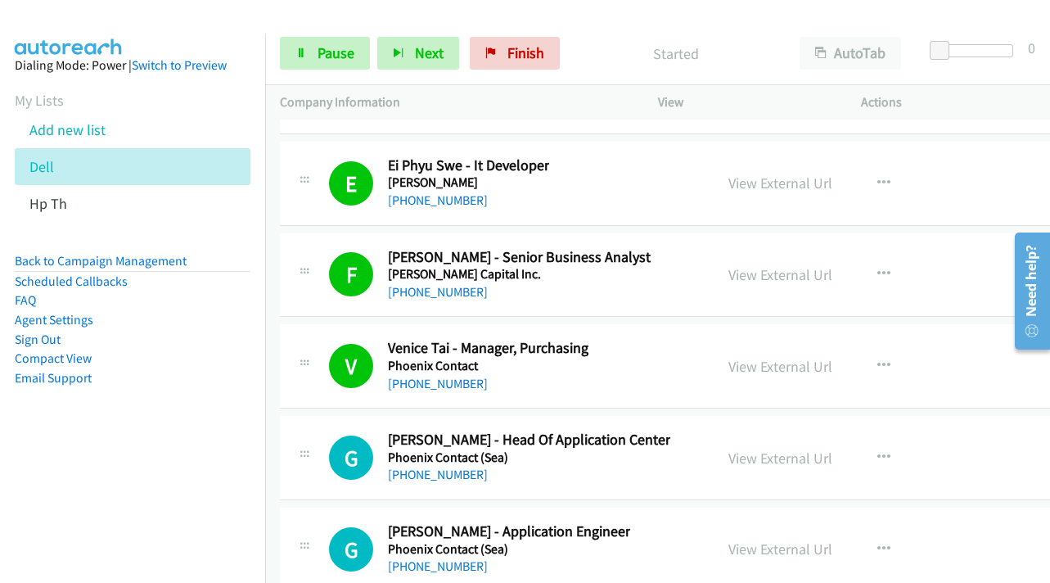
scroll to position [20744, 0]
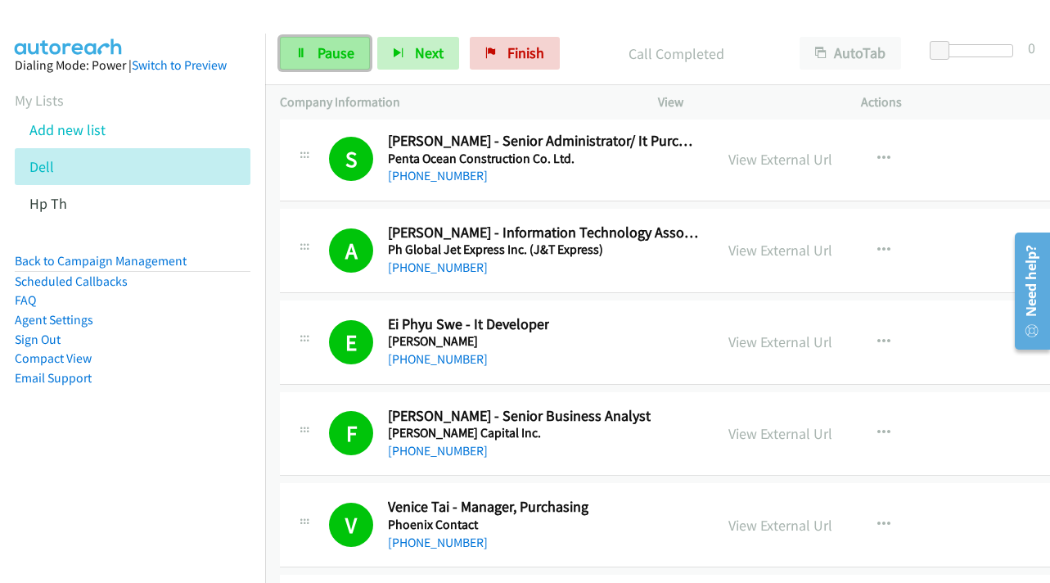
click at [345, 47] on span "Pause" at bounding box center [336, 52] width 37 height 19
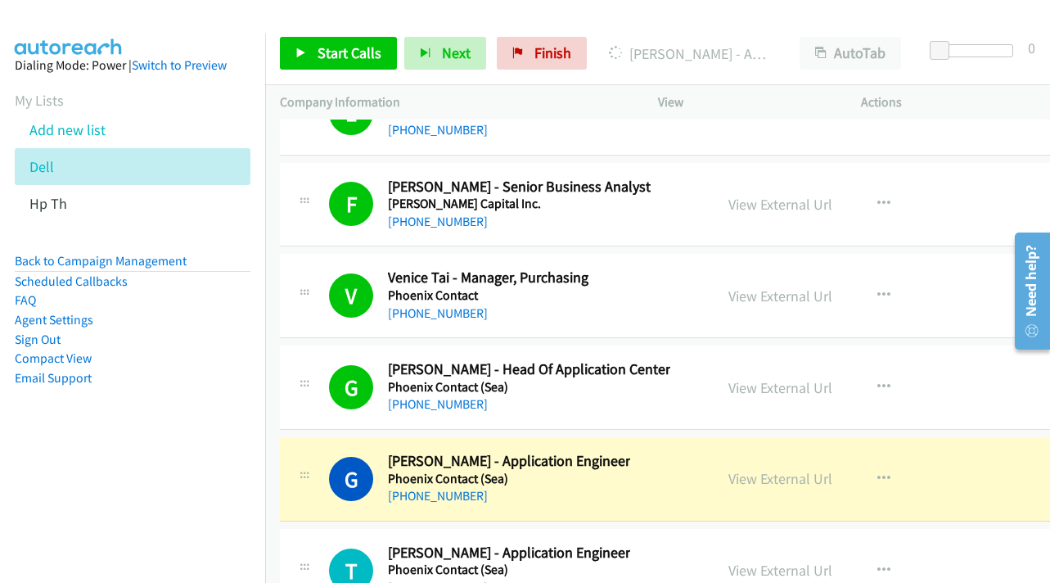
scroll to position [20990, 0]
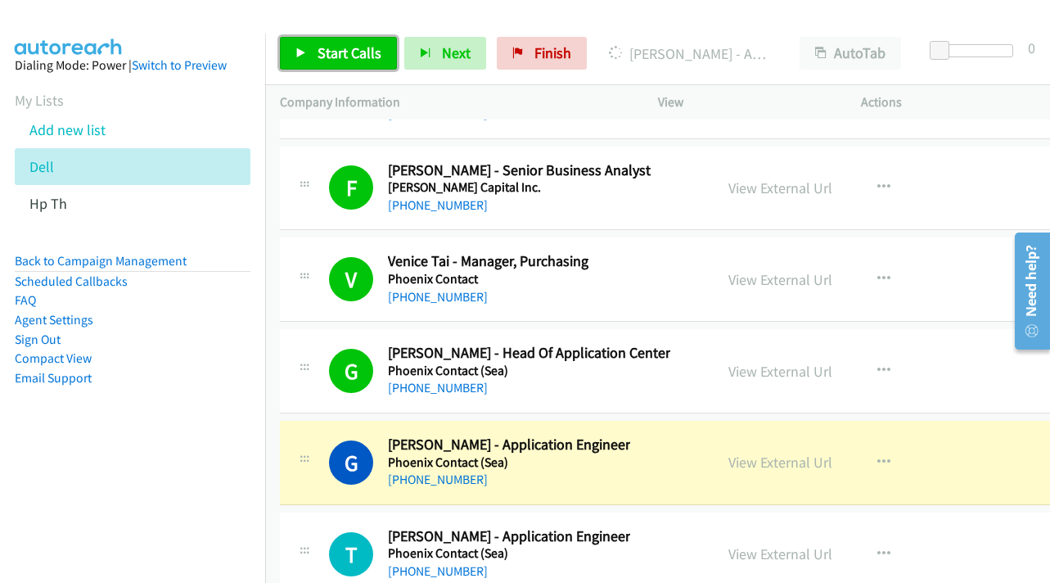
drag, startPoint x: 340, startPoint y: 48, endPoint x: 254, endPoint y: 70, distance: 88.5
click at [340, 48] on span "Start Calls" at bounding box center [350, 52] width 64 height 19
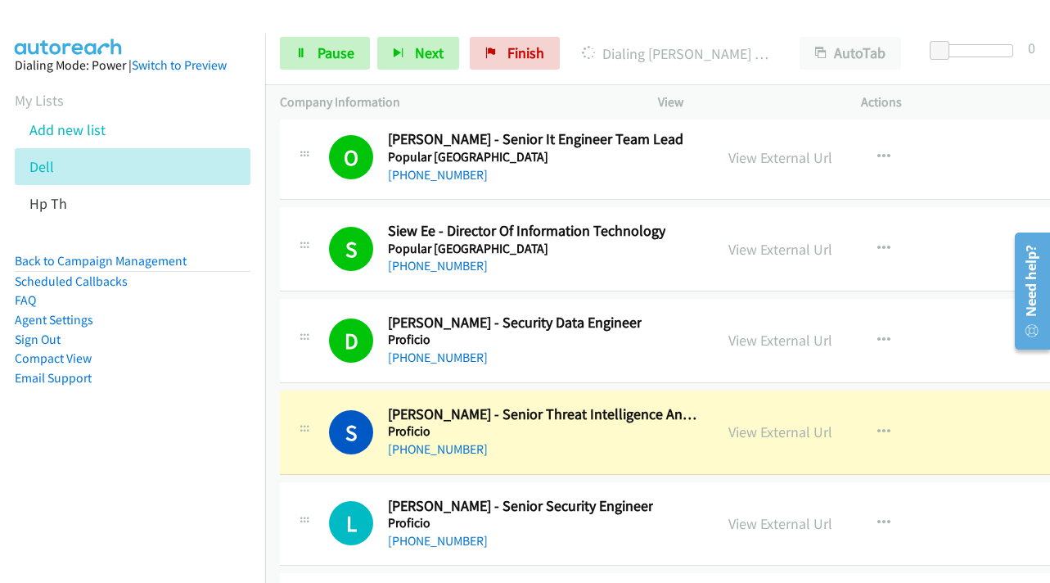
scroll to position [22218, 0]
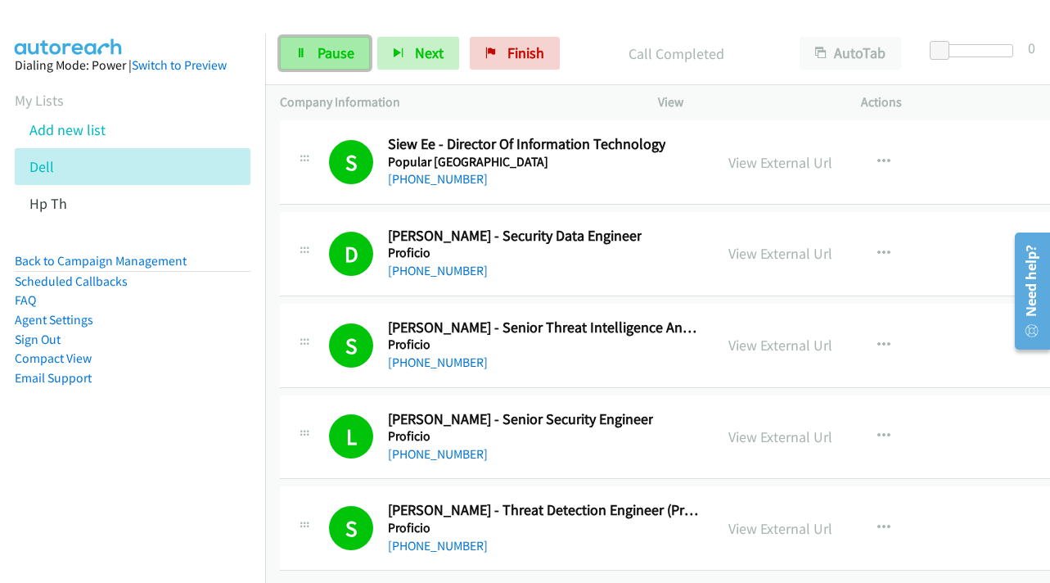
click at [312, 53] on link "Pause" at bounding box center [325, 53] width 90 height 33
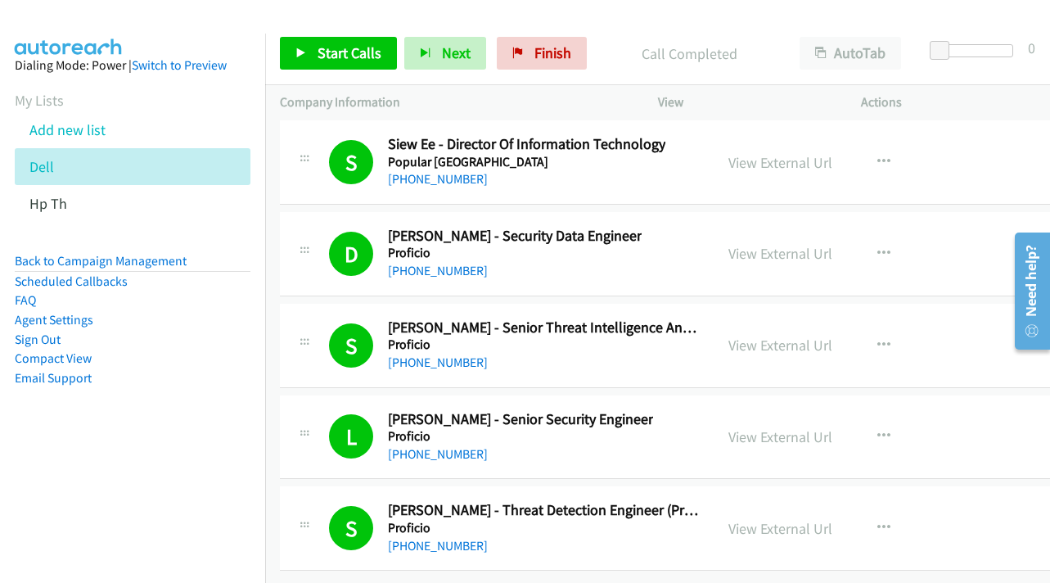
scroll to position [0, 0]
